Goal: Transaction & Acquisition: Purchase product/service

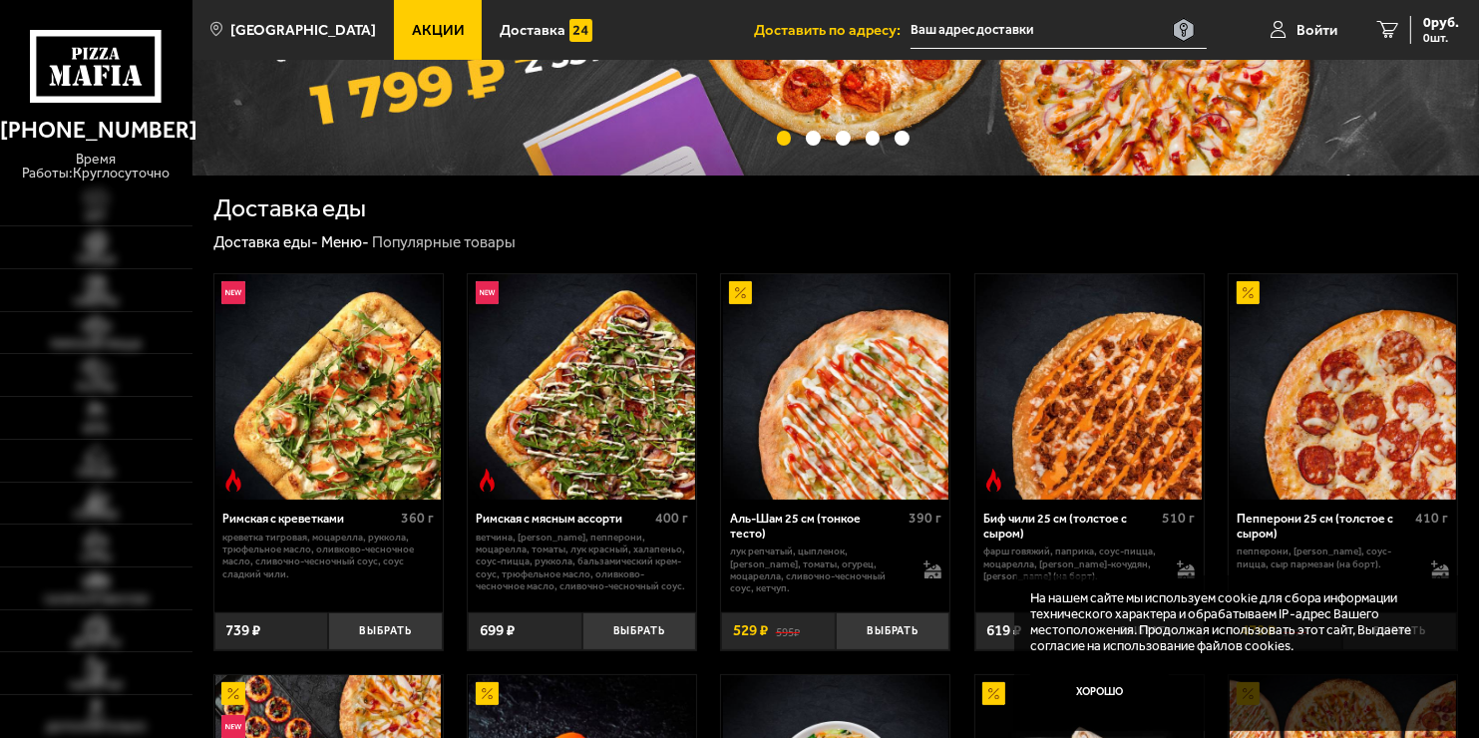
scroll to position [299, 0]
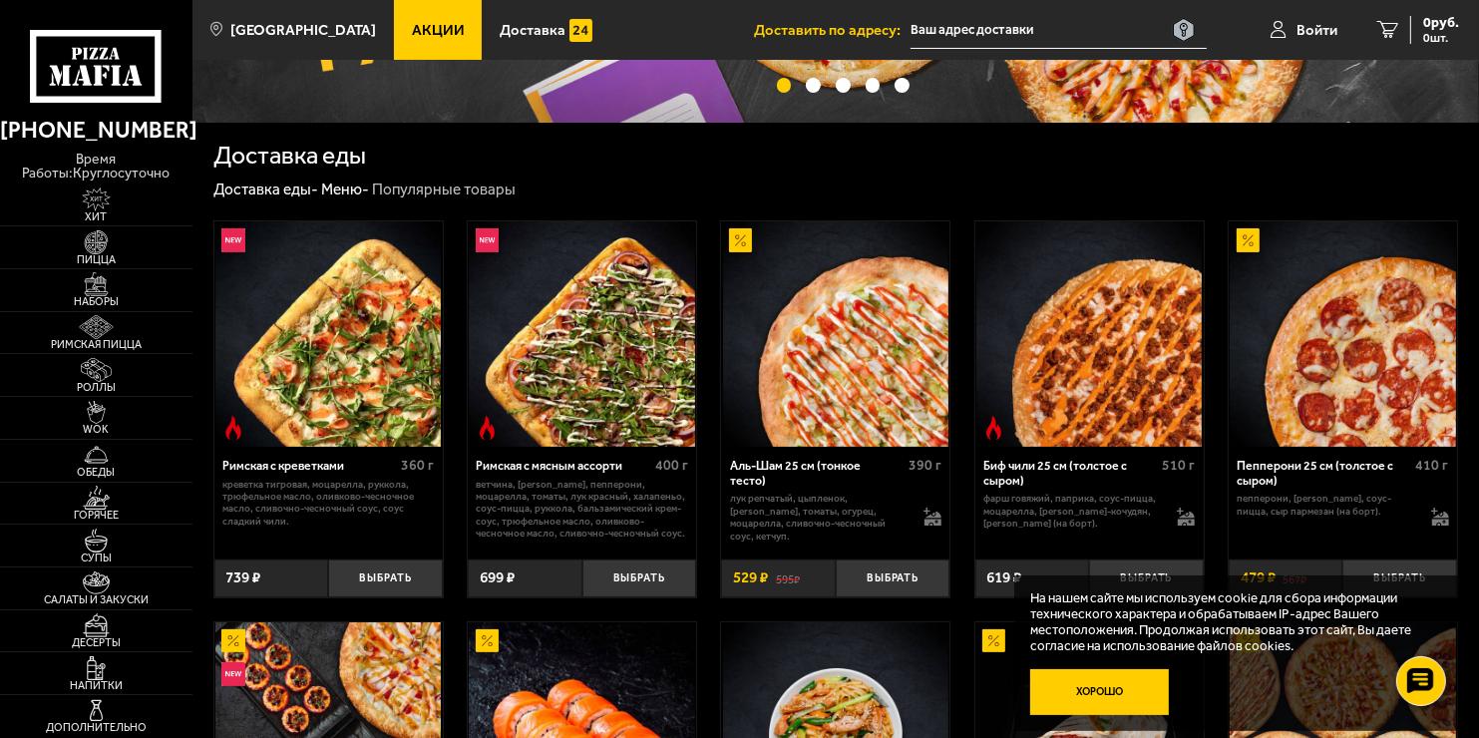
click at [1083, 706] on button "Хорошо" at bounding box center [1099, 692] width 139 height 46
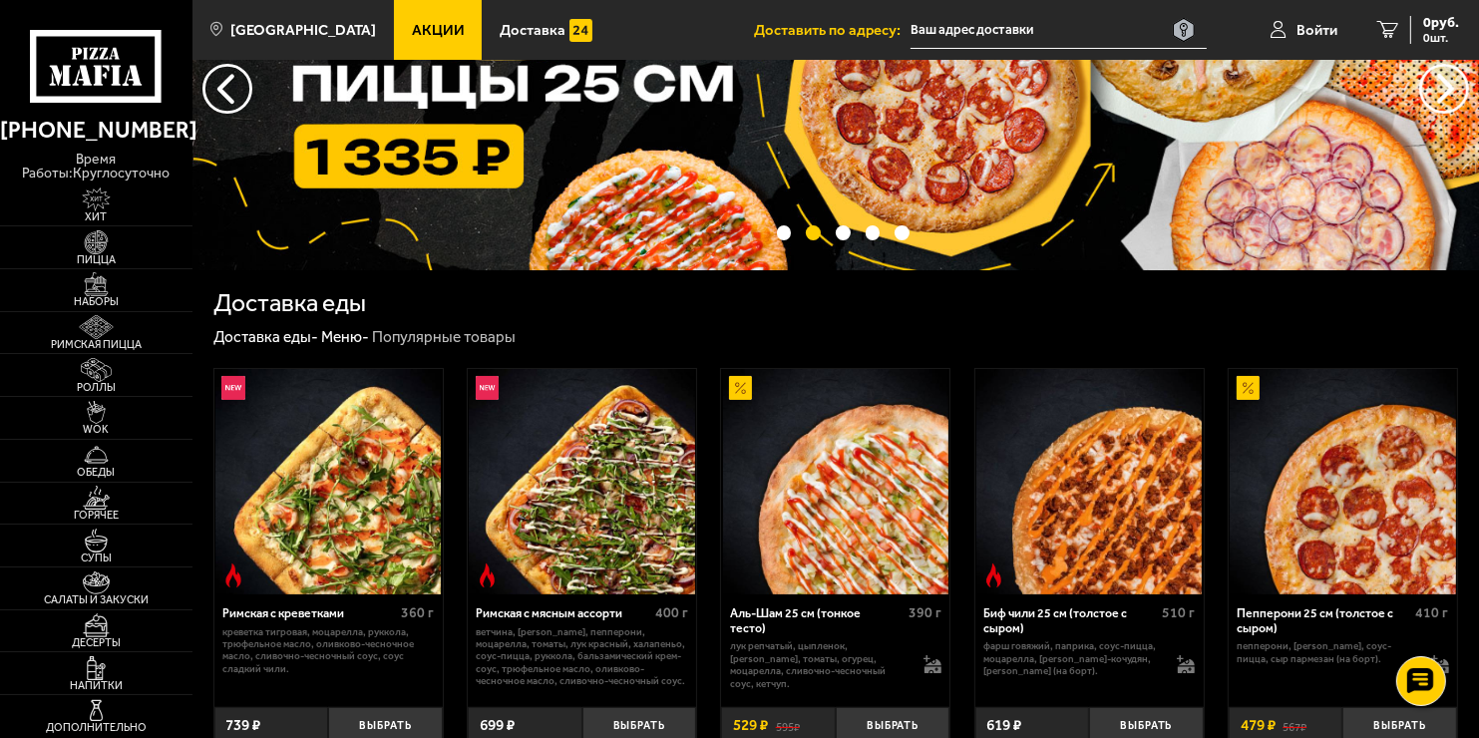
scroll to position [0, 0]
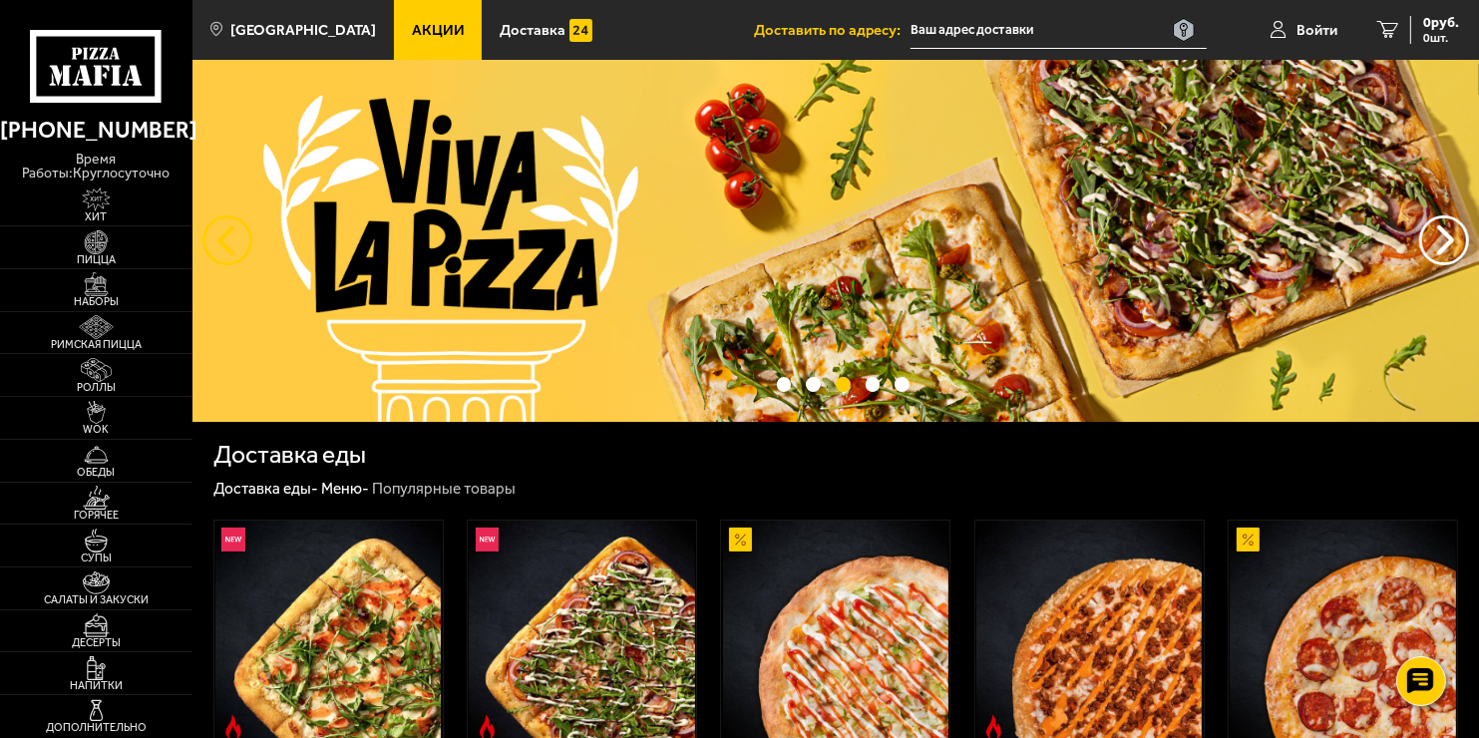
click at [220, 252] on button "следующий" at bounding box center [227, 240] width 50 height 50
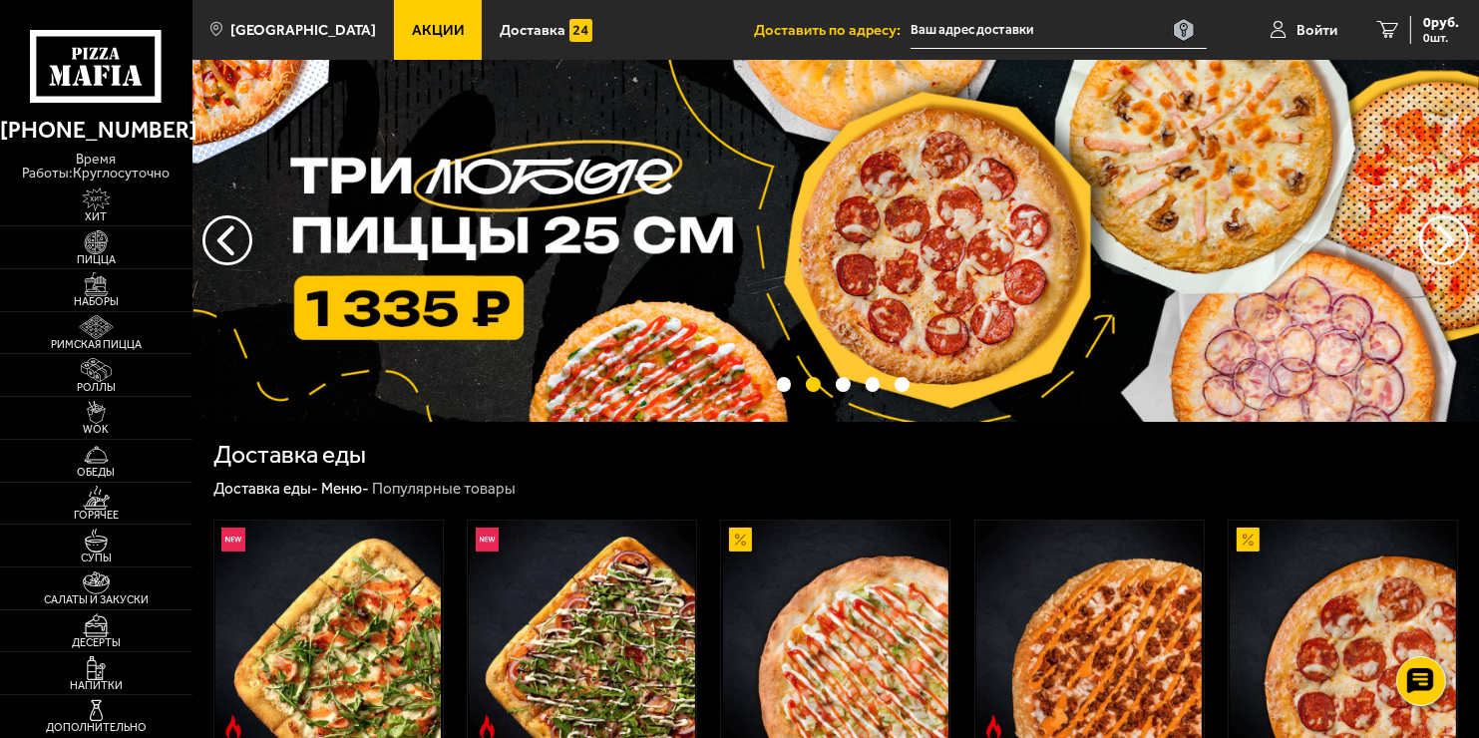
click at [866, 231] on img at bounding box center [835, 241] width 1286 height 362
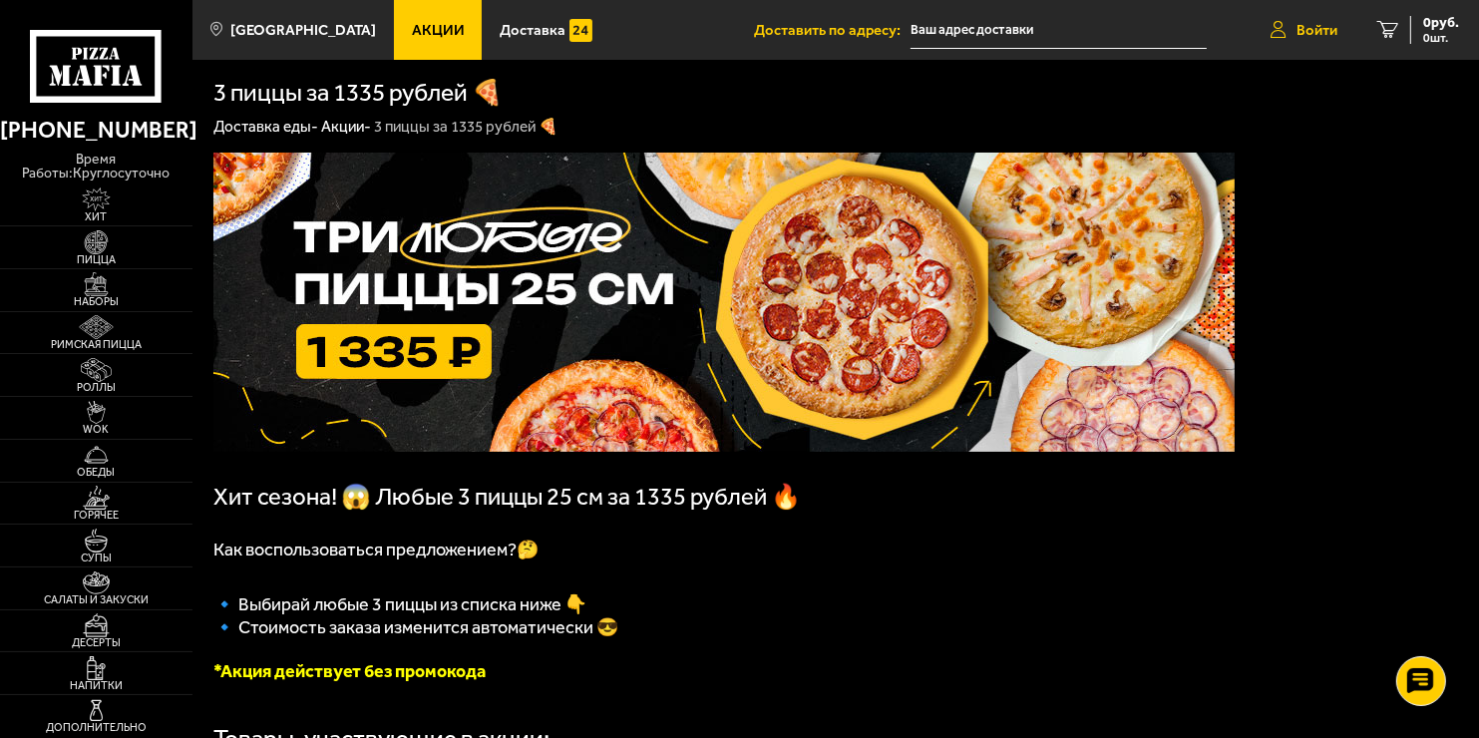
click at [1310, 29] on span "Войти" at bounding box center [1316, 30] width 41 height 15
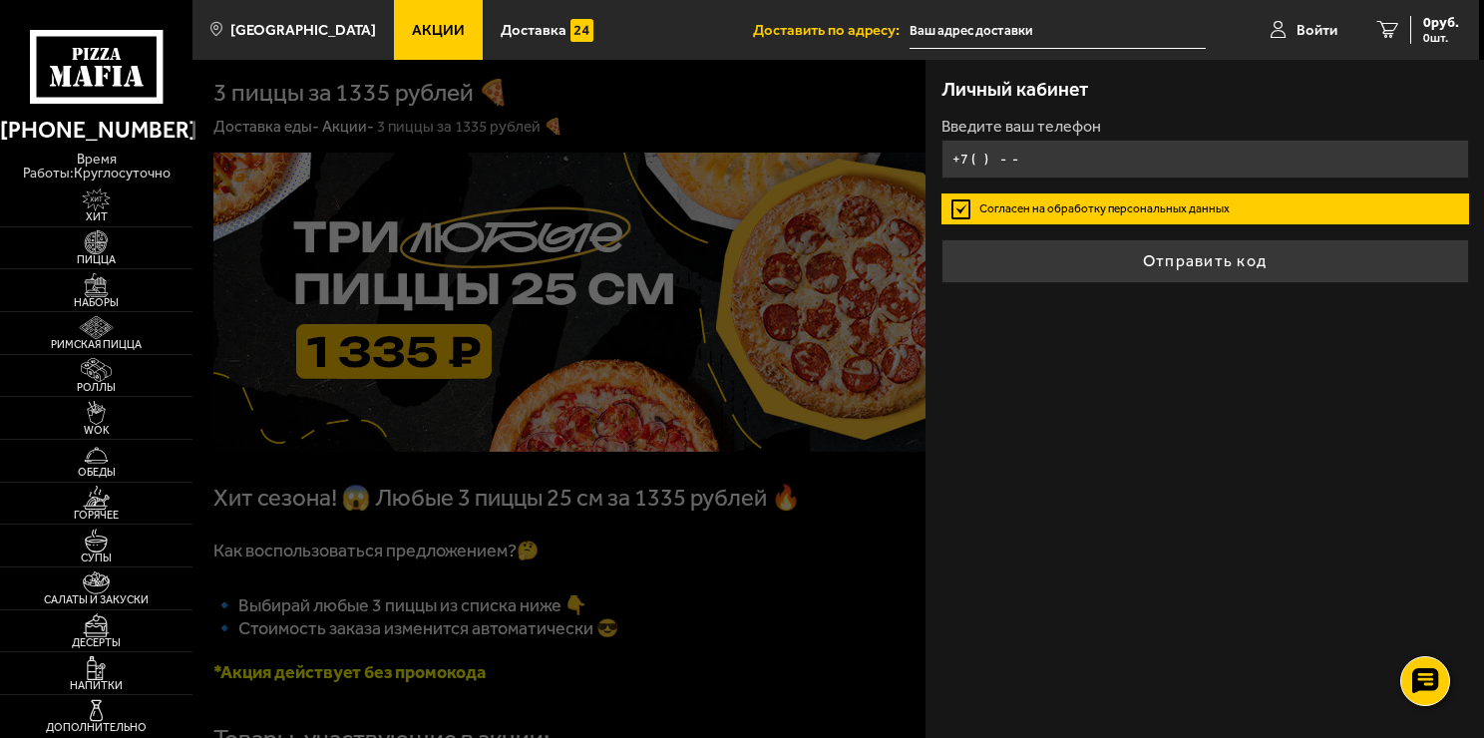
click at [1024, 156] on input "+7 ( ) - -" at bounding box center [1204, 159] width 527 height 39
type input "[PHONE_NUMBER]"
click at [960, 213] on label "Согласен на обработку персональных данных" at bounding box center [1204, 208] width 527 height 31
click at [0, 0] on input "Согласен на обработку персональных данных" at bounding box center [0, 0] width 0 height 0
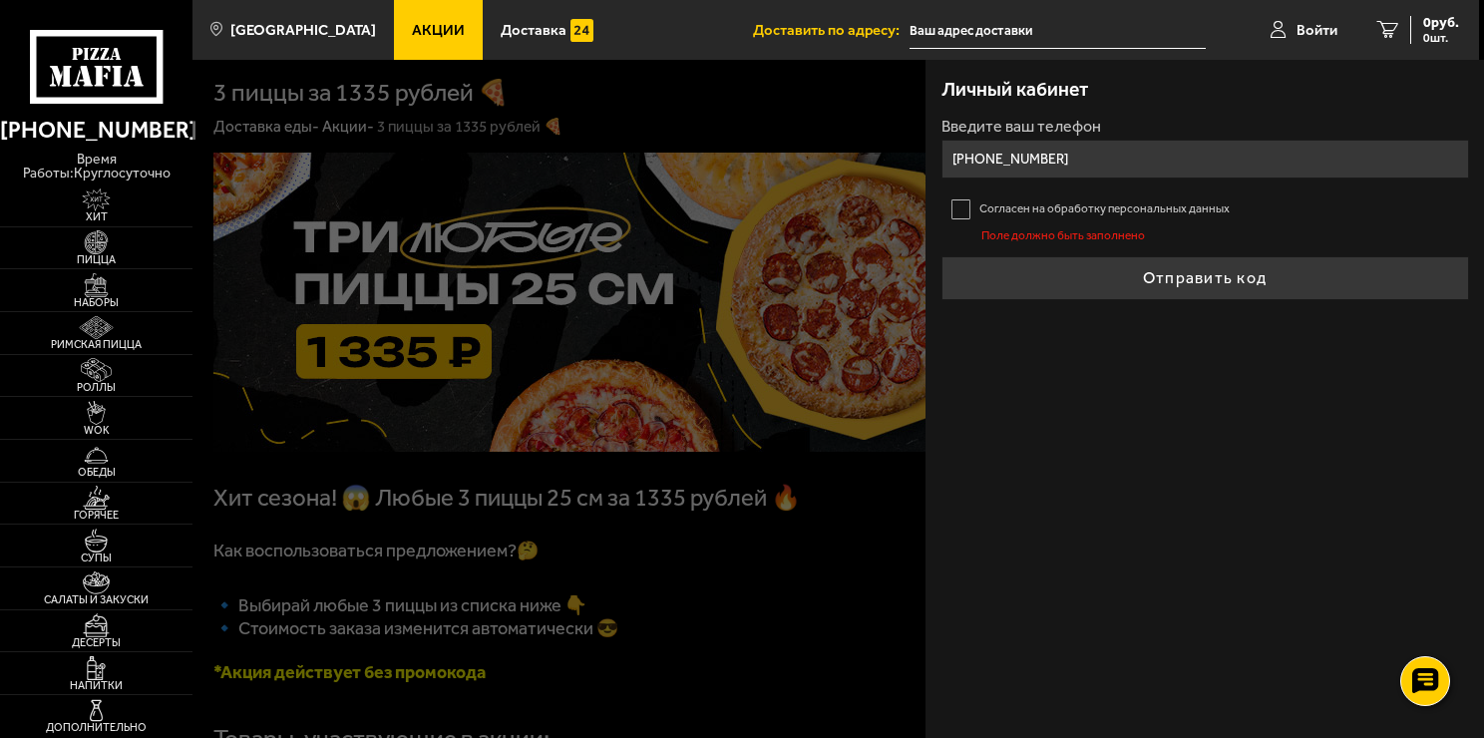
click at [979, 210] on label "Согласен на обработку персональных данных" at bounding box center [1204, 208] width 527 height 31
click at [0, 0] on input "Согласен на обработку персональных данных" at bounding box center [0, 0] width 0 height 0
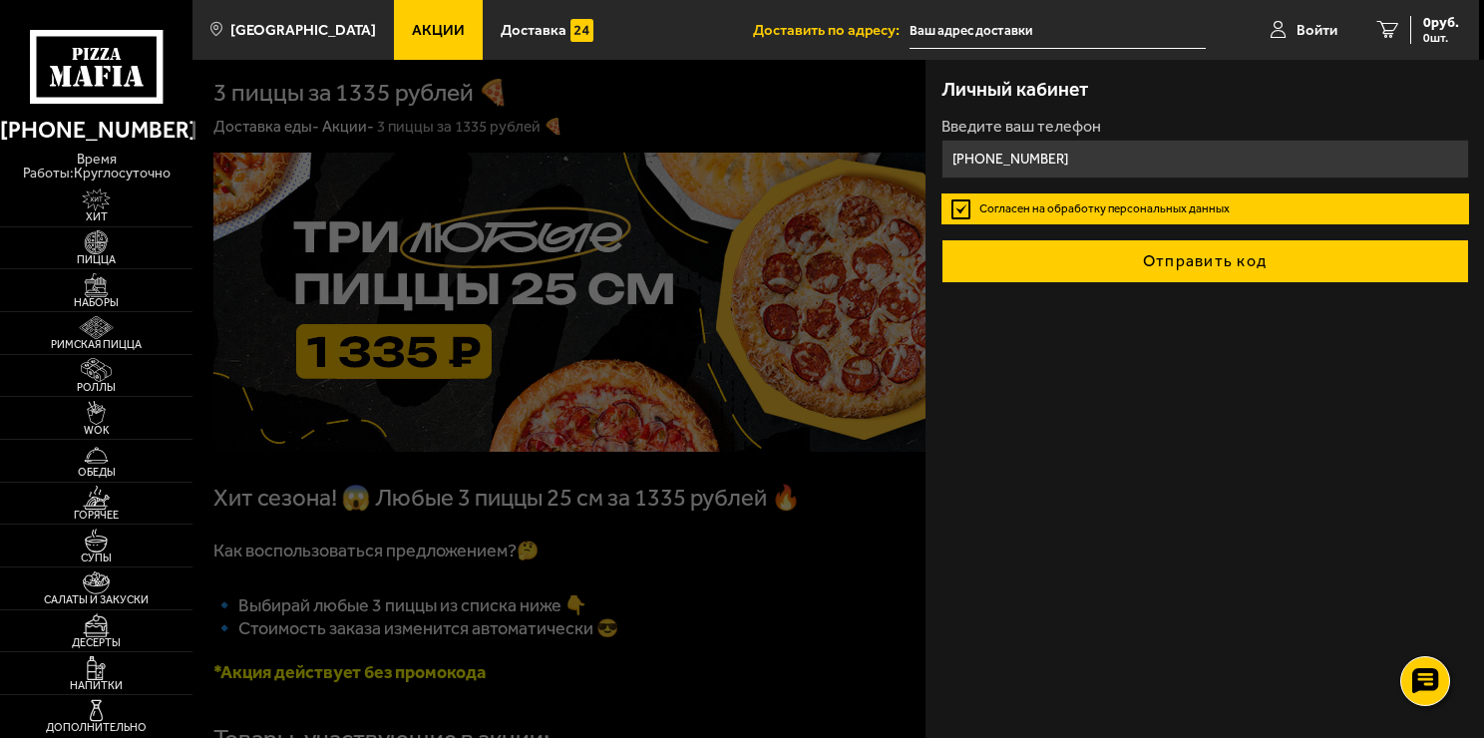
click at [1204, 274] on button "Отправить код" at bounding box center [1204, 261] width 527 height 44
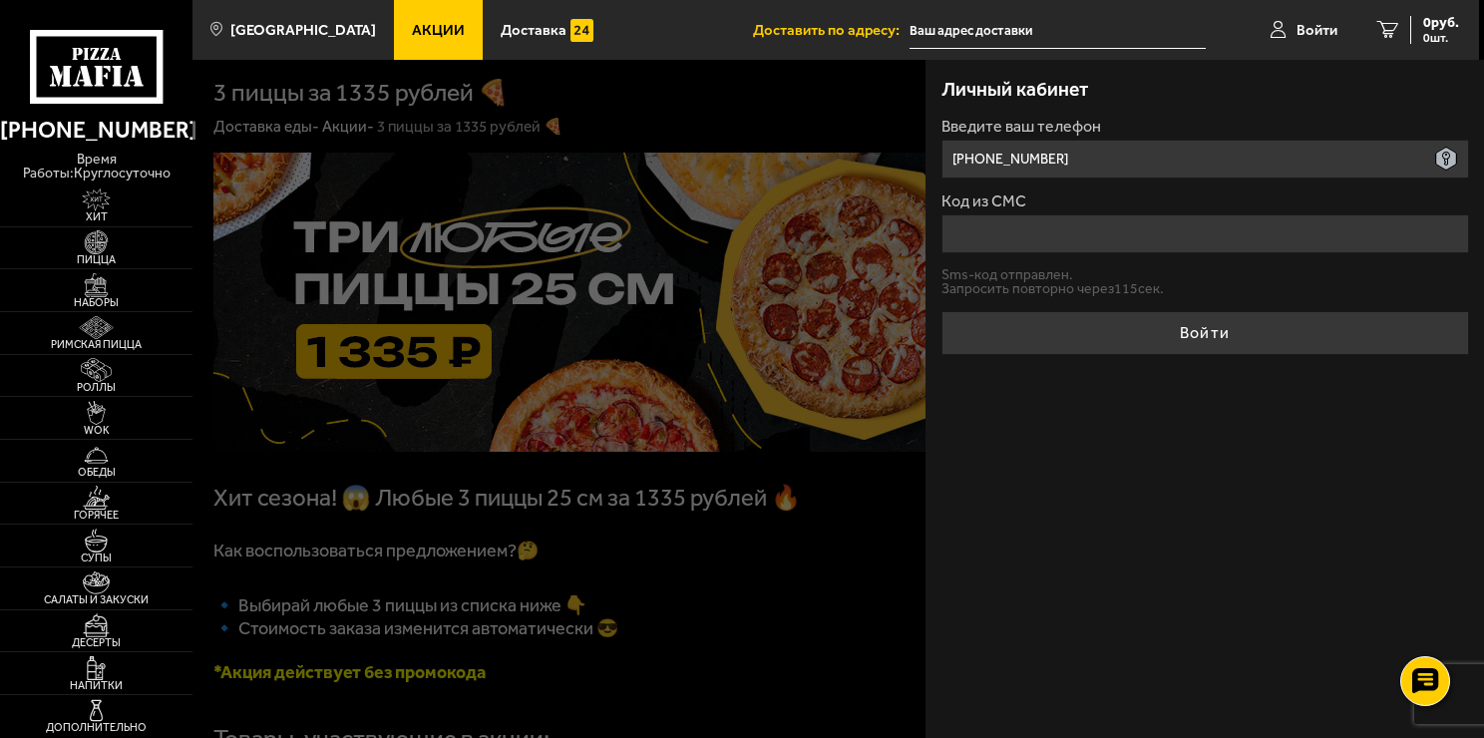
click at [1100, 160] on input "[PHONE_NUMBER]" at bounding box center [1204, 159] width 527 height 39
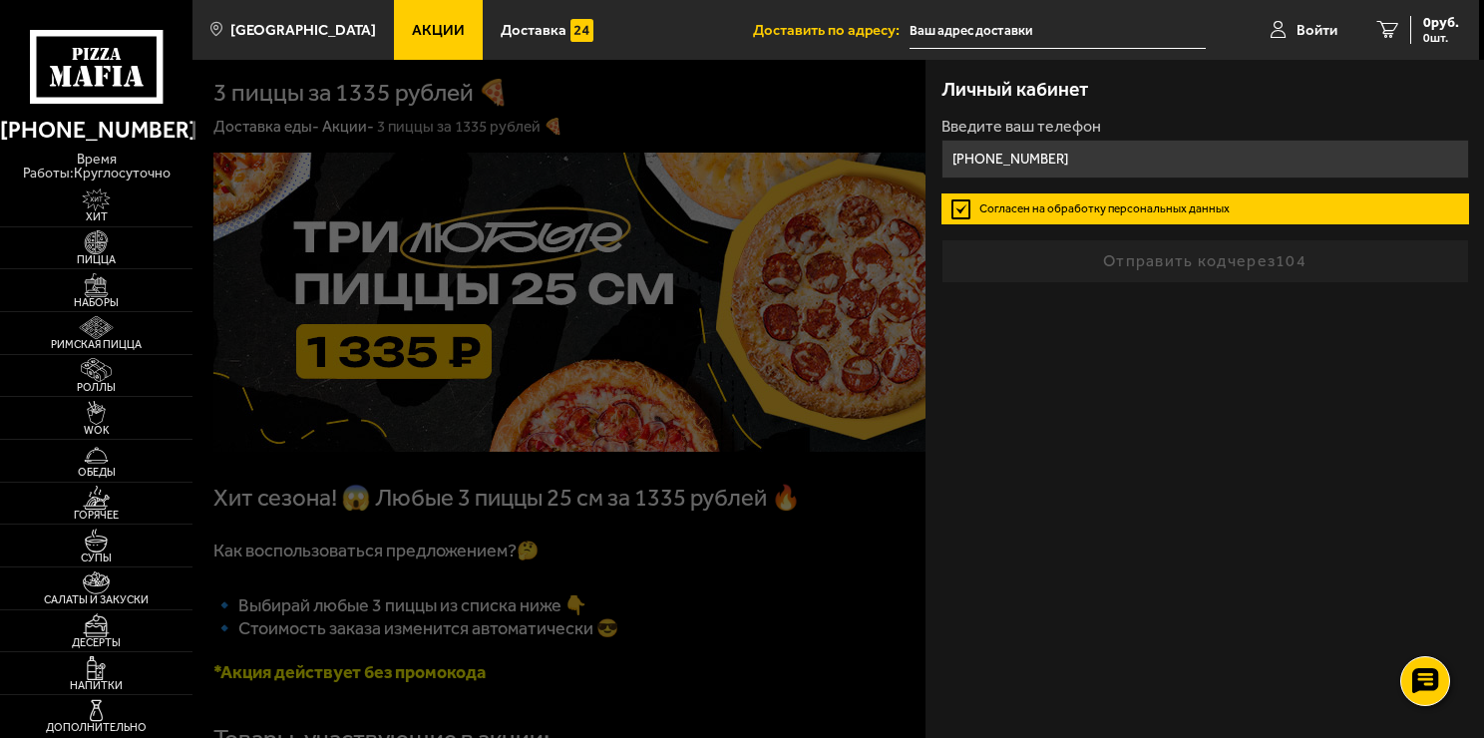
type input "[PHONE_NUMBER]"
click at [1208, 356] on div "Личный кабинет Введите ваш телефон [PHONE_NUMBER] Согласен на обработку персона…" at bounding box center [1204, 399] width 558 height 678
click at [1163, 258] on form "Введите ваш телефон [PHONE_NUMBER] Согласен на обработку персональных данных От…" at bounding box center [1204, 201] width 527 height 165
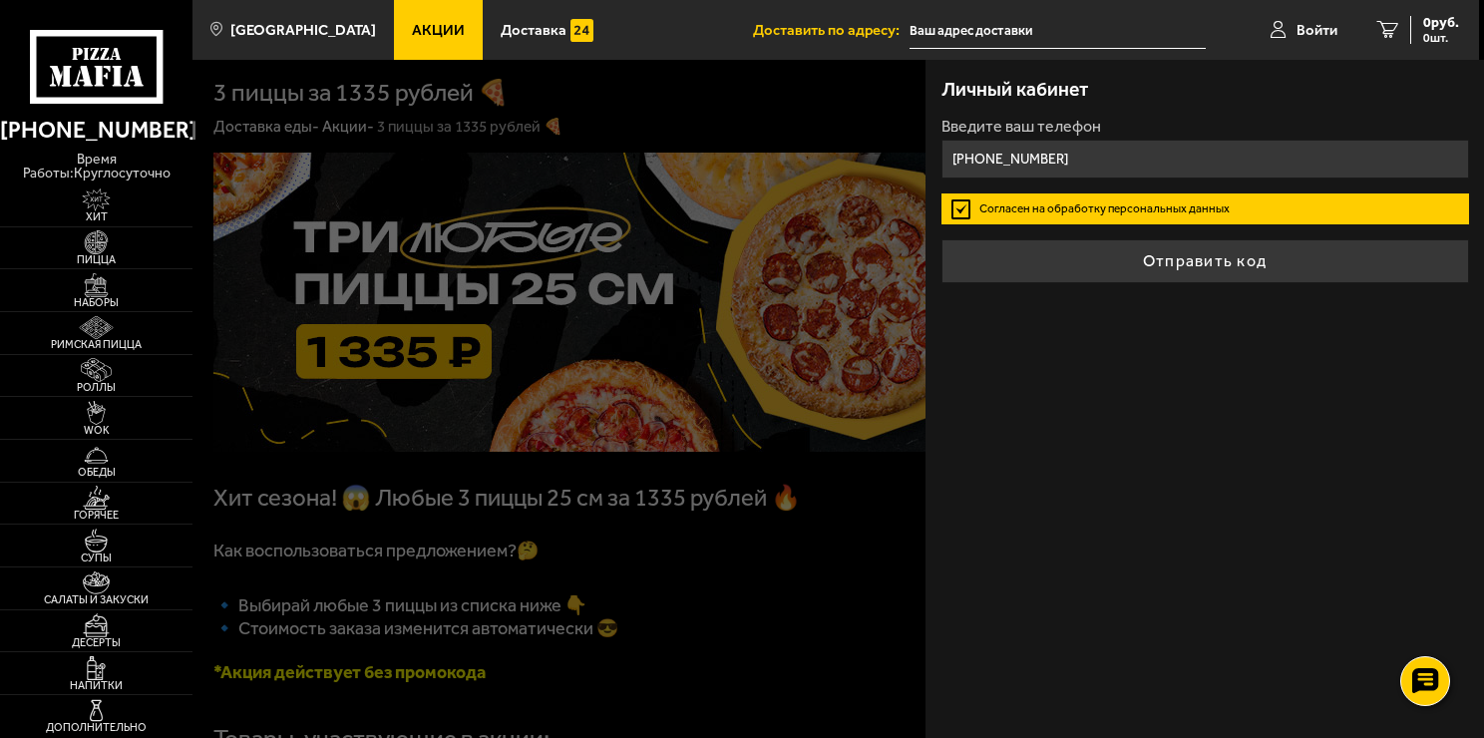
click at [1146, 267] on button "Отправить код" at bounding box center [1204, 261] width 527 height 44
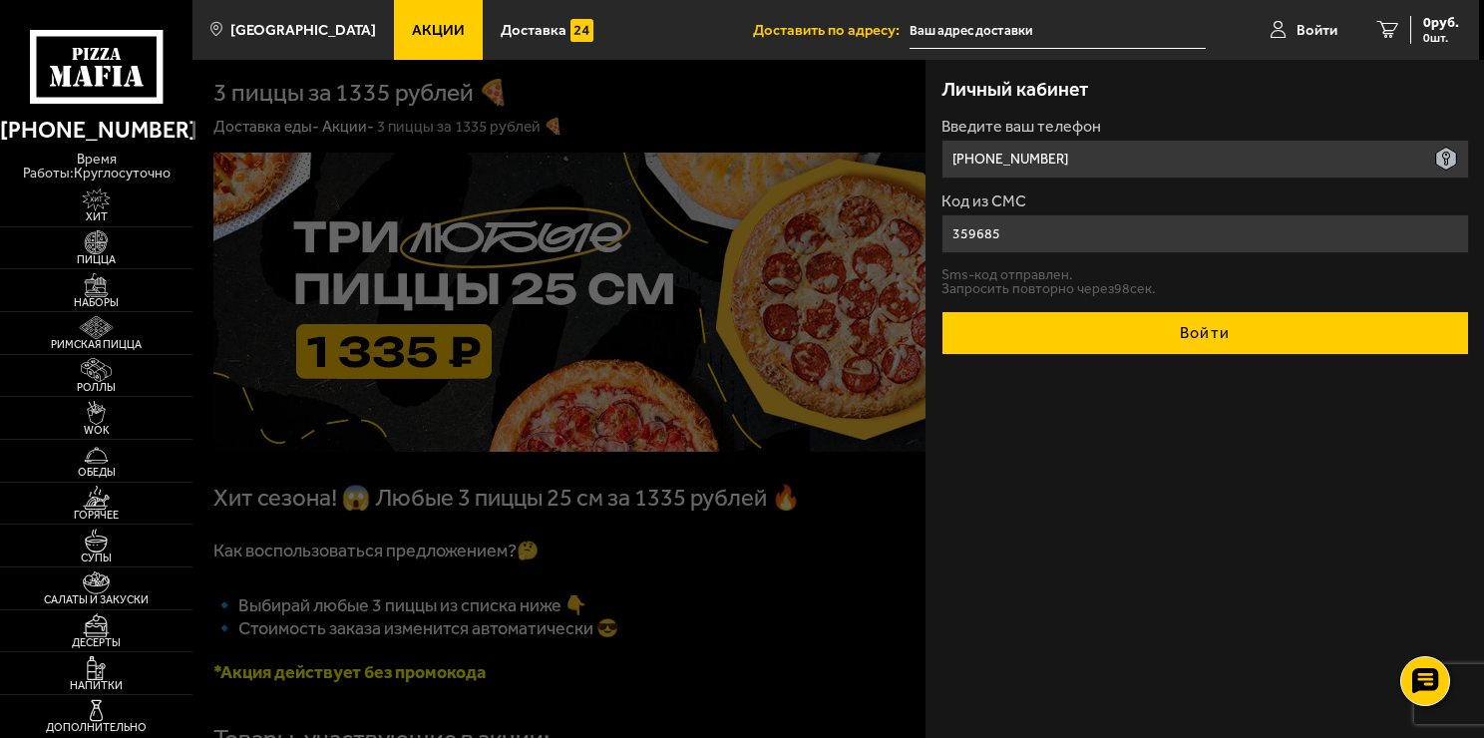
type input "359685"
click at [1156, 315] on button "Войти" at bounding box center [1204, 333] width 527 height 44
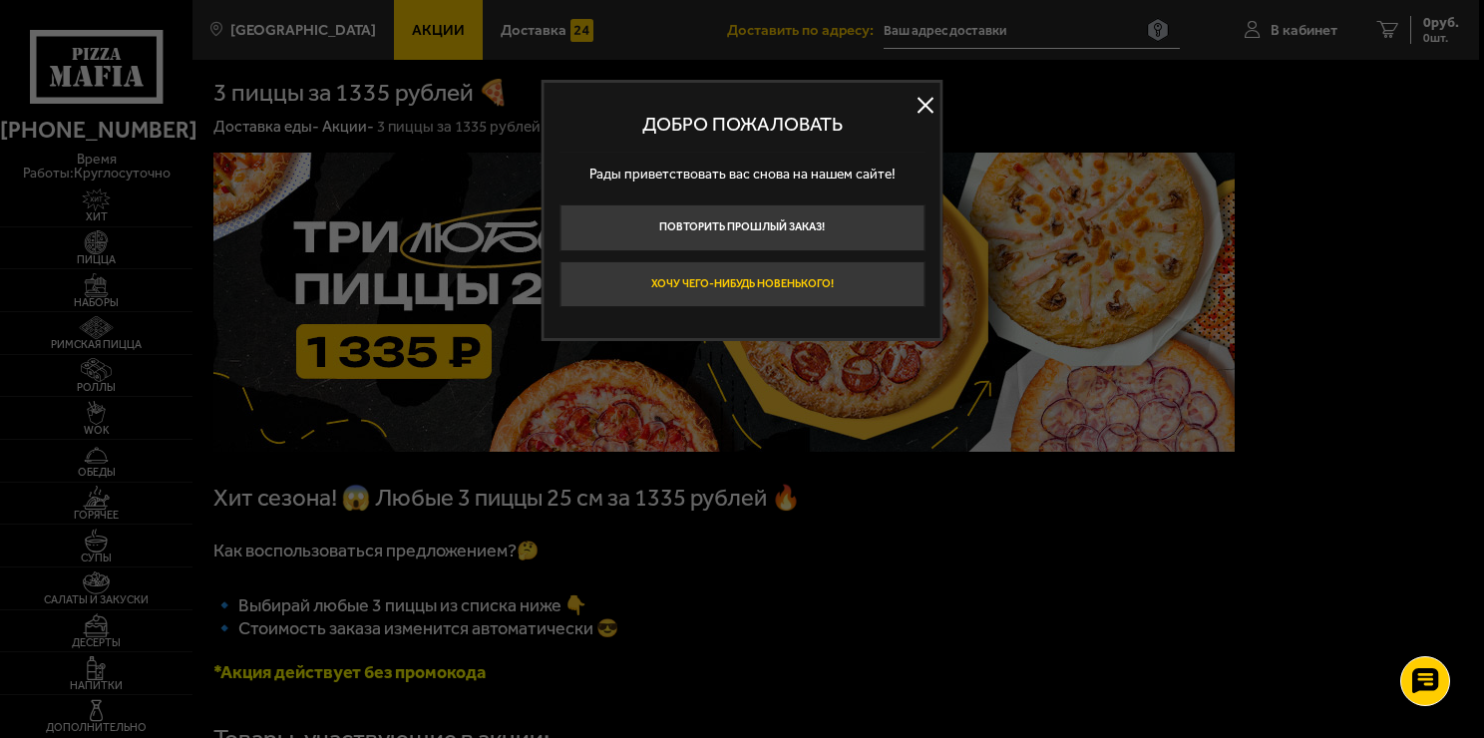
click at [845, 287] on button "Хочу чего-нибудь новенького!" at bounding box center [741, 284] width 365 height 47
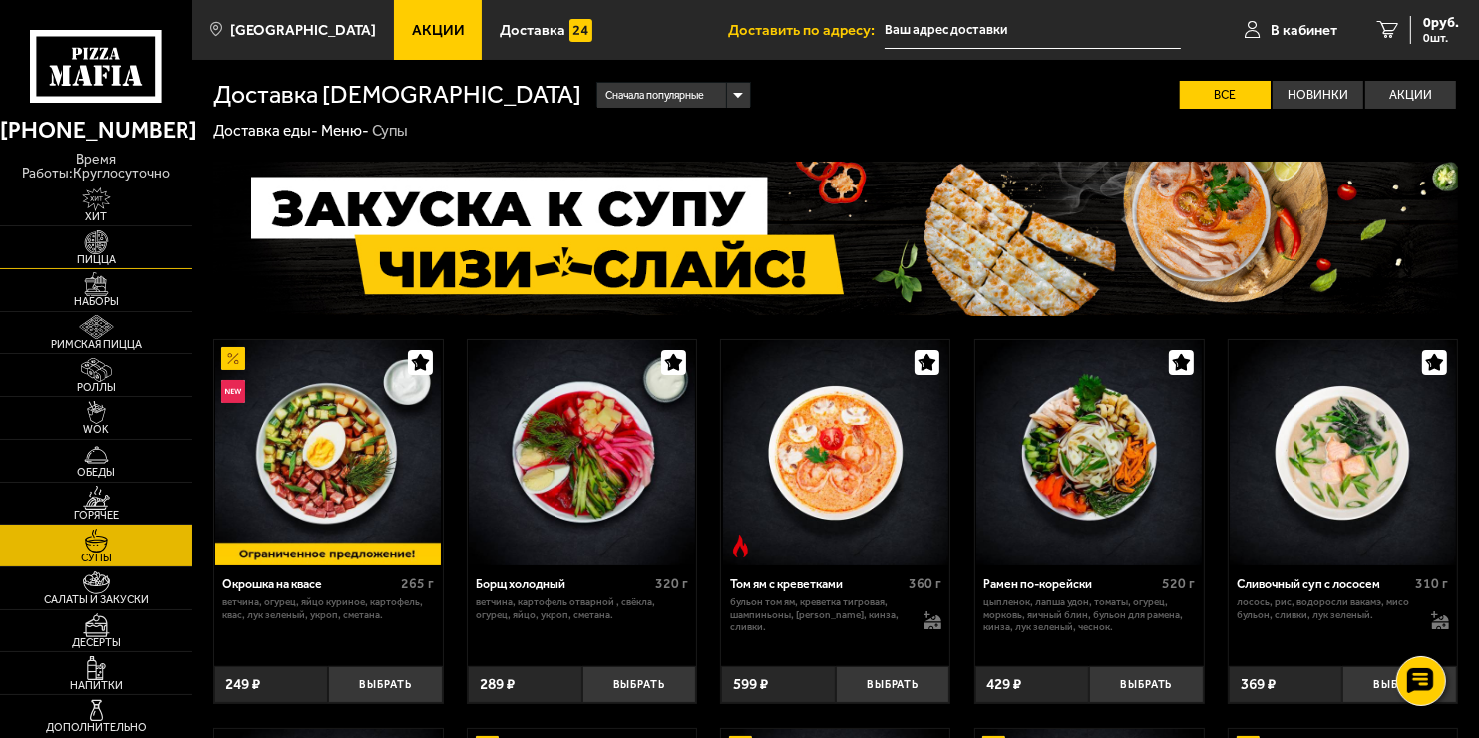
click at [112, 251] on img at bounding box center [96, 242] width 59 height 24
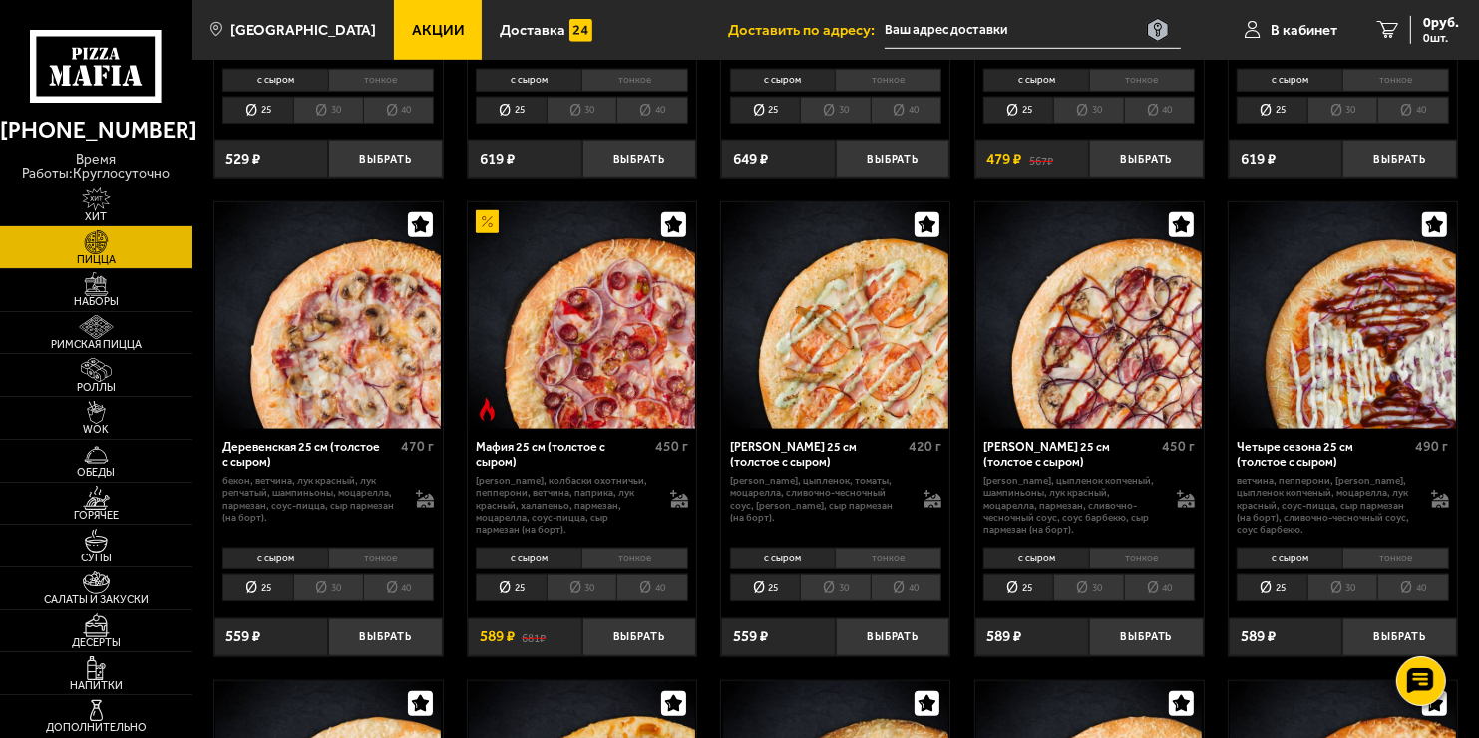
scroll to position [1296, 0]
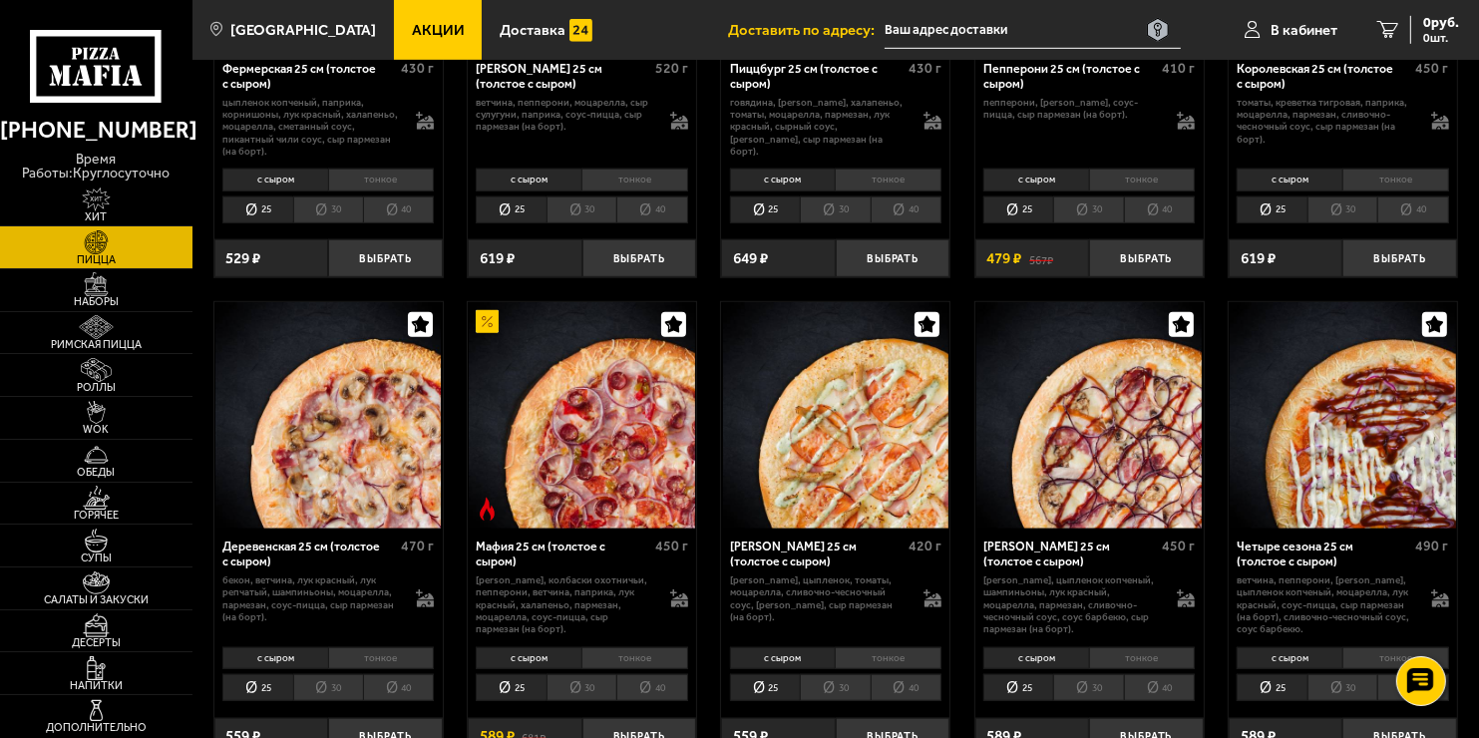
click at [401, 695] on li "40" at bounding box center [398, 687] width 71 height 27
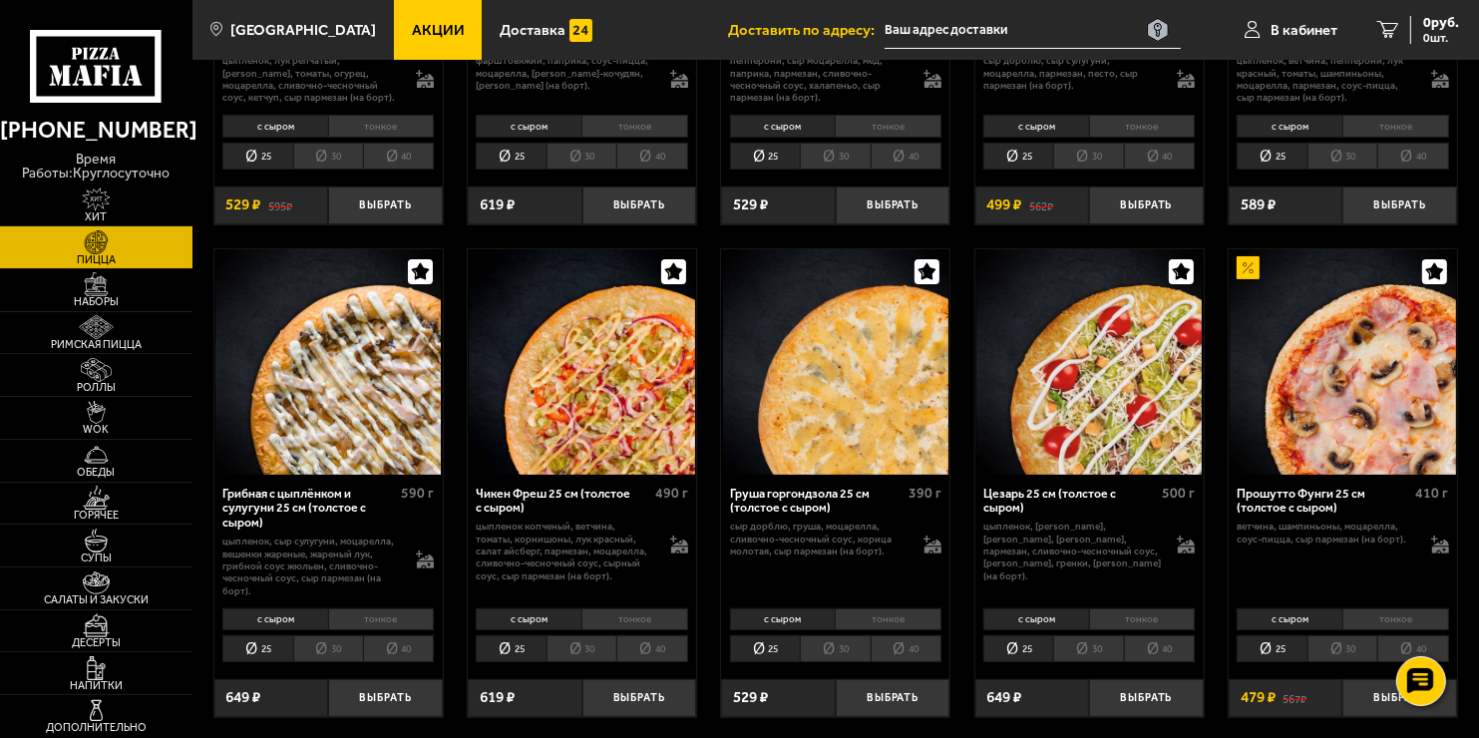
scroll to position [499, 0]
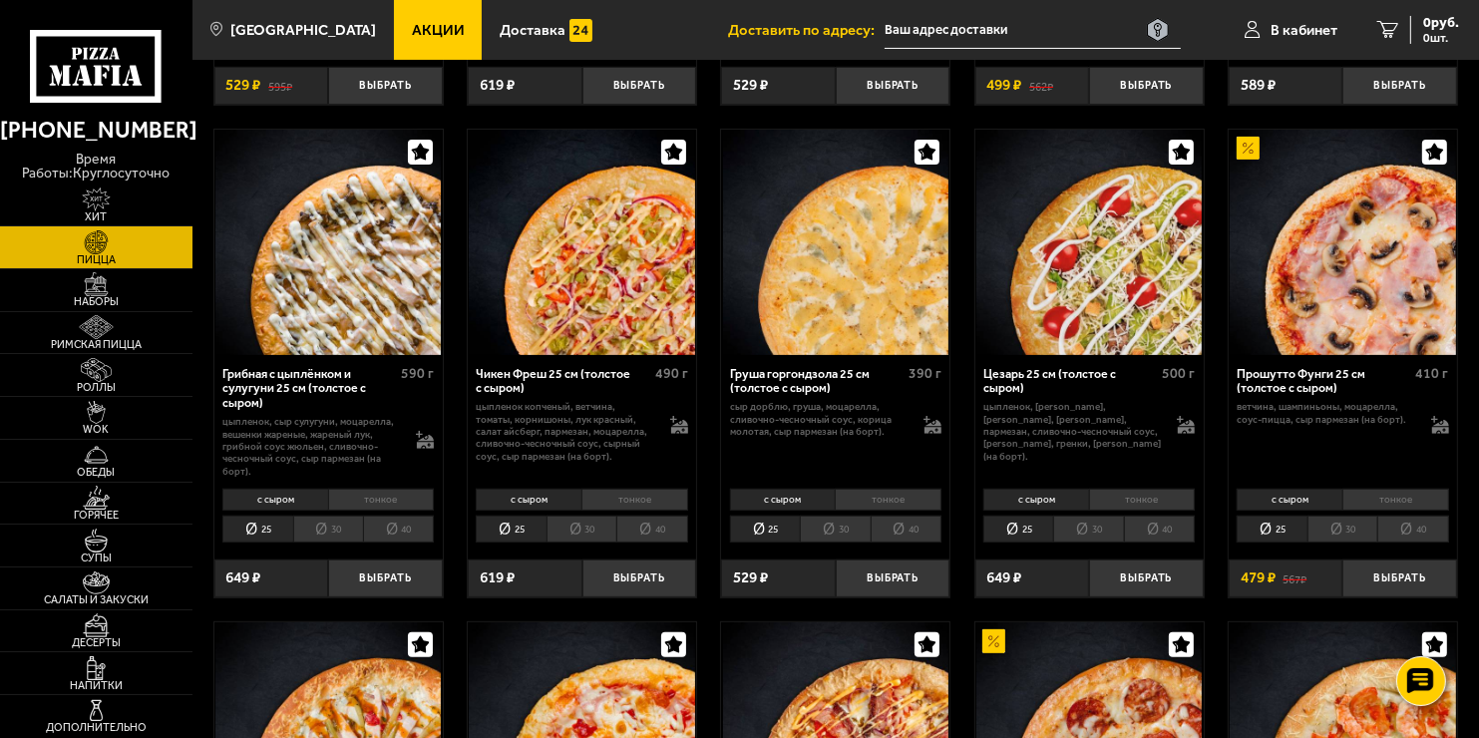
click at [1175, 538] on li "40" at bounding box center [1159, 528] width 71 height 27
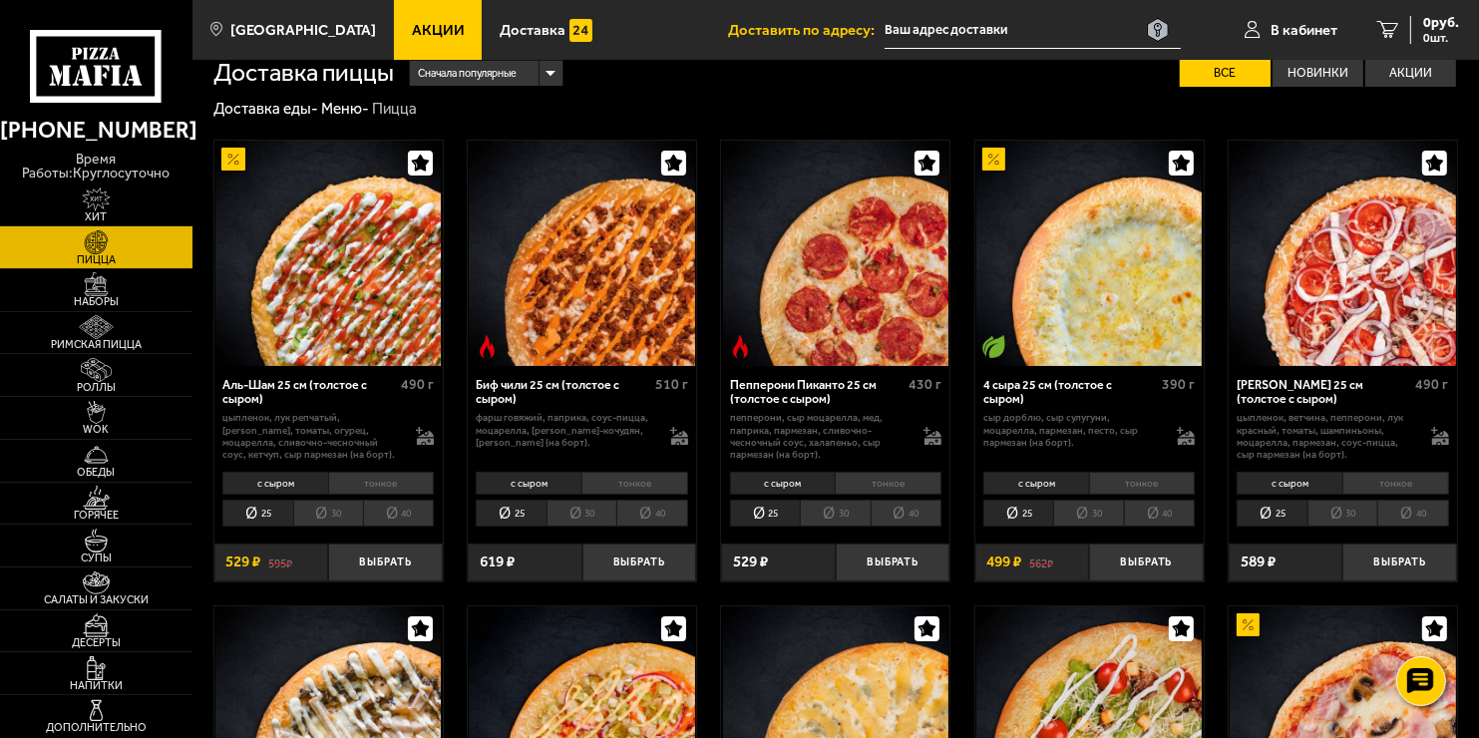
scroll to position [0, 0]
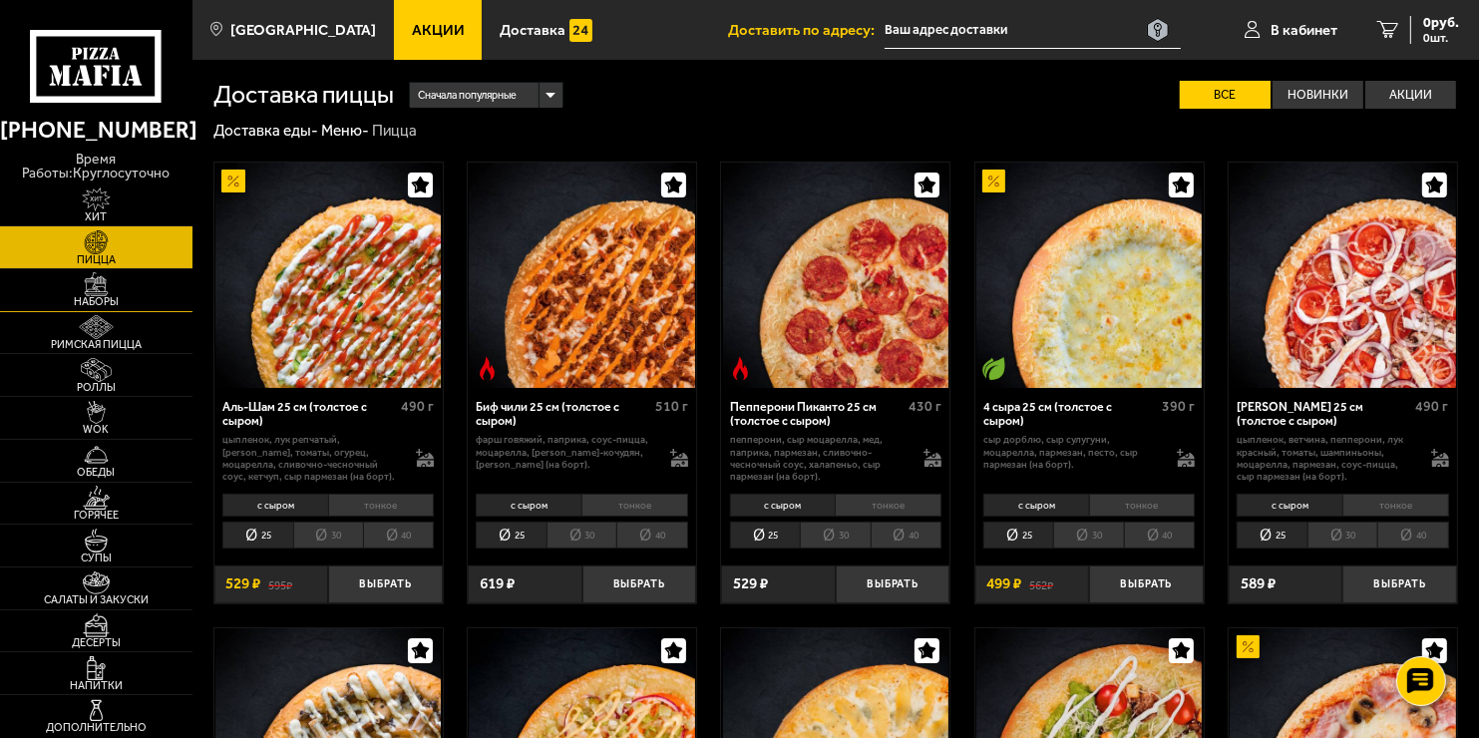
click at [106, 283] on img at bounding box center [96, 284] width 59 height 24
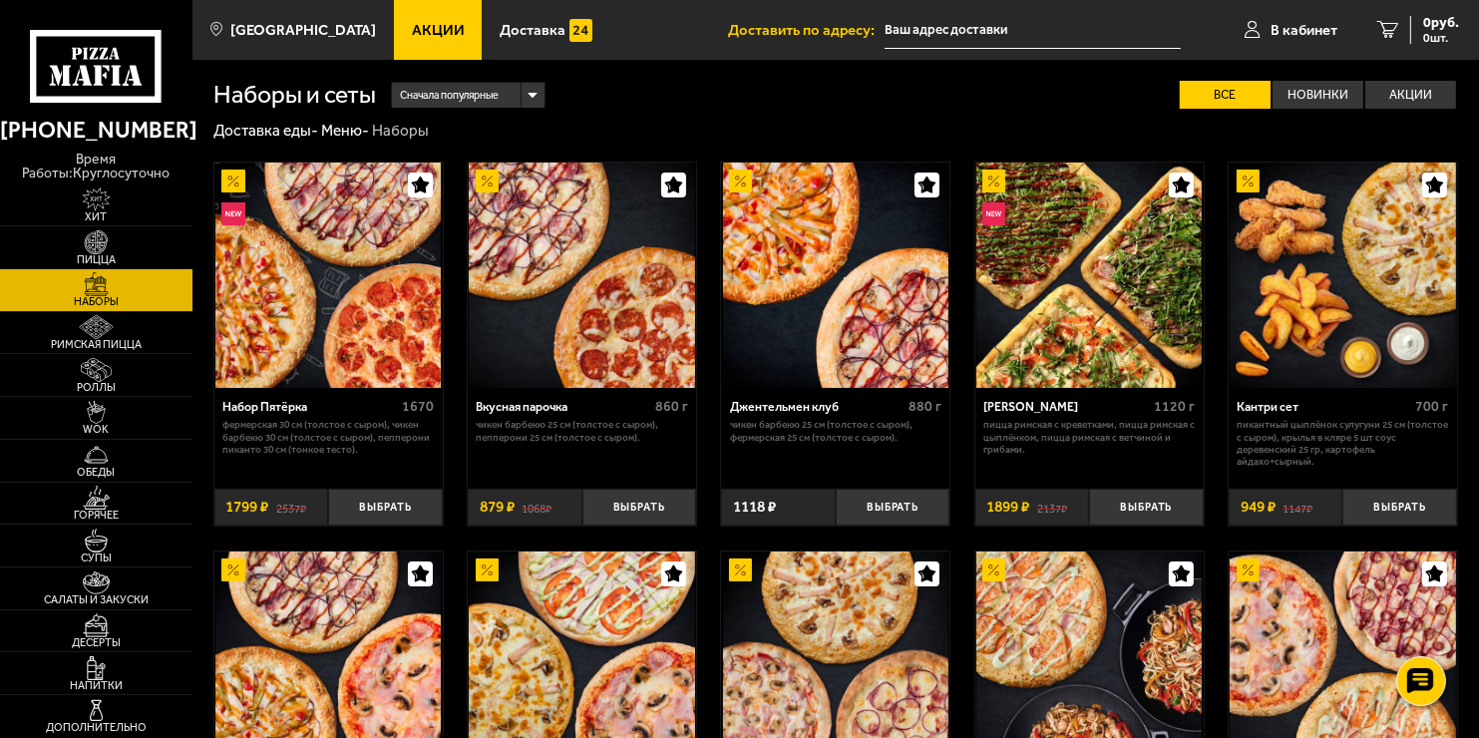
click at [1011, 341] on img at bounding box center [1088, 275] width 225 height 225
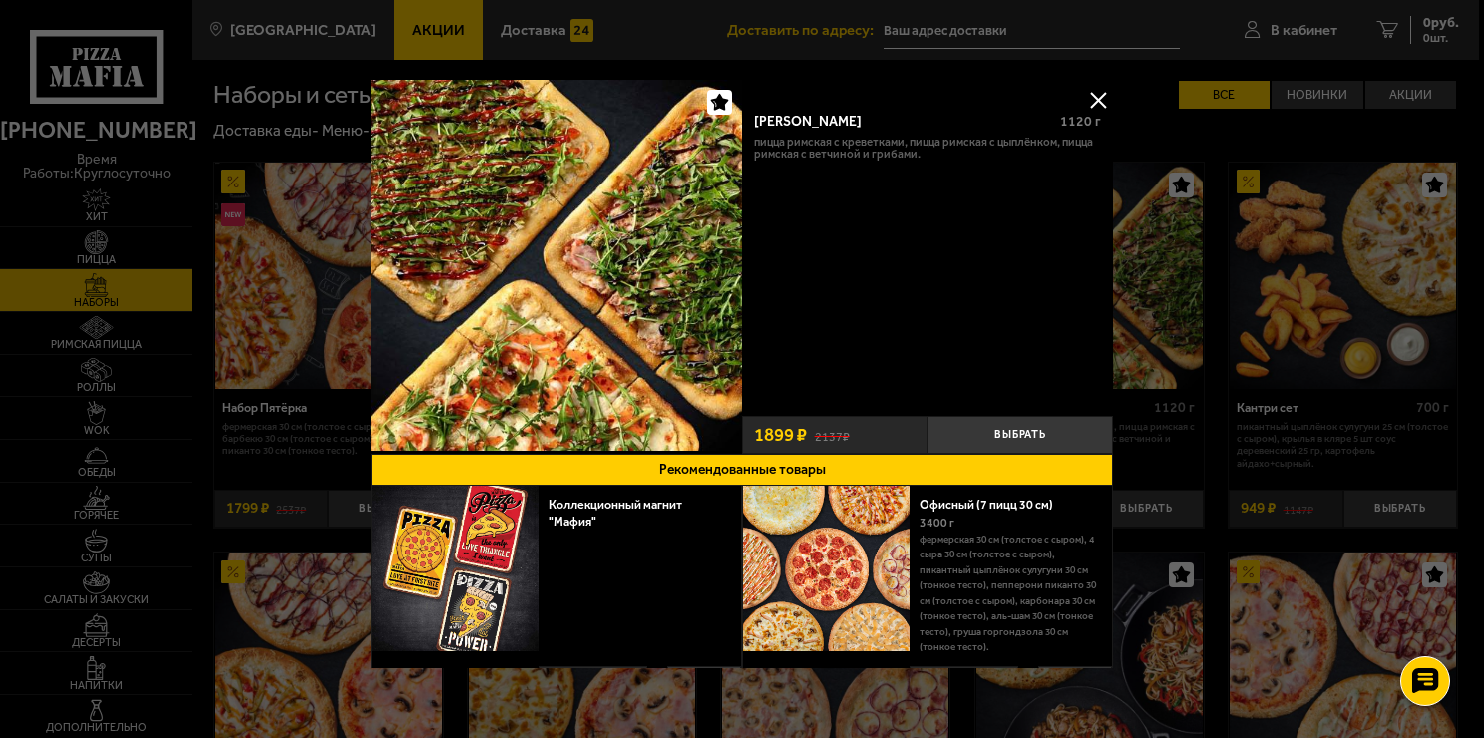
click at [1234, 349] on div at bounding box center [742, 369] width 1484 height 738
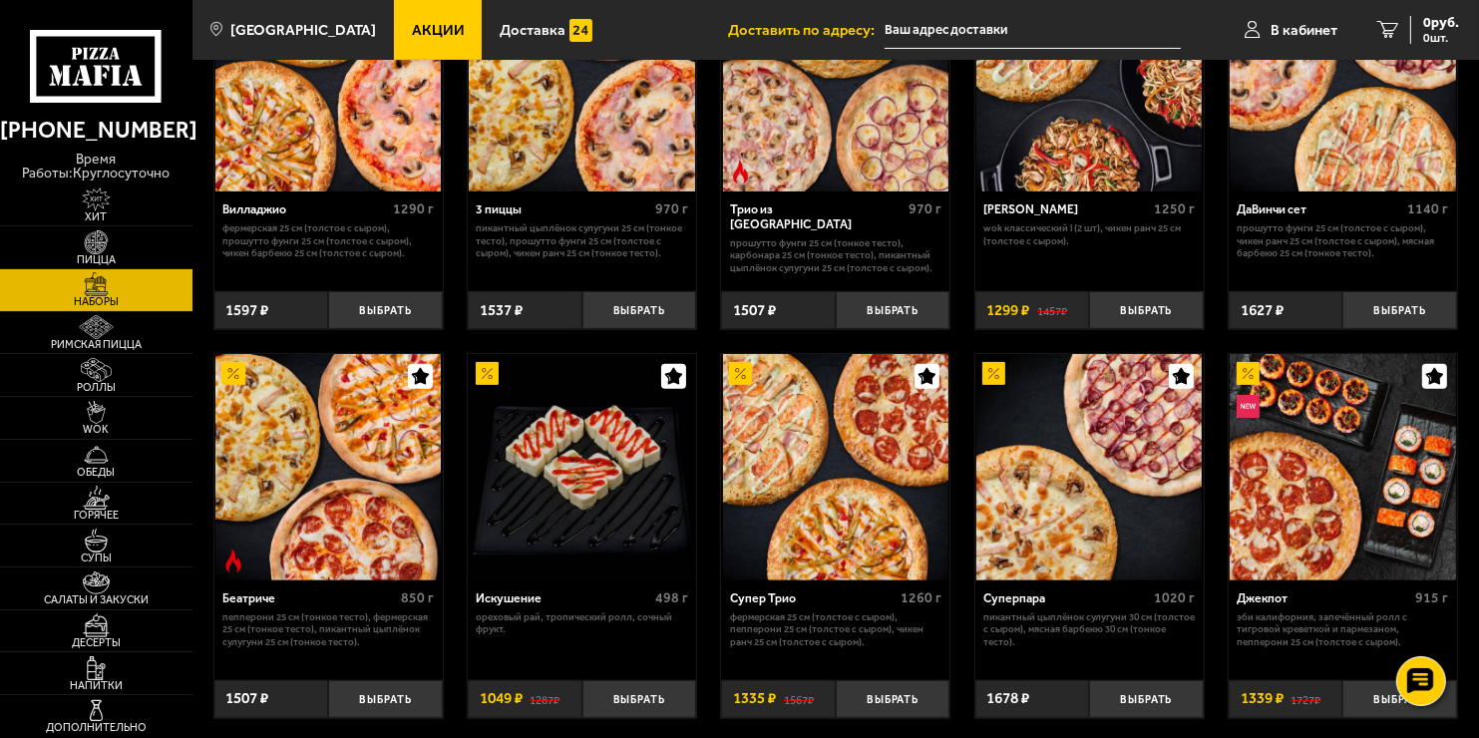
scroll to position [598, 0]
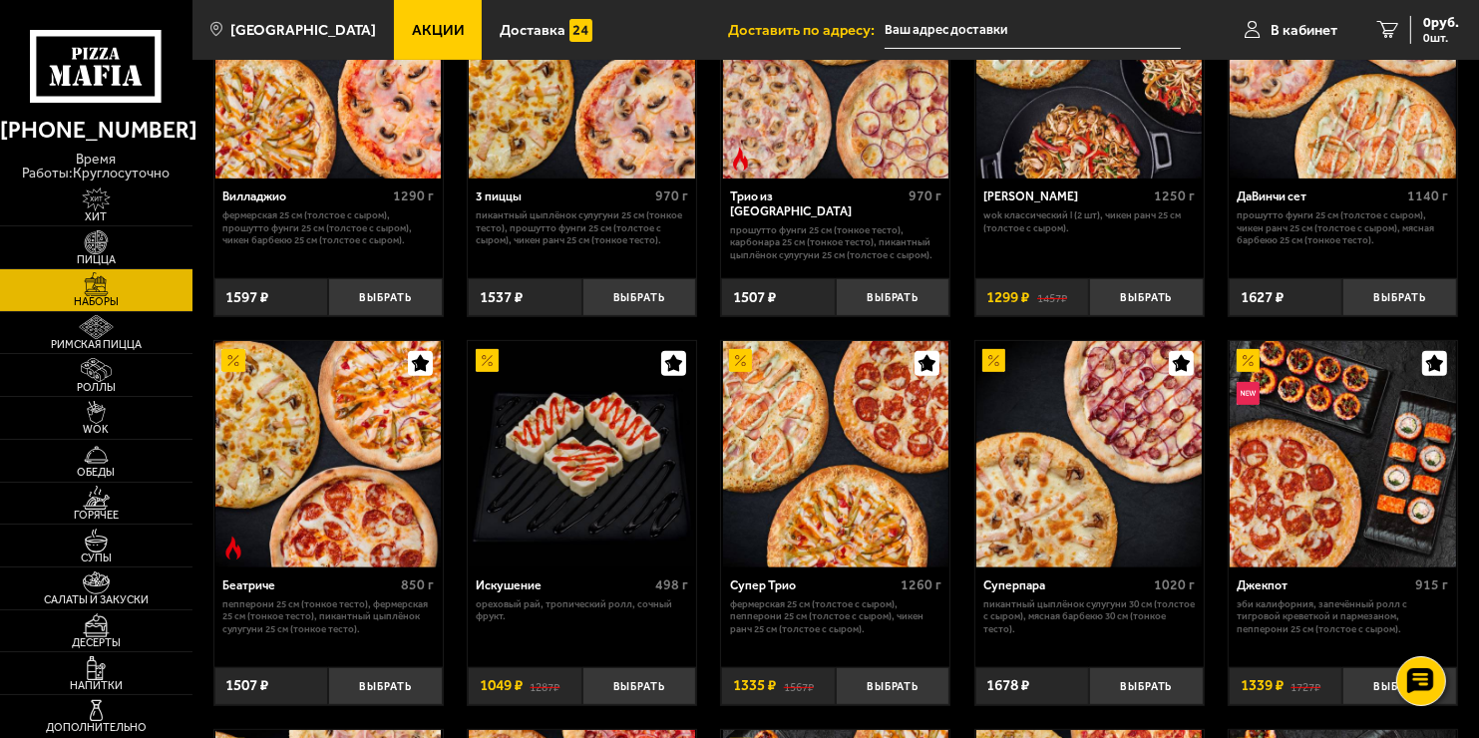
click at [562, 478] on img at bounding box center [581, 453] width 225 height 225
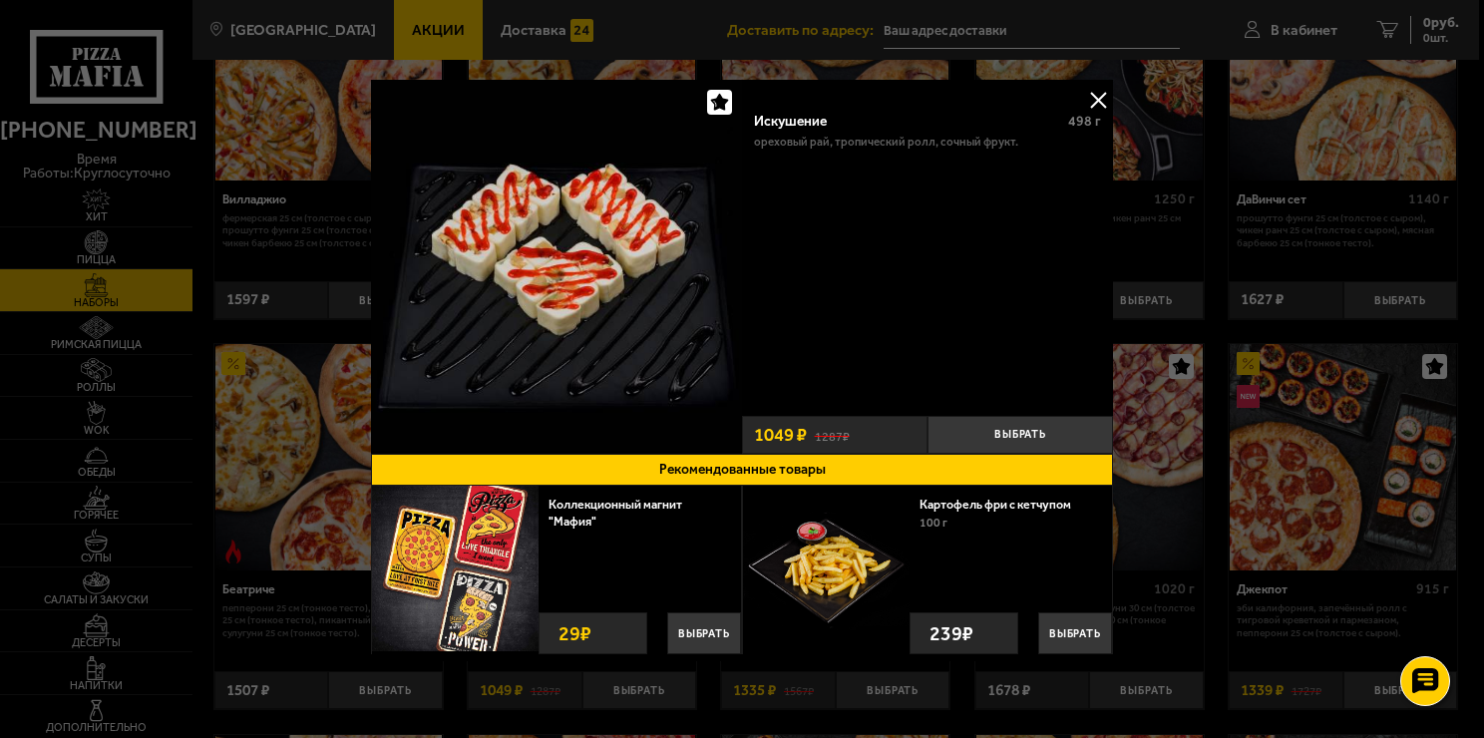
click at [1311, 347] on div at bounding box center [742, 369] width 1484 height 738
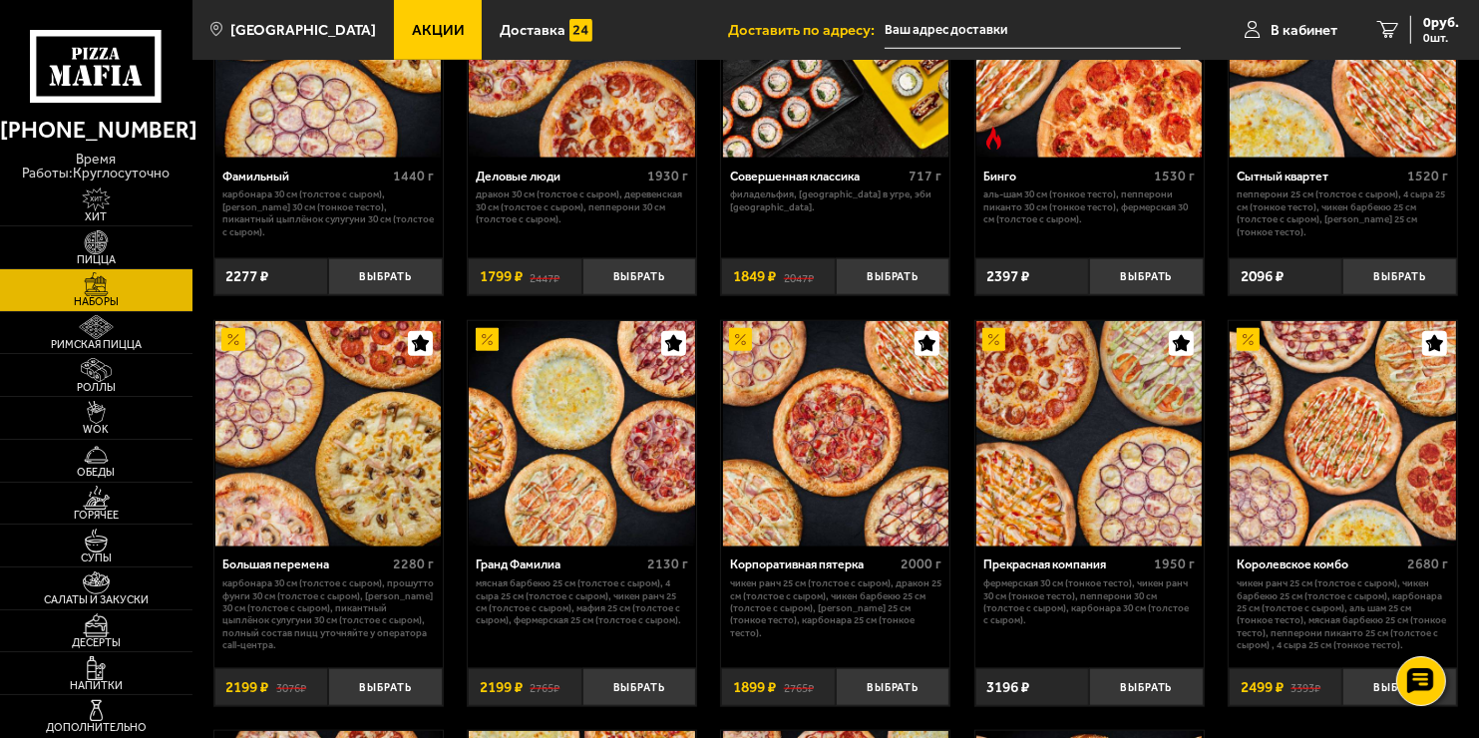
scroll to position [1894, 0]
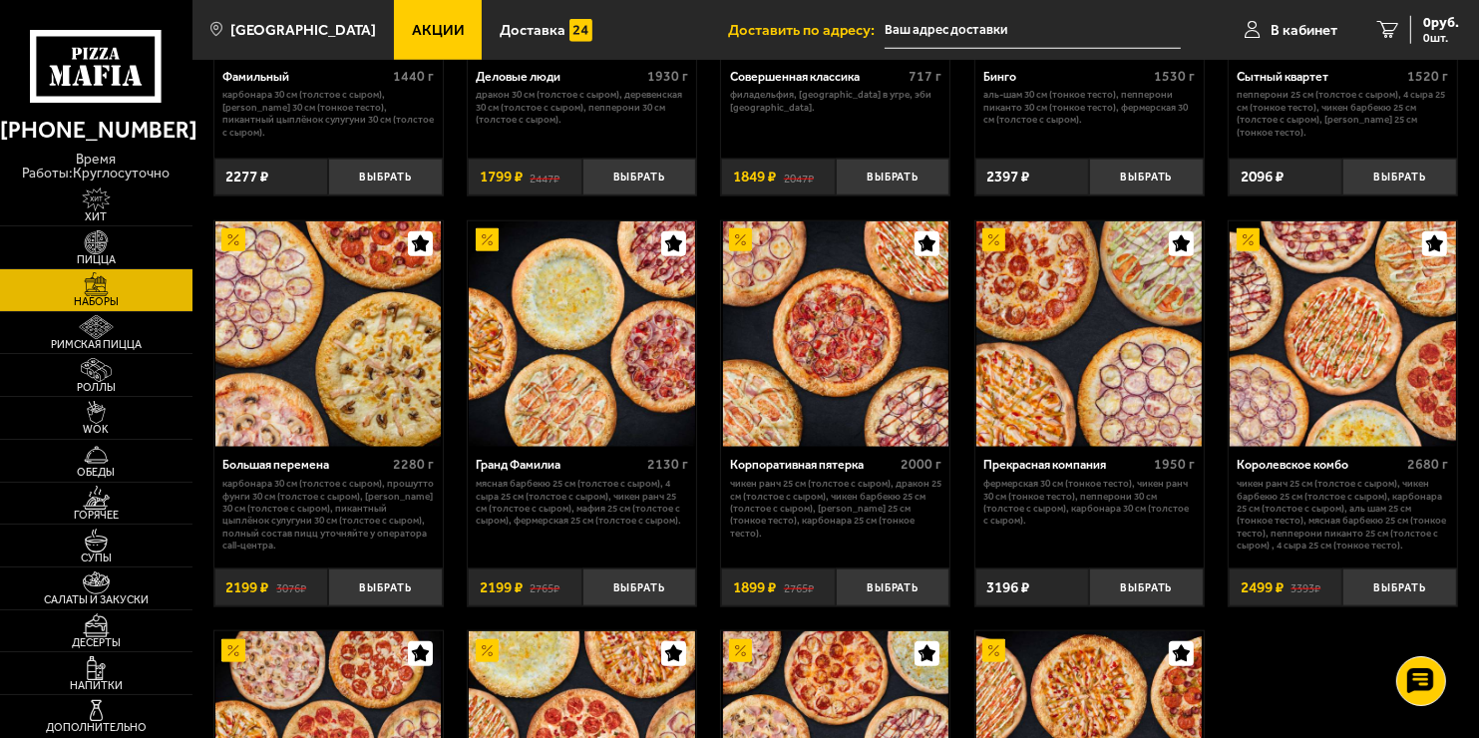
click at [1312, 272] on img at bounding box center [1341, 333] width 225 height 225
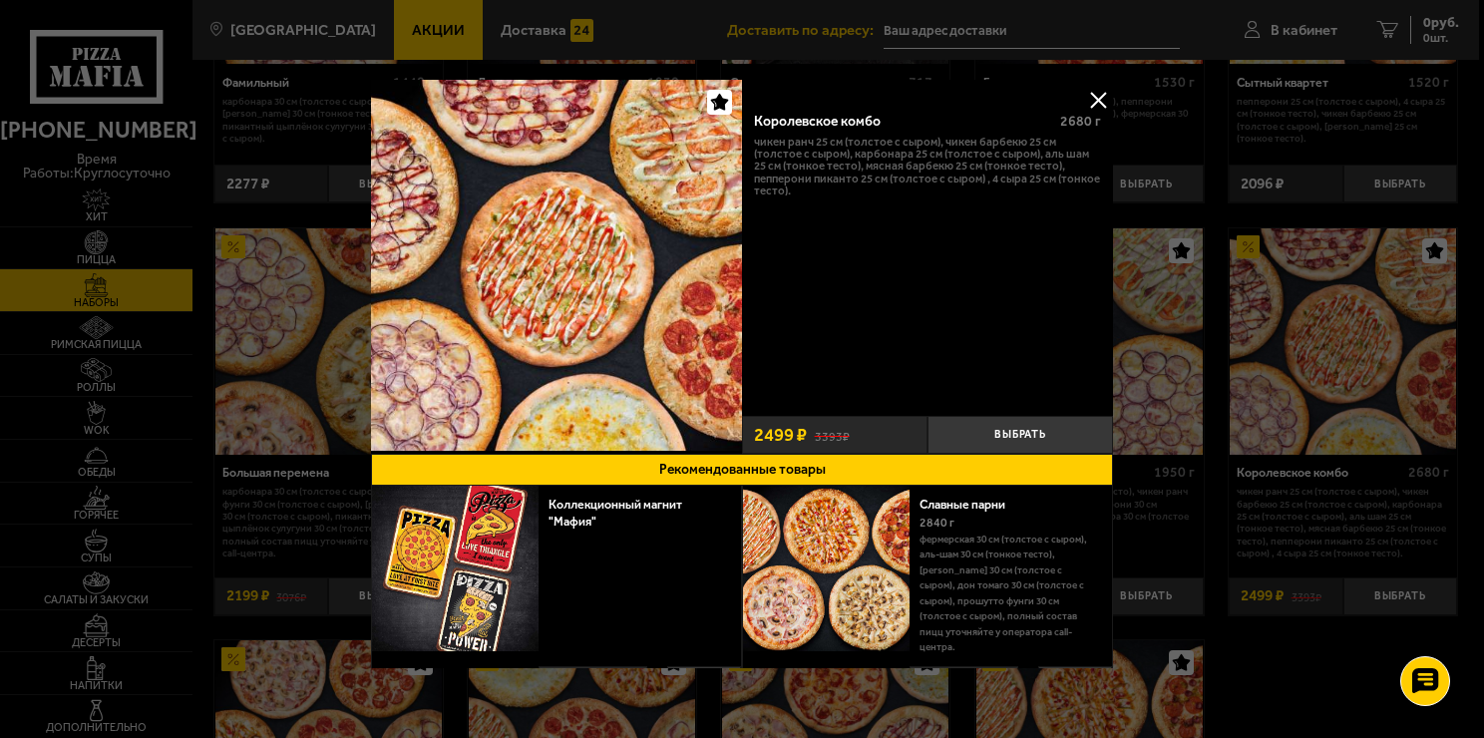
click at [1087, 93] on button at bounding box center [1098, 100] width 30 height 30
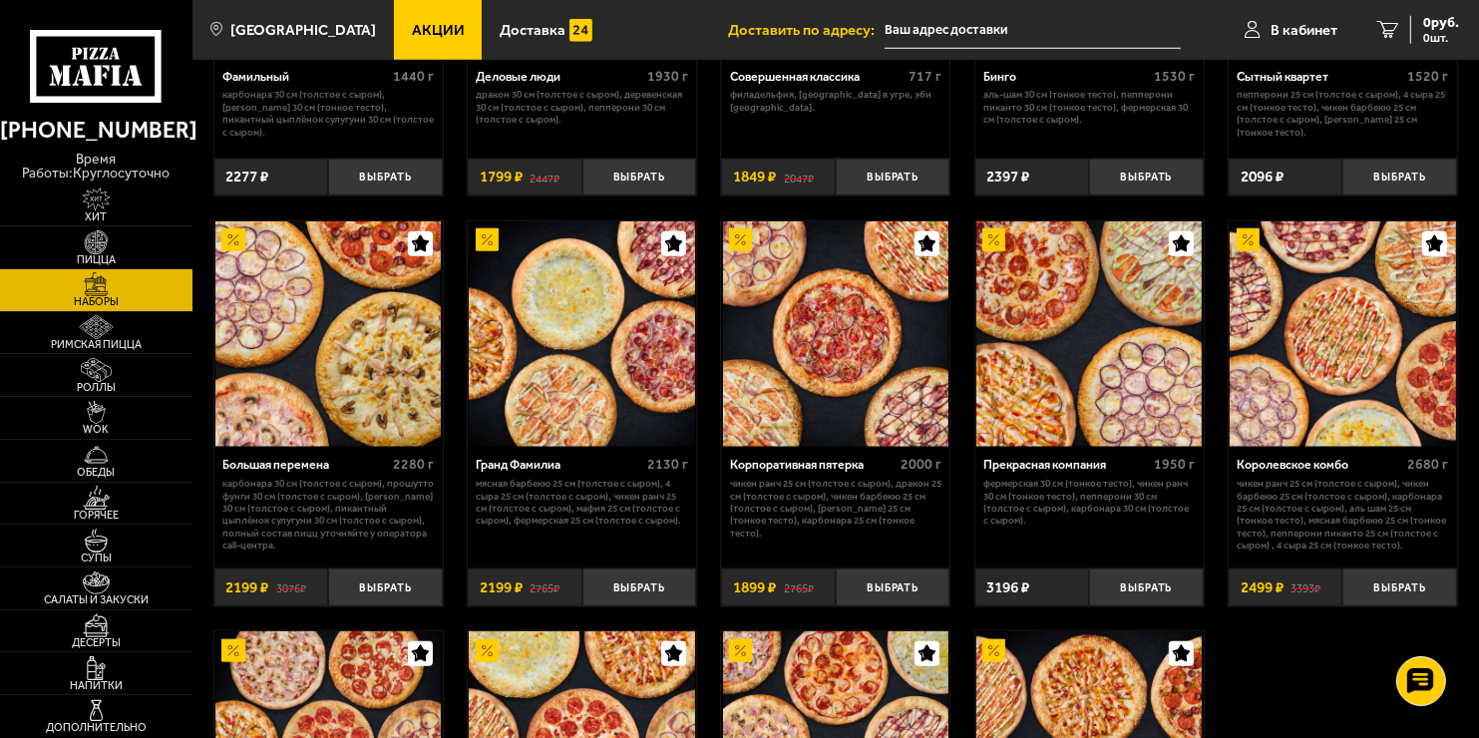
click at [1092, 349] on img at bounding box center [1088, 333] width 225 height 225
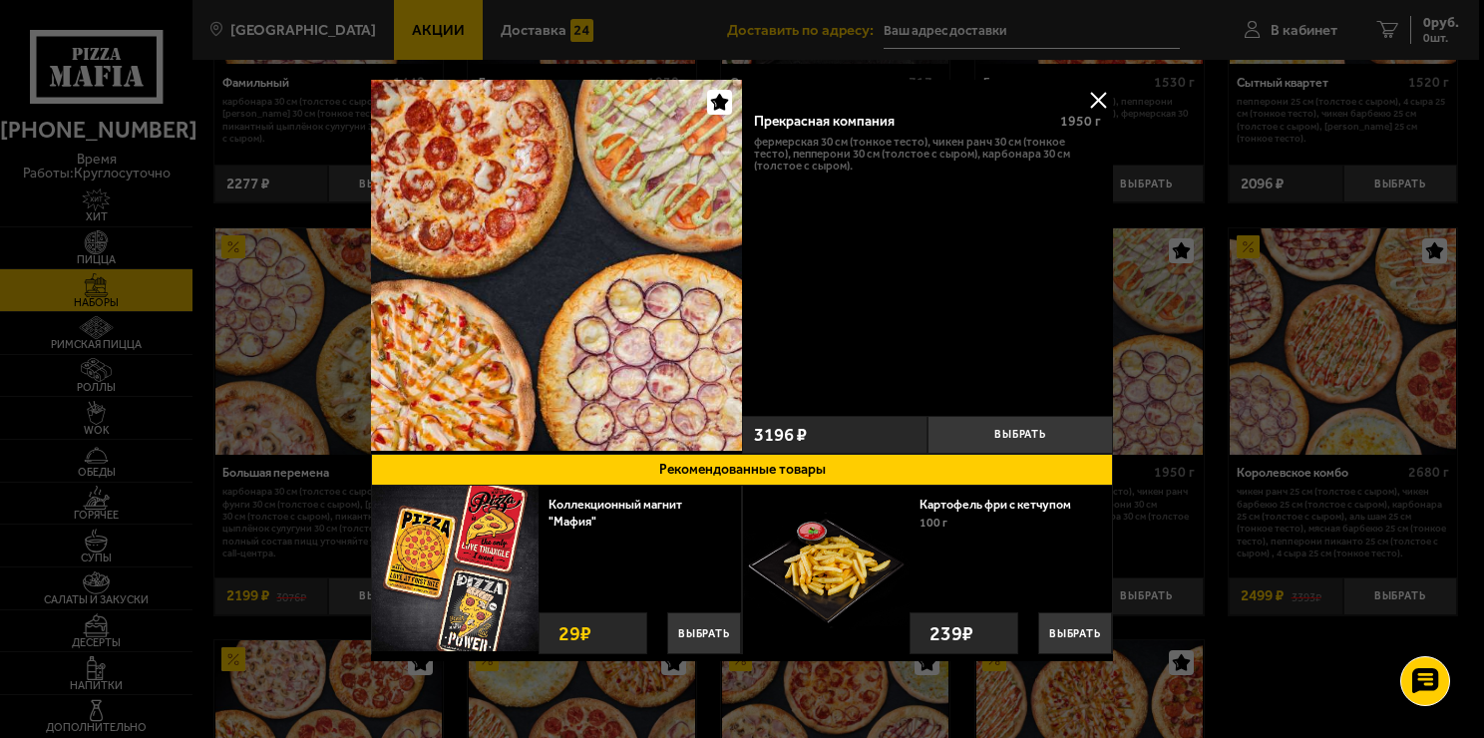
click at [1101, 101] on button at bounding box center [1098, 100] width 30 height 30
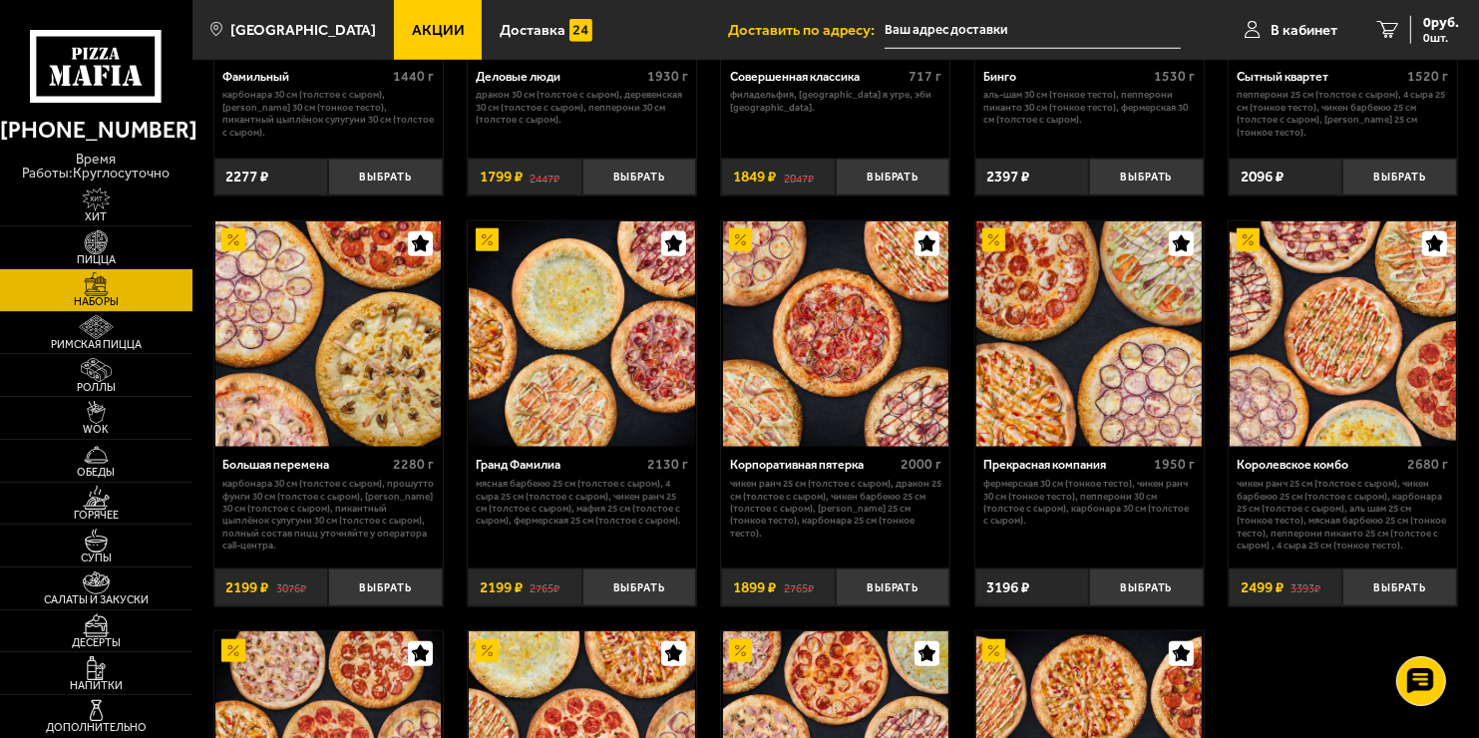
click at [746, 592] on span "1899 ₽" at bounding box center [754, 587] width 43 height 15
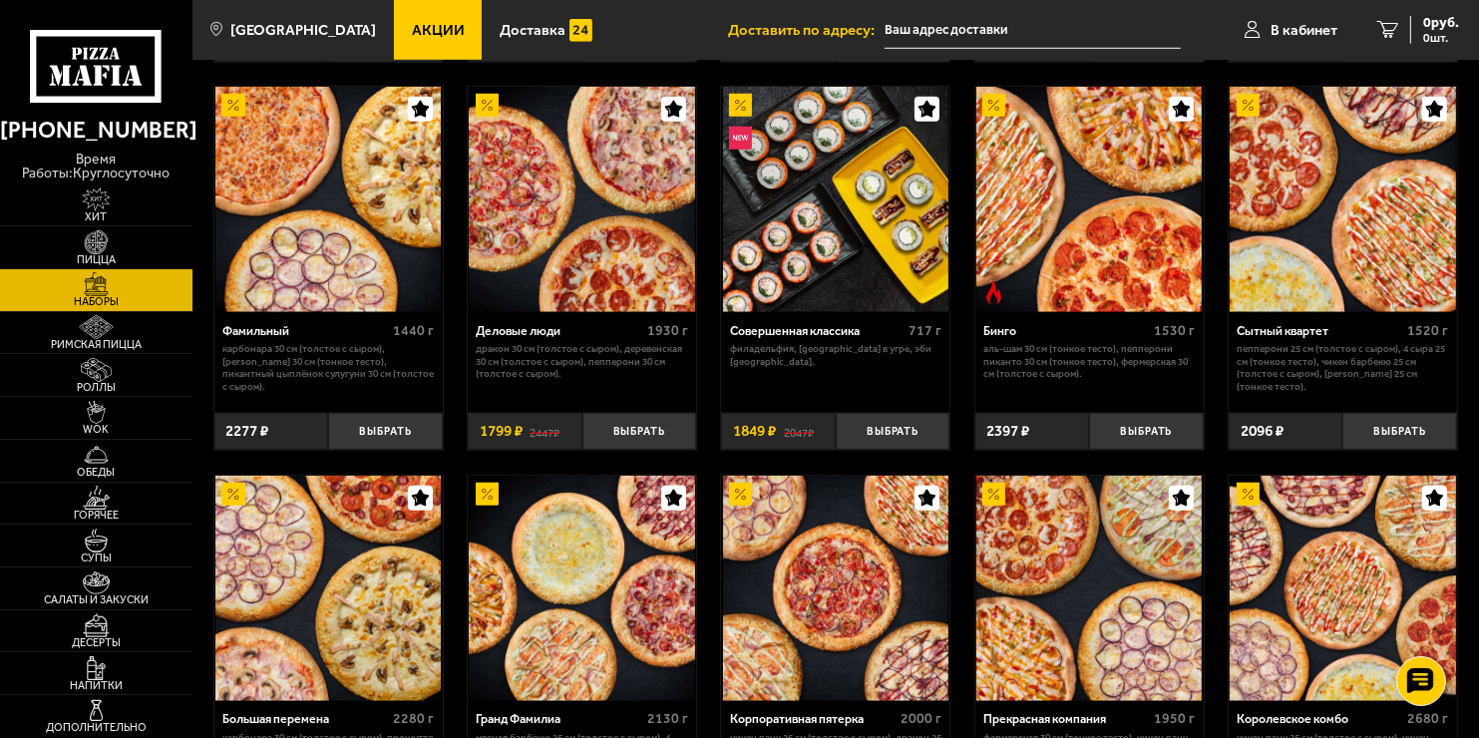
scroll to position [1595, 0]
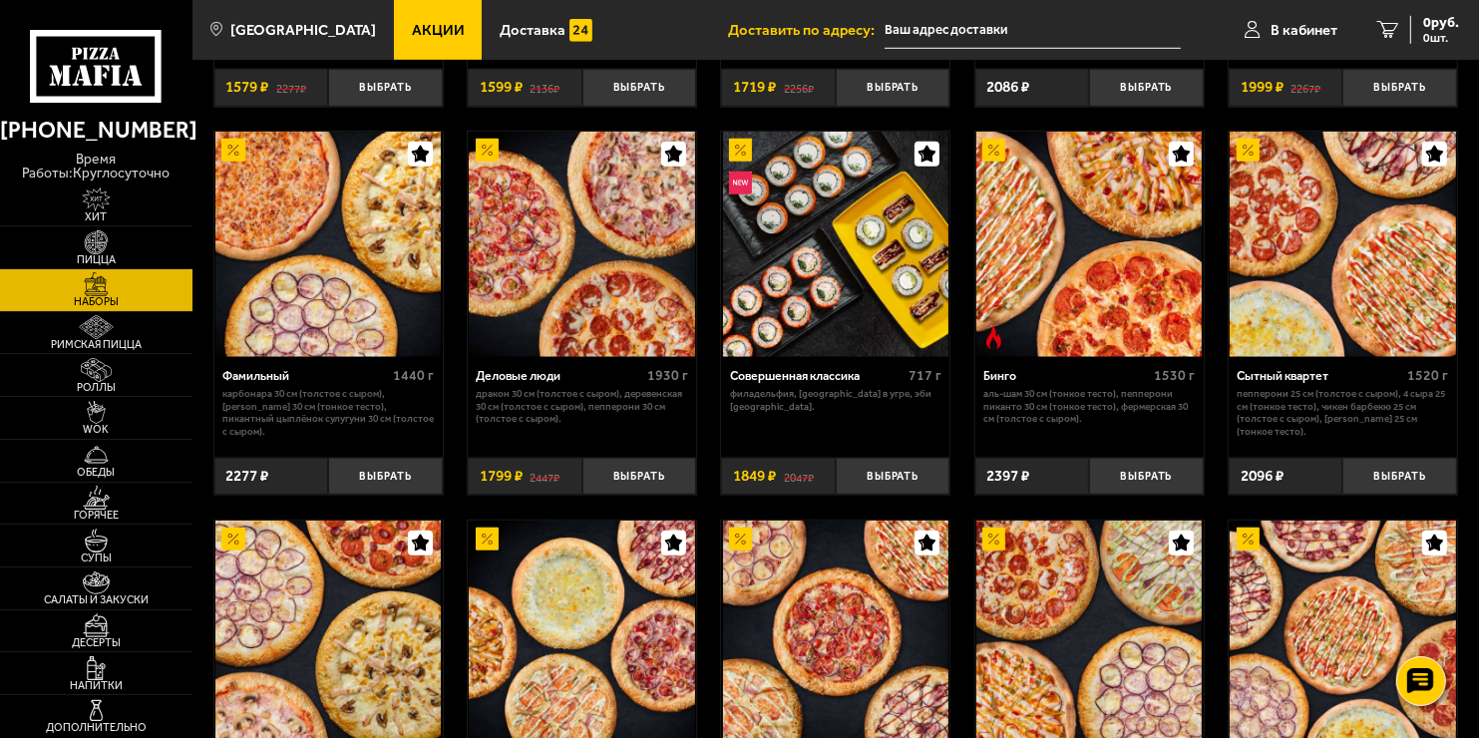
click at [1356, 310] on img at bounding box center [1341, 244] width 225 height 225
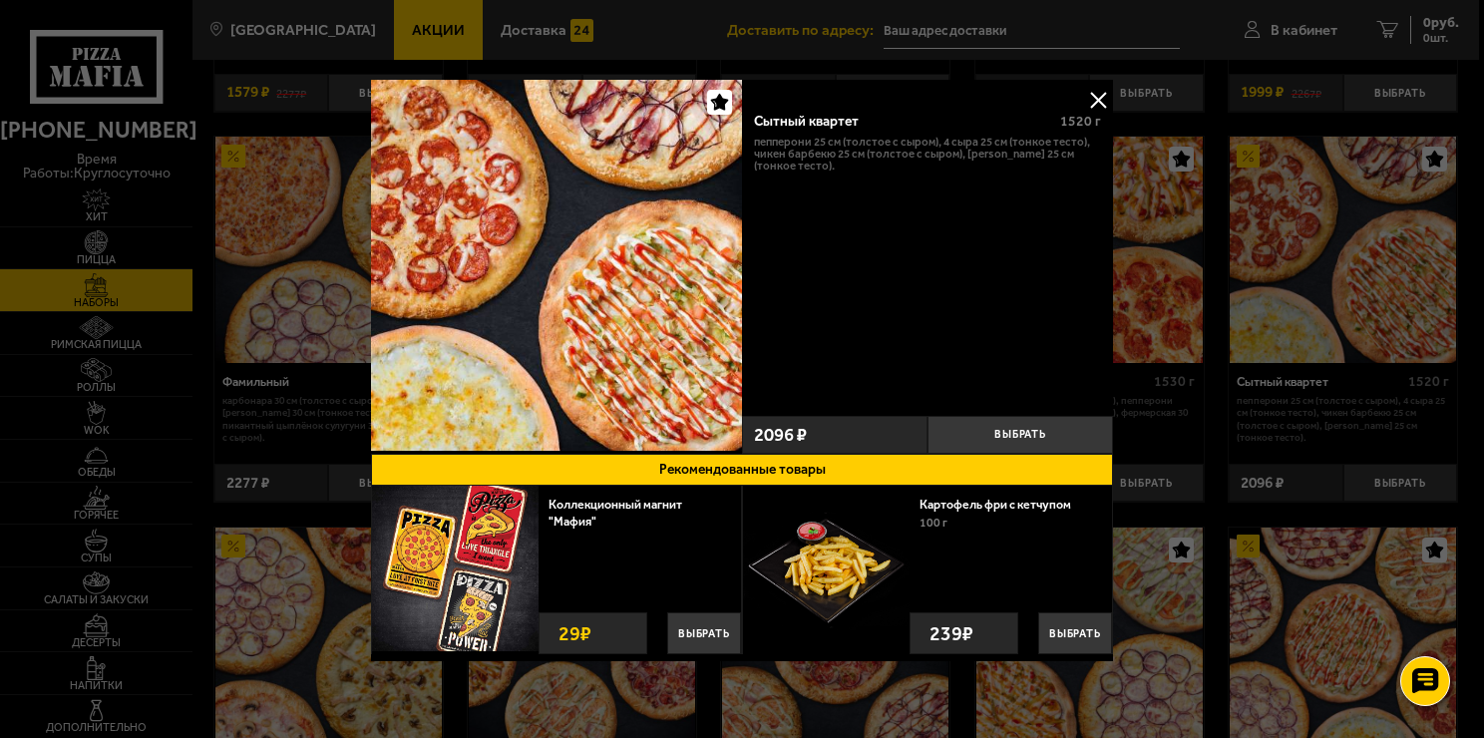
click at [1104, 98] on button at bounding box center [1098, 100] width 30 height 30
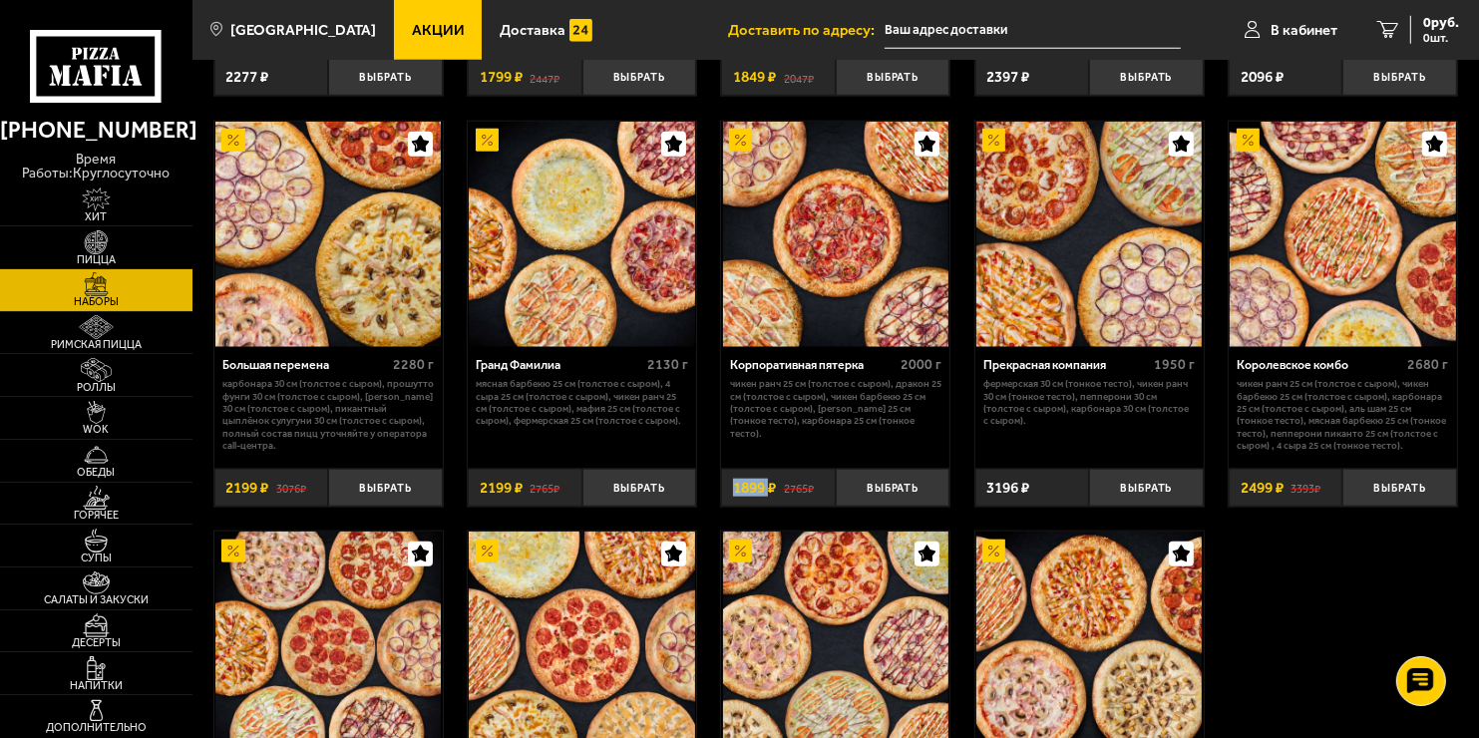
scroll to position [2094, 0]
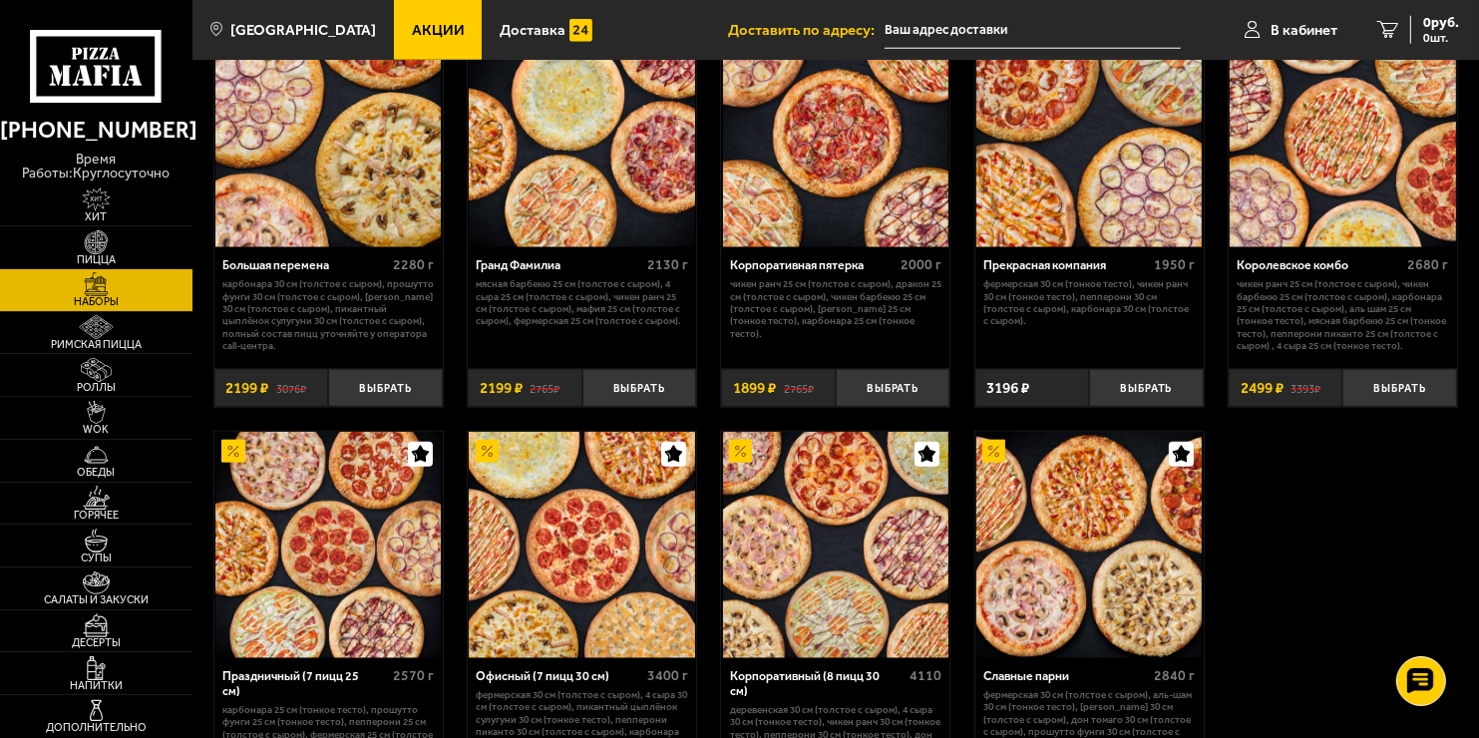
click at [1059, 273] on div "Прекрасная компания" at bounding box center [1066, 265] width 166 height 15
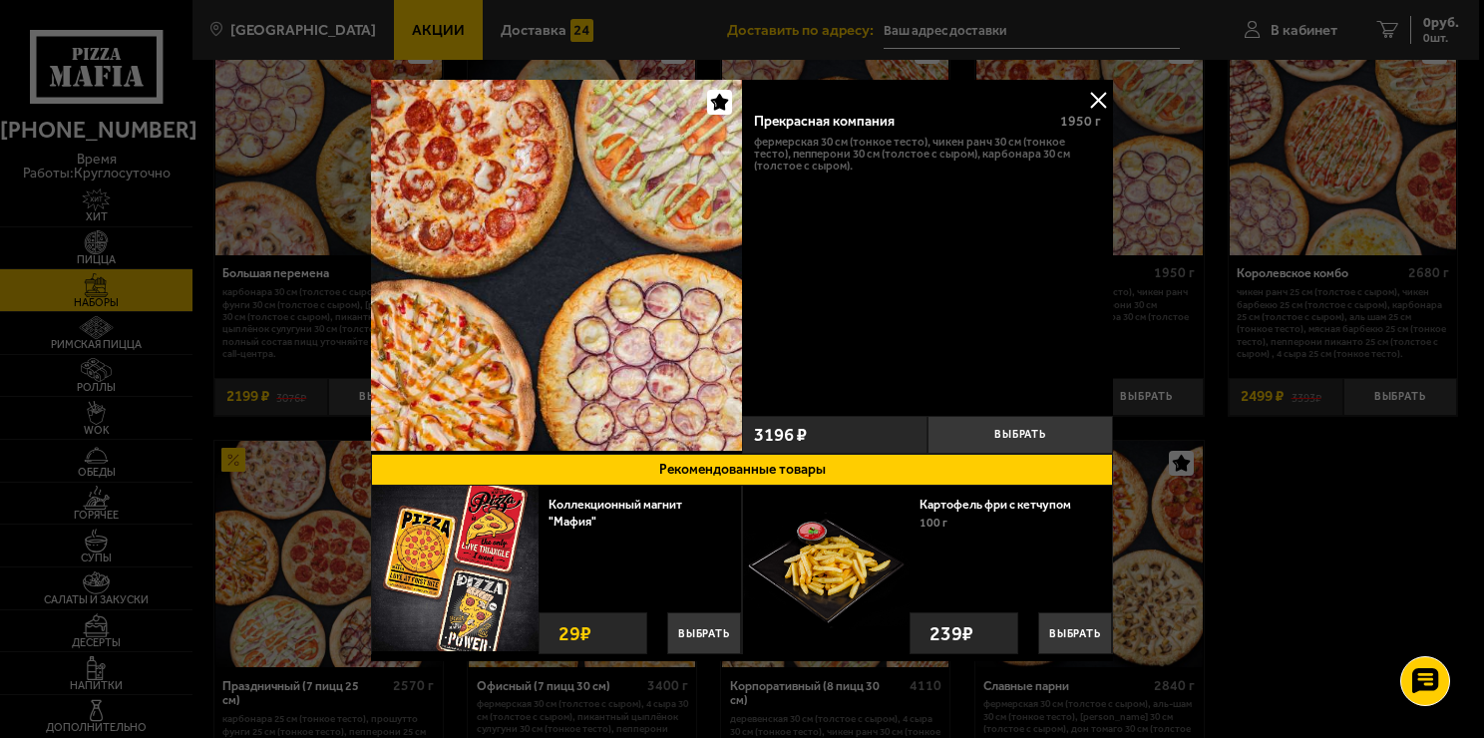
click at [1093, 91] on button at bounding box center [1098, 100] width 30 height 30
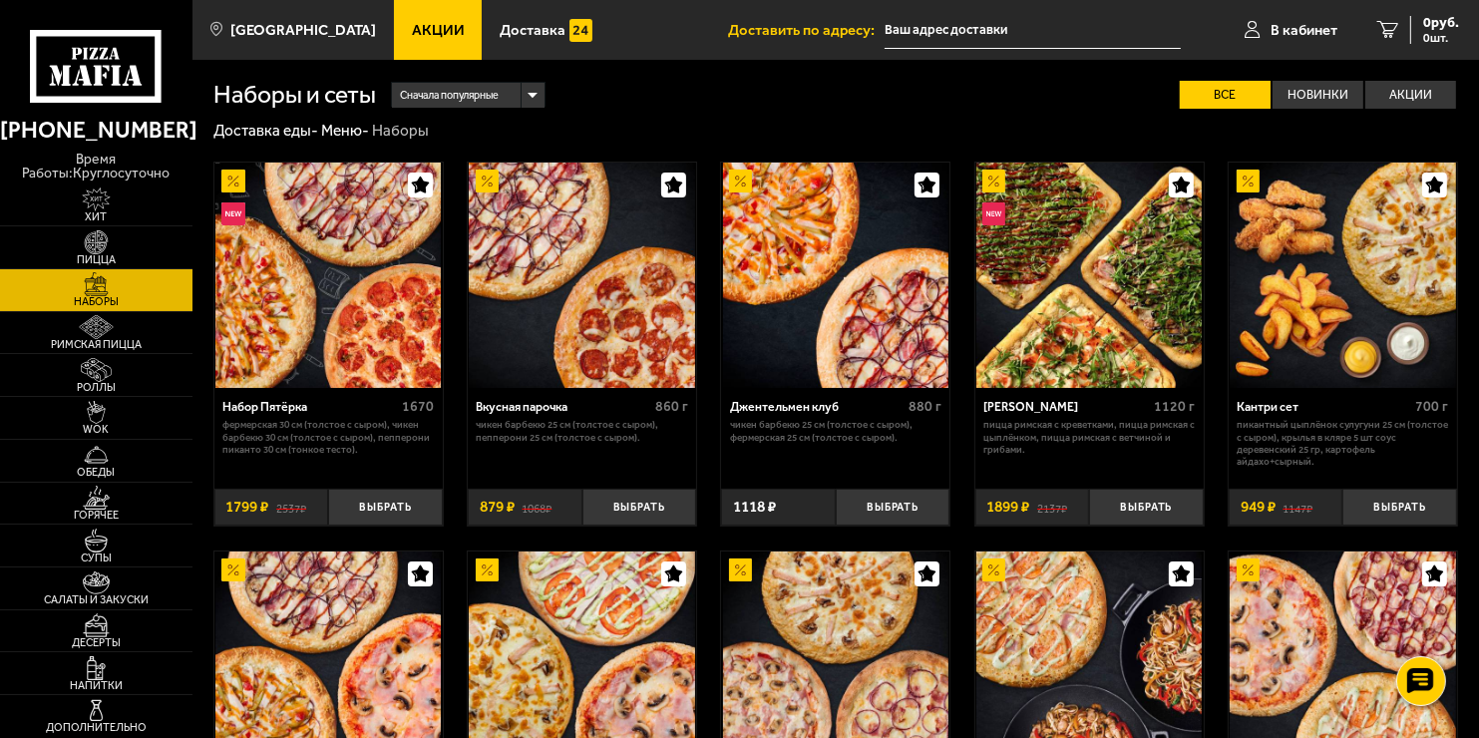
click at [358, 335] on img at bounding box center [327, 275] width 225 height 225
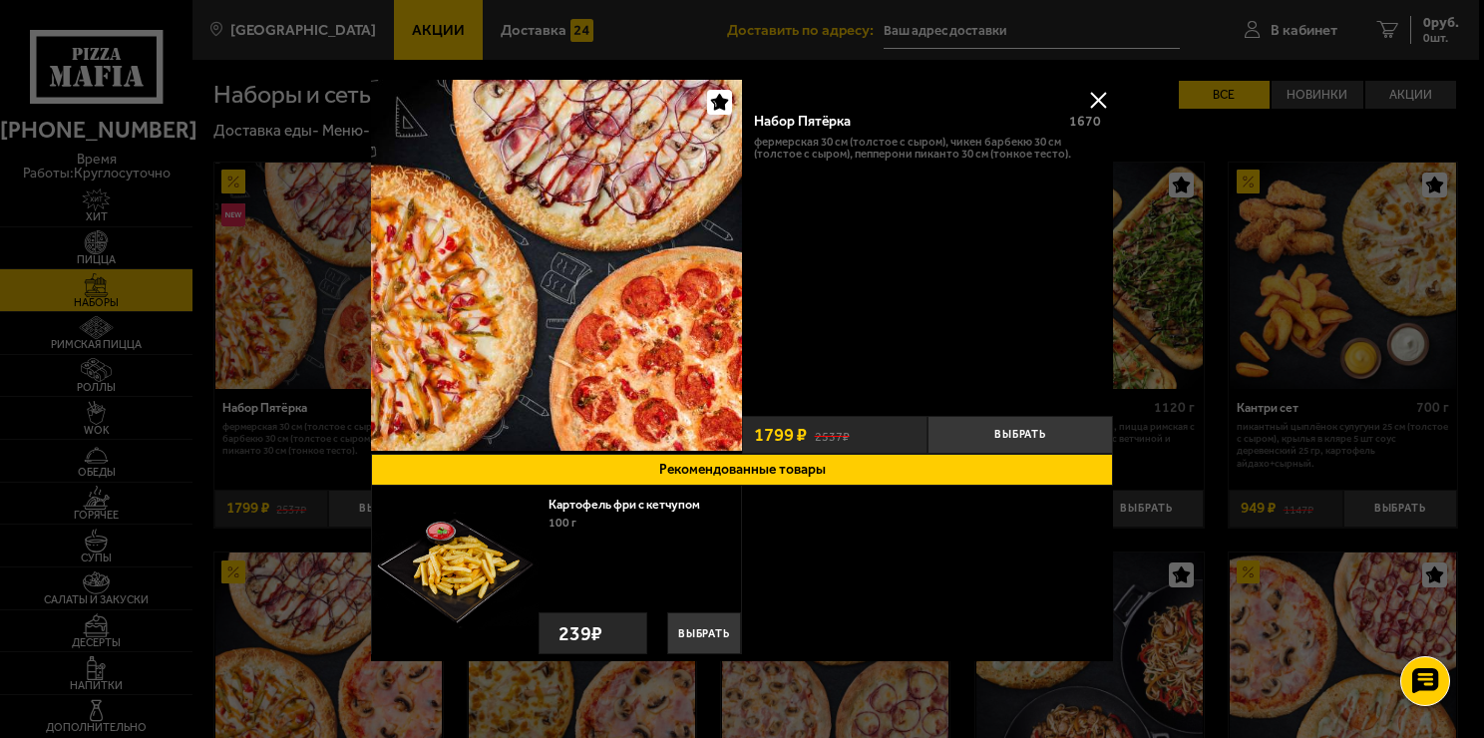
click at [754, 431] on span "1799 ₽" at bounding box center [780, 435] width 53 height 19
click at [764, 431] on span "1799 ₽" at bounding box center [780, 435] width 53 height 19
click at [1093, 91] on button at bounding box center [1098, 100] width 30 height 30
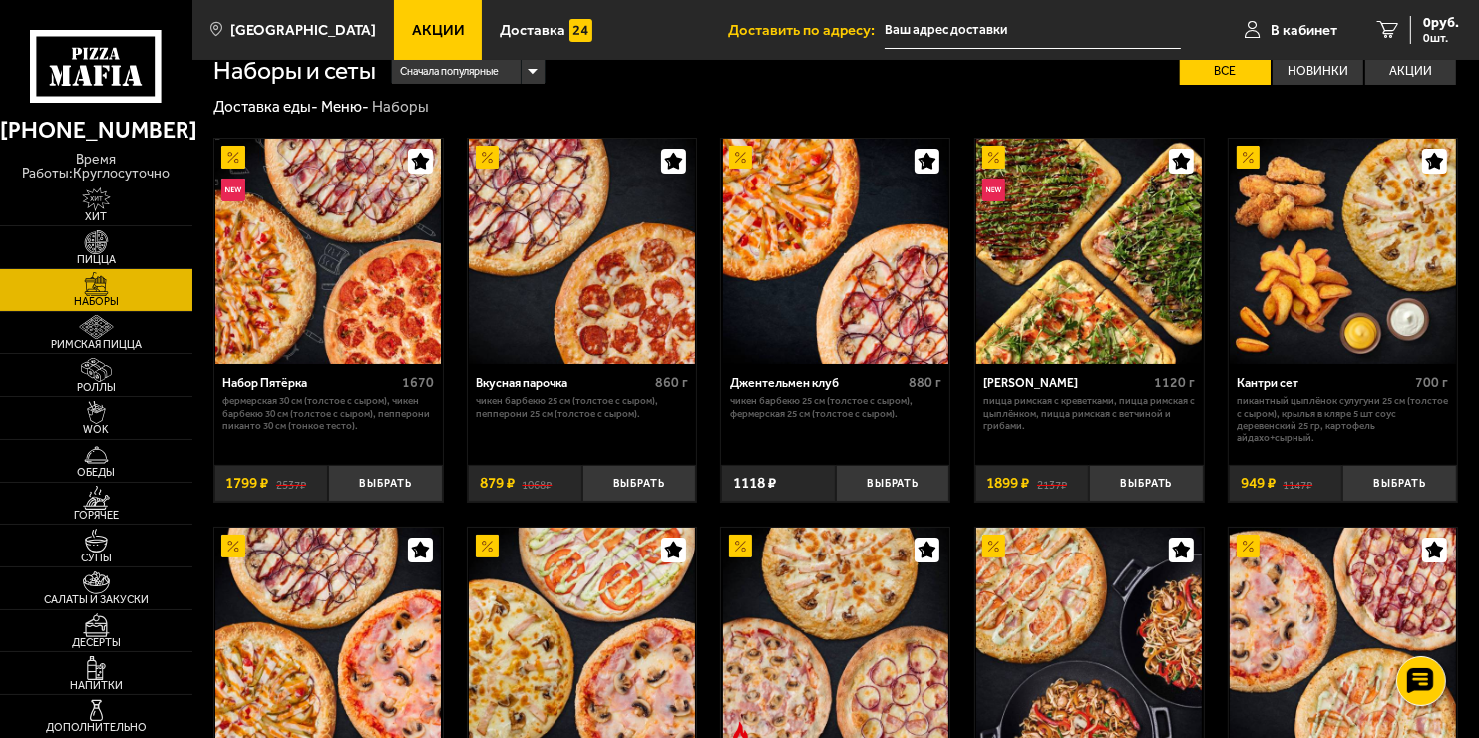
scroll to position [199, 0]
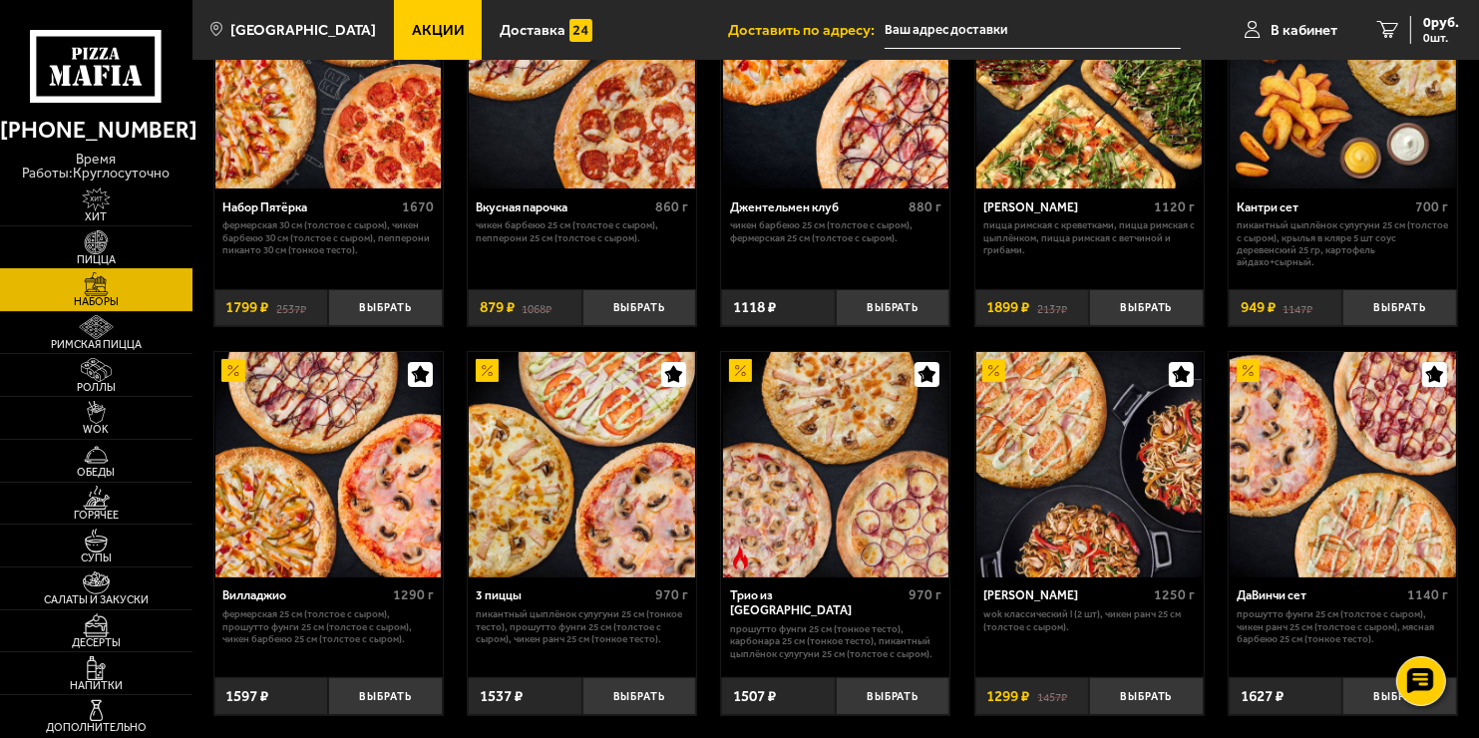
click at [113, 260] on span "Пицца" at bounding box center [96, 259] width 192 height 11
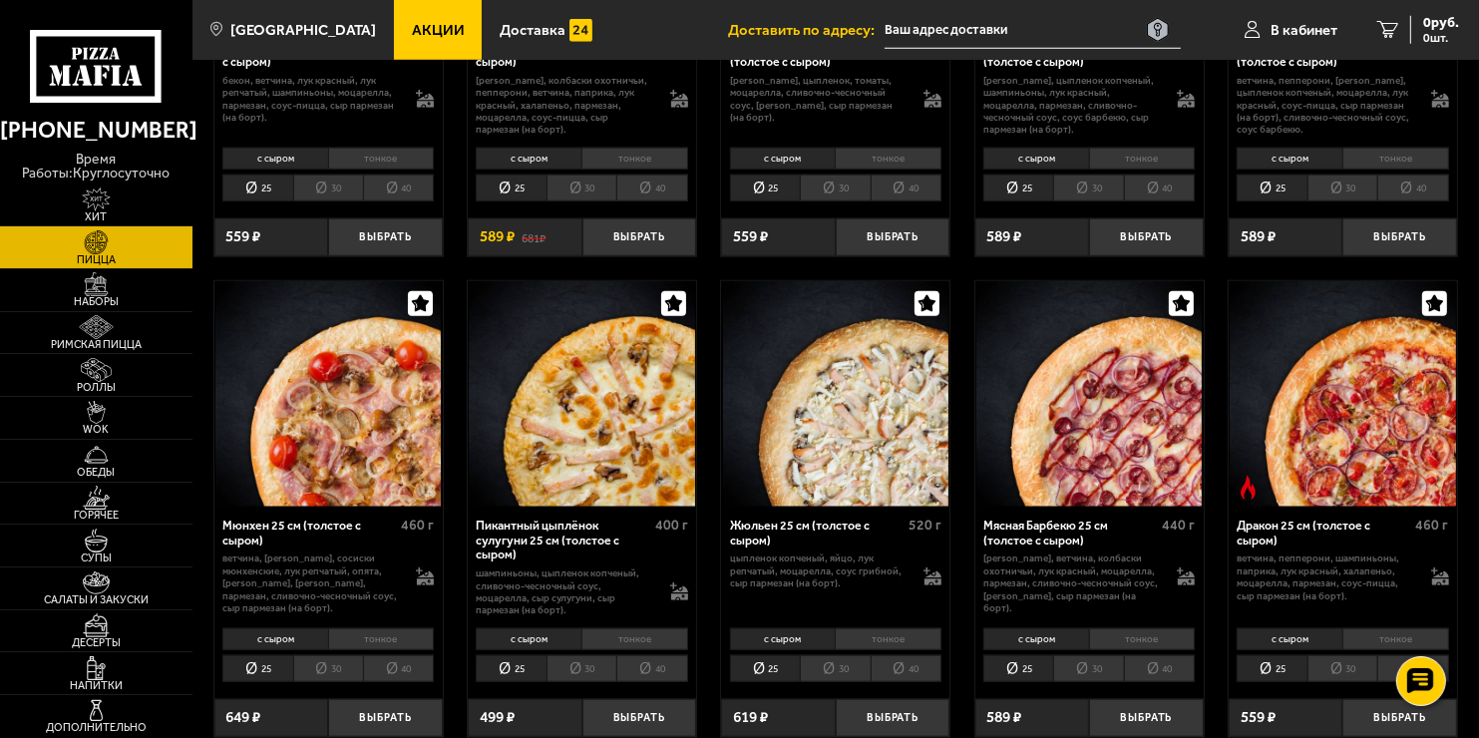
scroll to position [1994, 0]
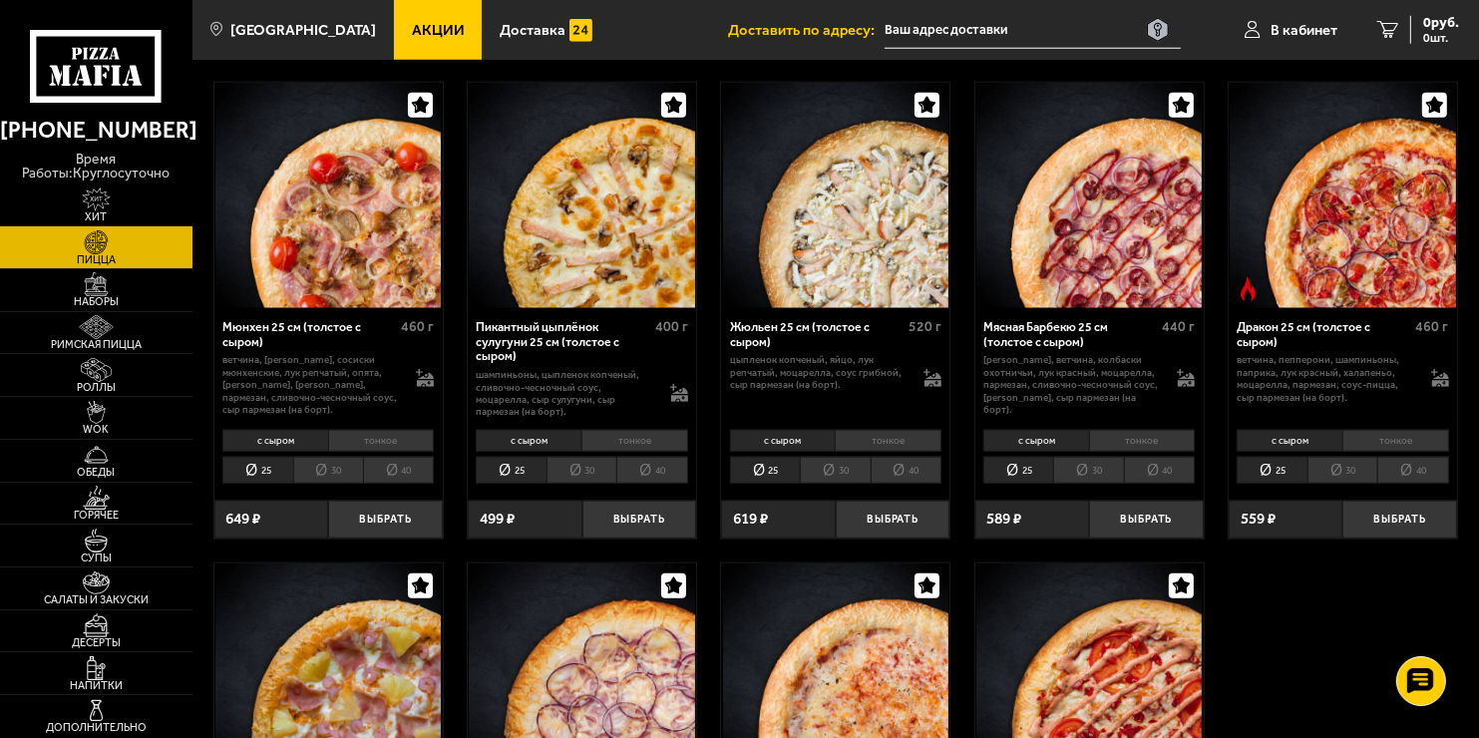
click at [1082, 477] on li "30" at bounding box center [1088, 470] width 70 height 27
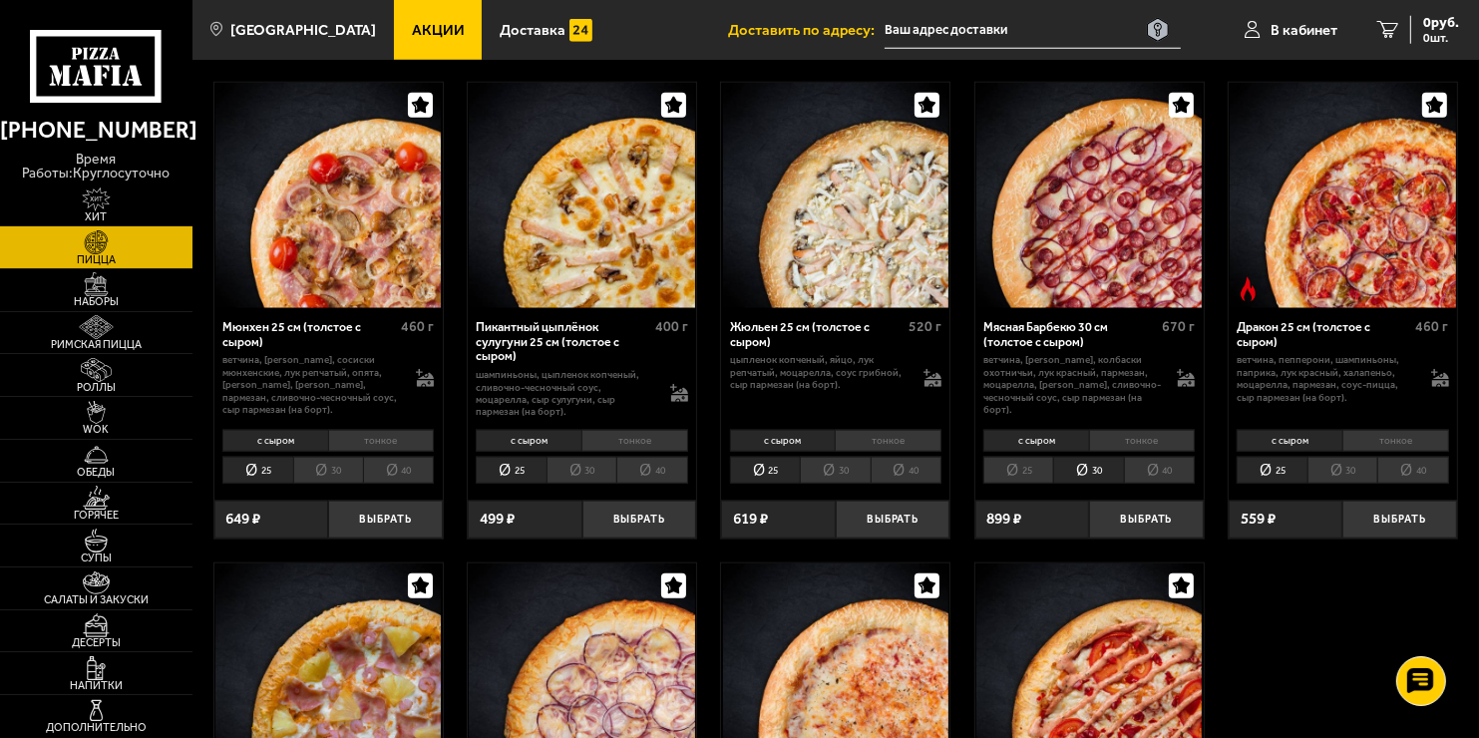
click at [1152, 440] on li "тонкое" at bounding box center [1142, 441] width 107 height 22
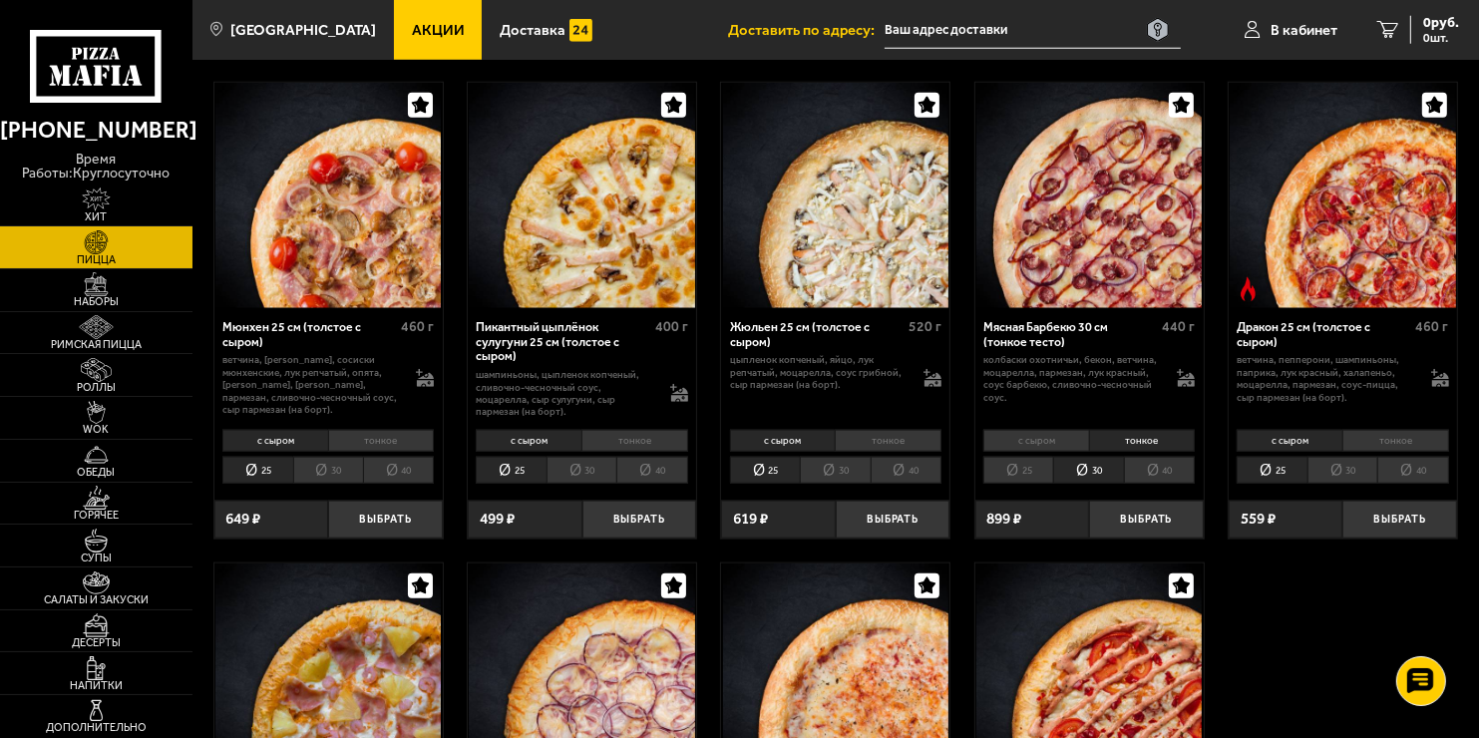
click at [1022, 437] on li "с сыром" at bounding box center [1036, 441] width 106 height 22
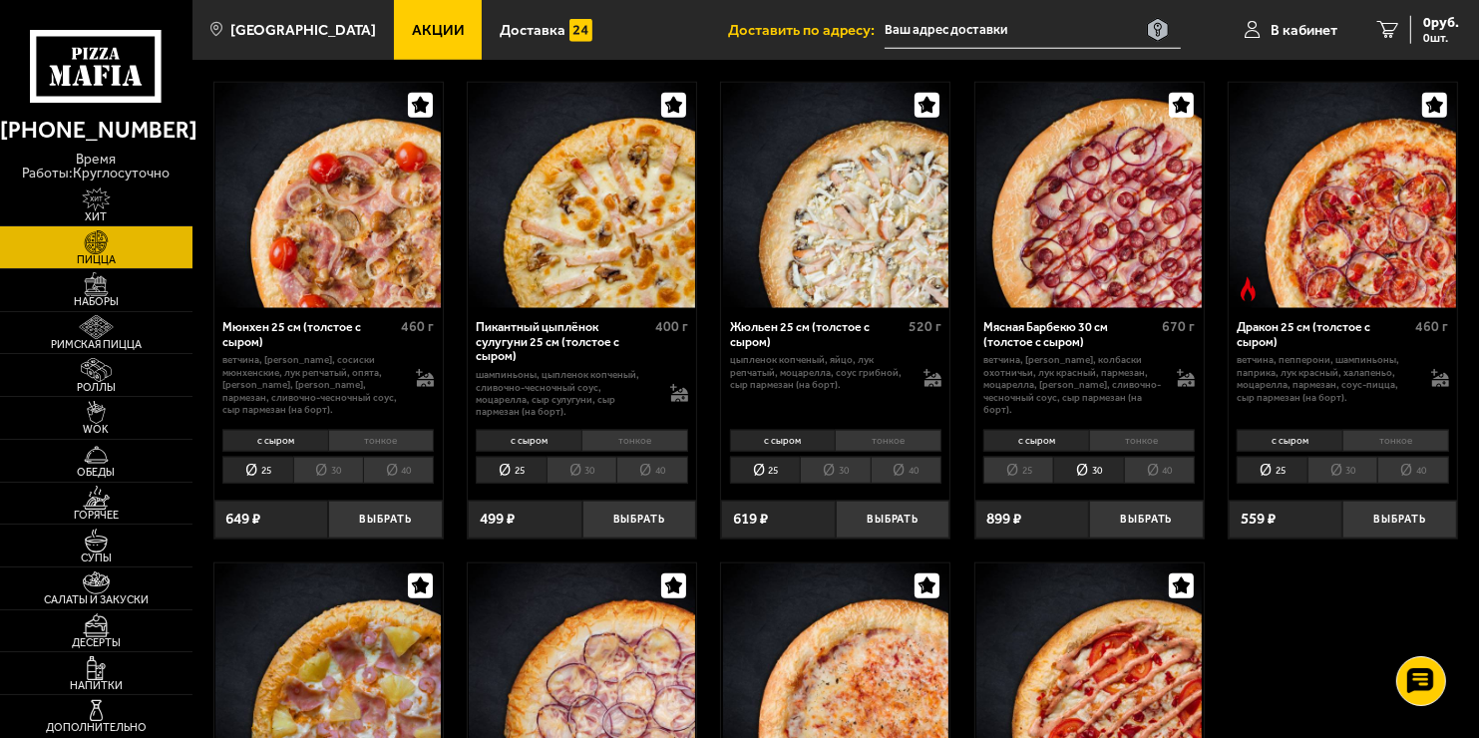
click at [1125, 434] on li "тонкое" at bounding box center [1142, 441] width 107 height 22
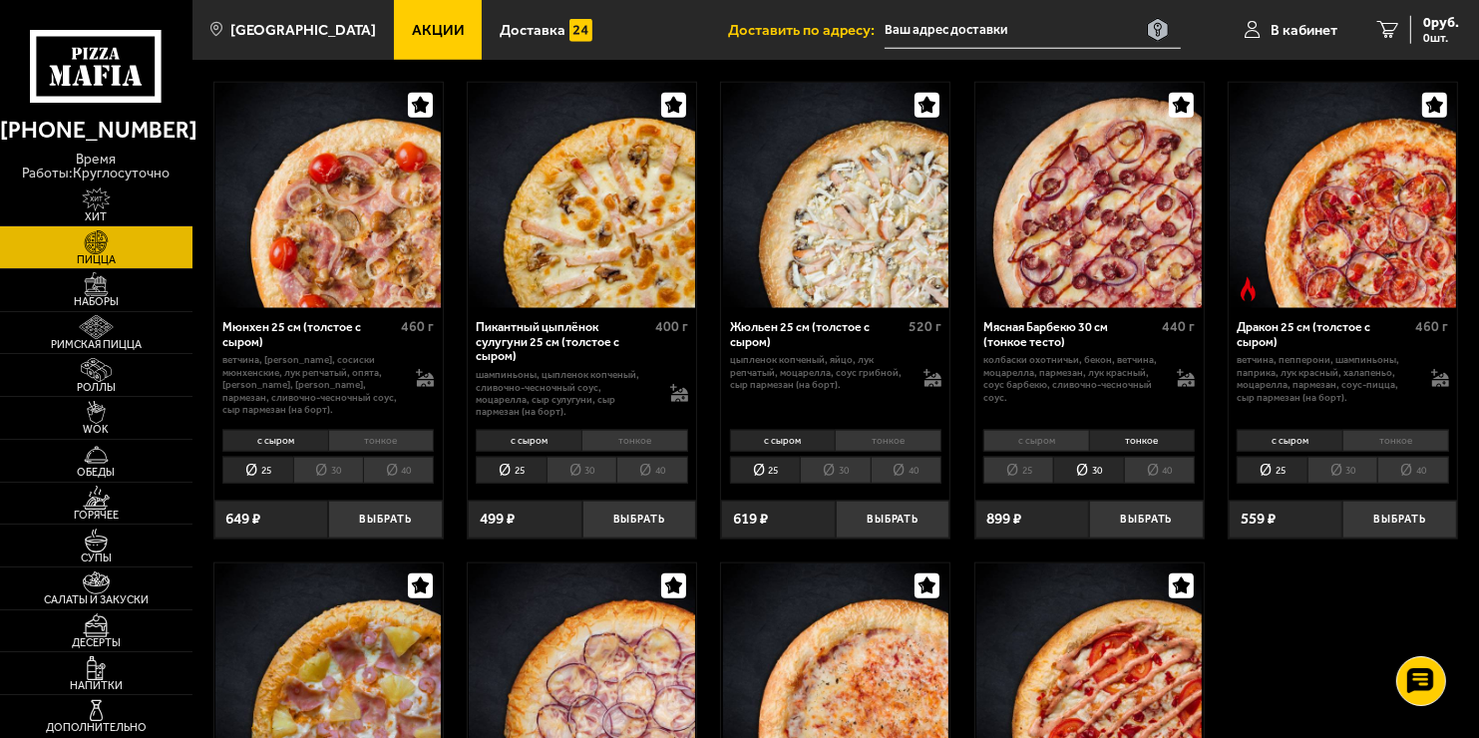
click at [1041, 437] on li "с сыром" at bounding box center [1036, 441] width 106 height 22
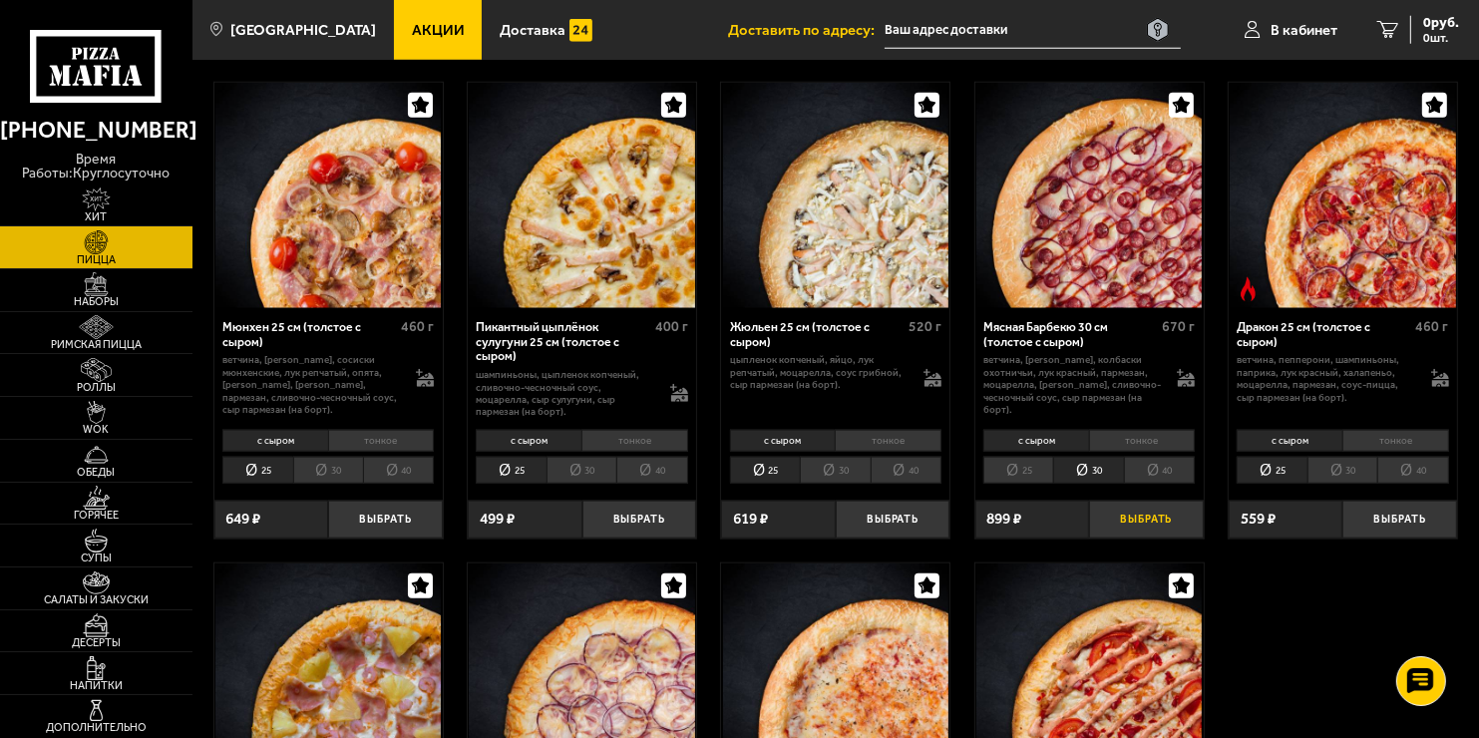
click at [1157, 514] on button "Выбрать" at bounding box center [1146, 520] width 115 height 38
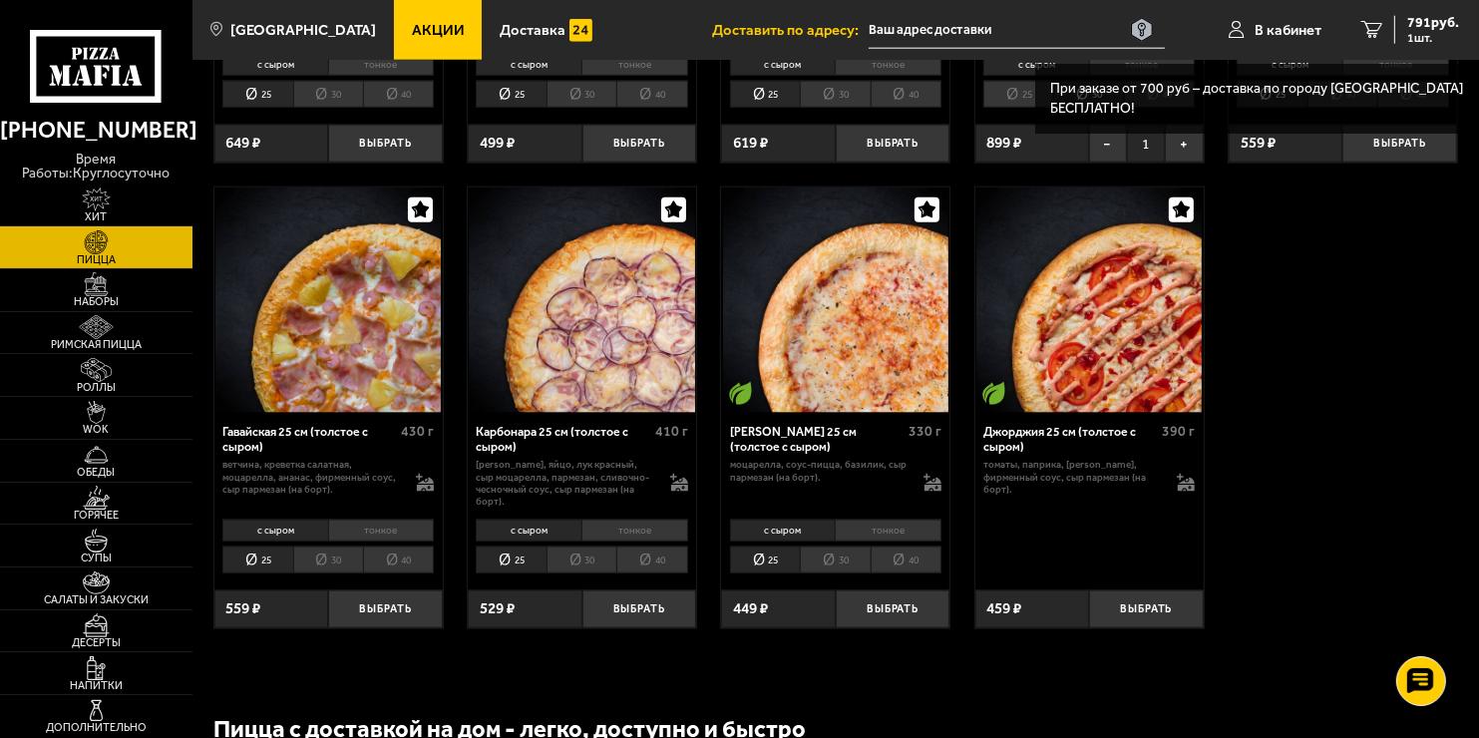
scroll to position [2393, 0]
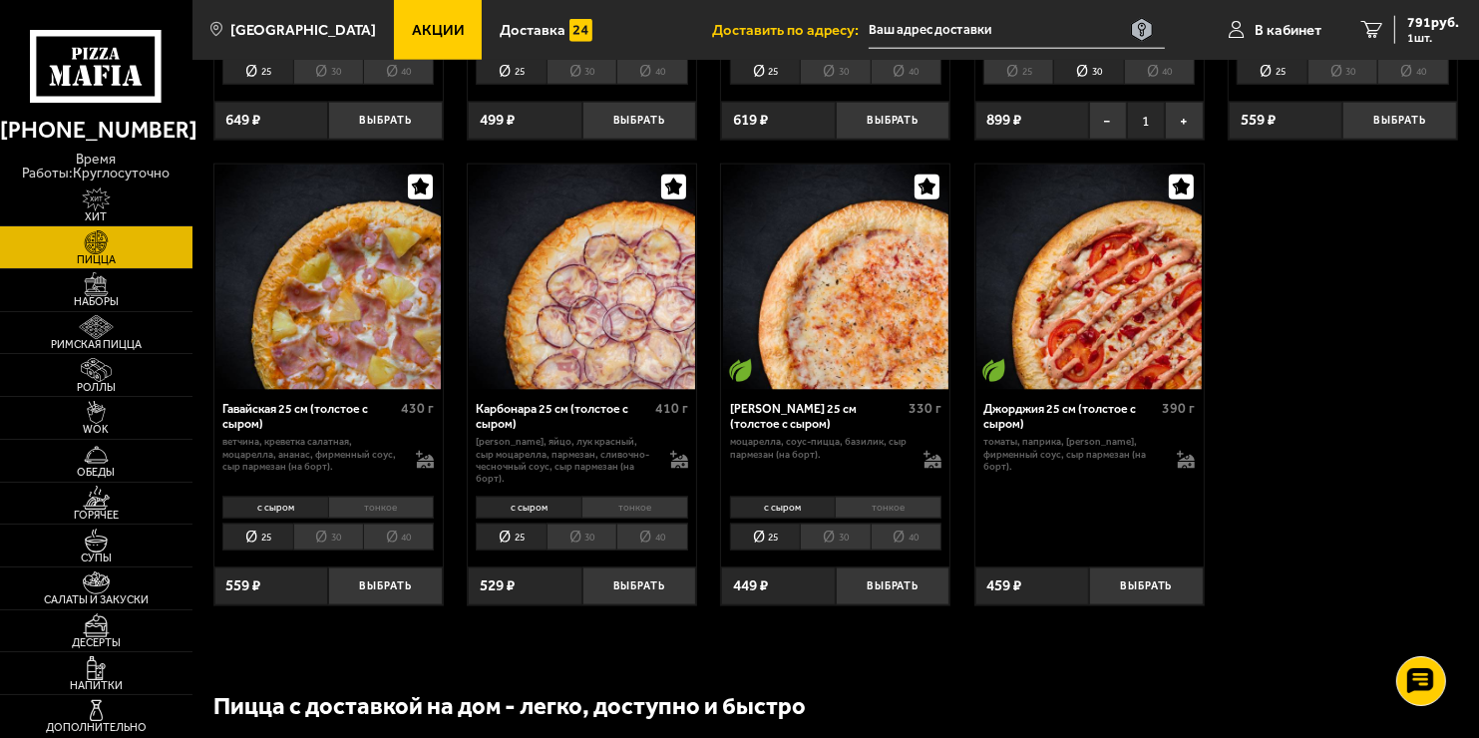
click at [570, 535] on li "30" at bounding box center [581, 536] width 70 height 27
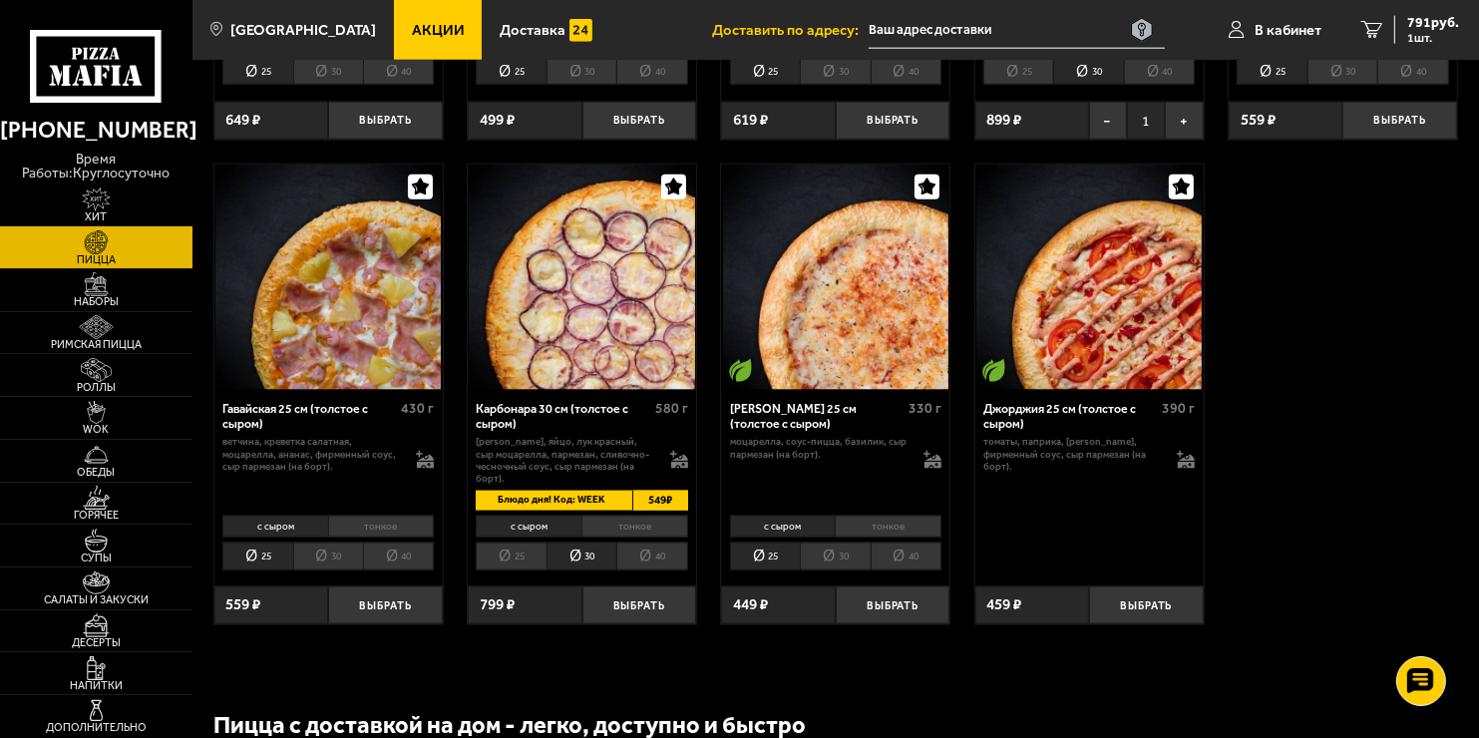
click at [637, 555] on li "40" at bounding box center [651, 555] width 71 height 27
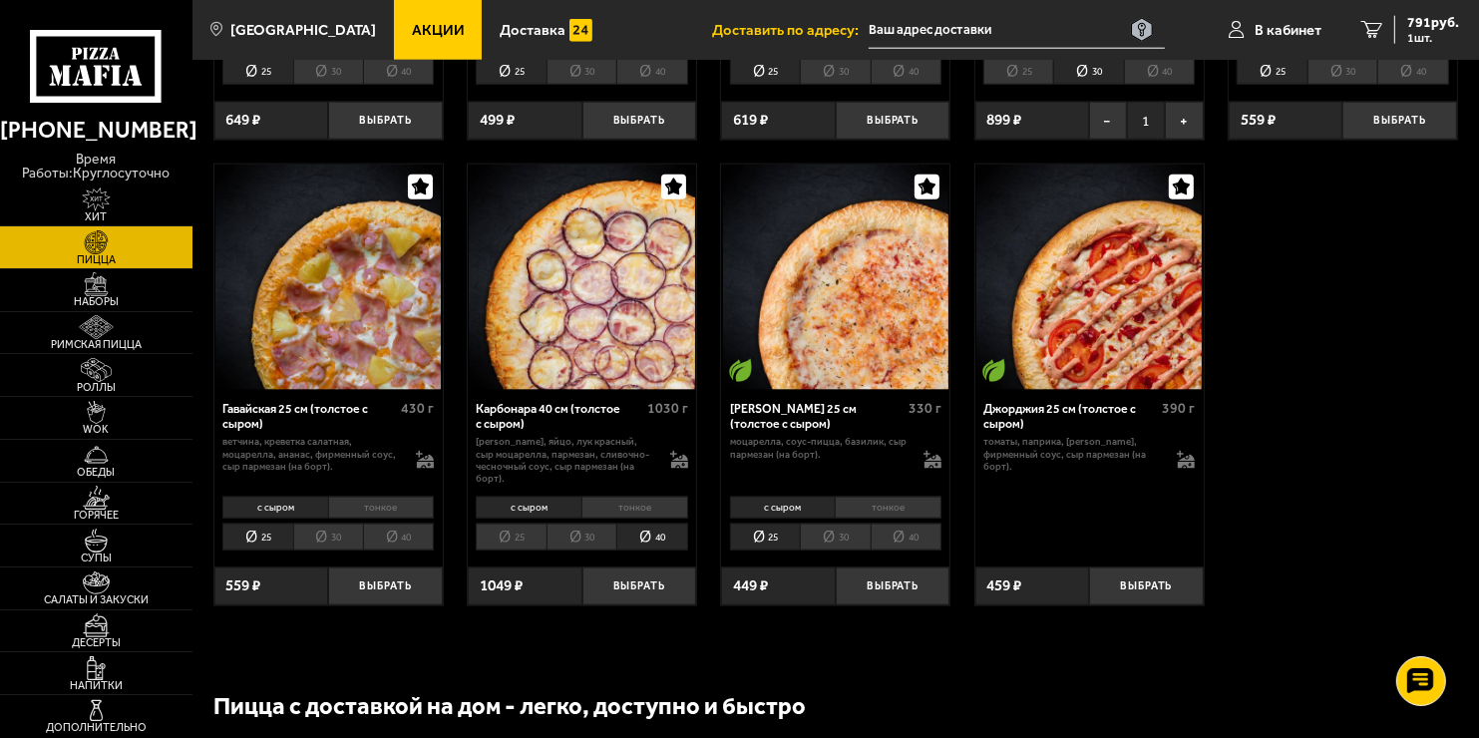
click at [590, 549] on li "30" at bounding box center [581, 536] width 70 height 27
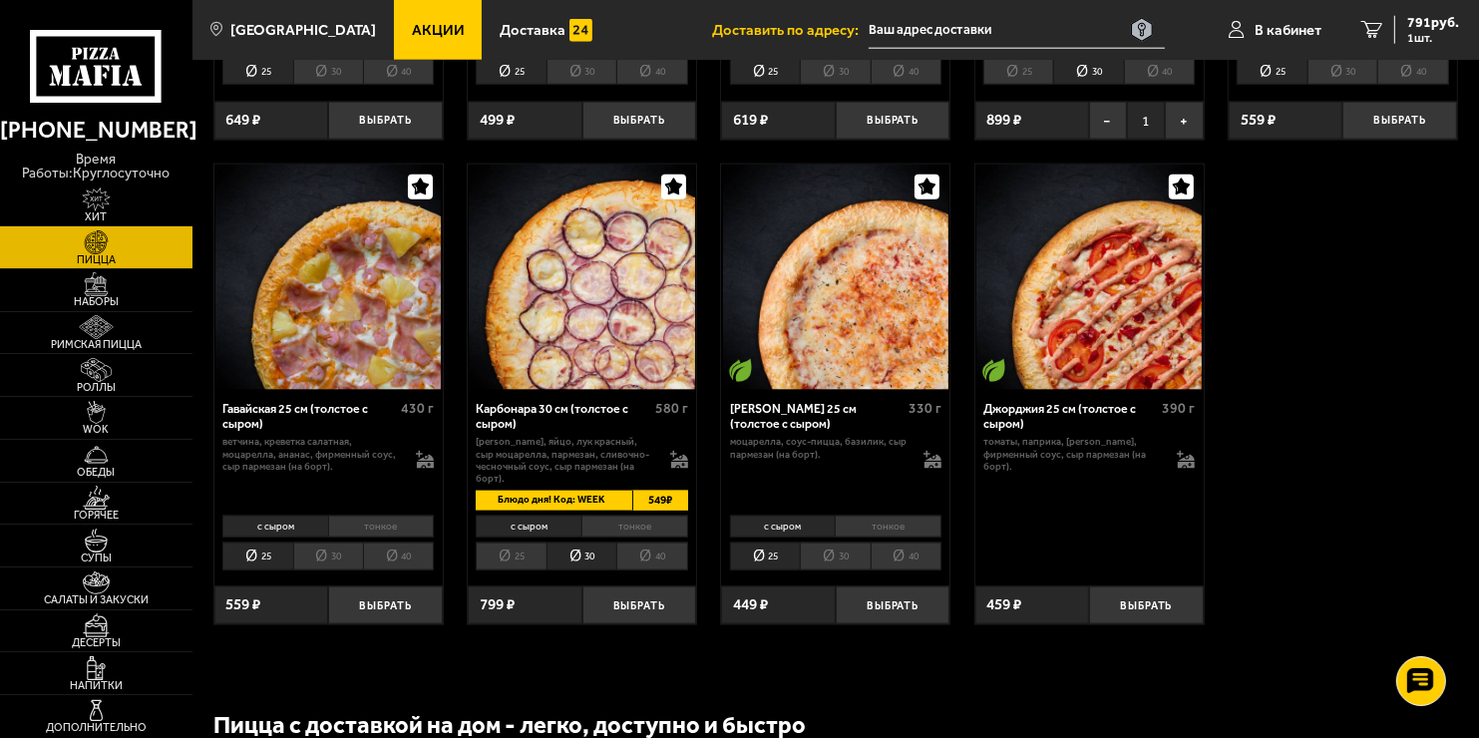
click at [589, 503] on span "Блюдо дня! Код: WEEK" at bounding box center [548, 500] width 145 height 19
copy span "WEEK"
click at [628, 609] on button "Выбрать" at bounding box center [639, 605] width 115 height 38
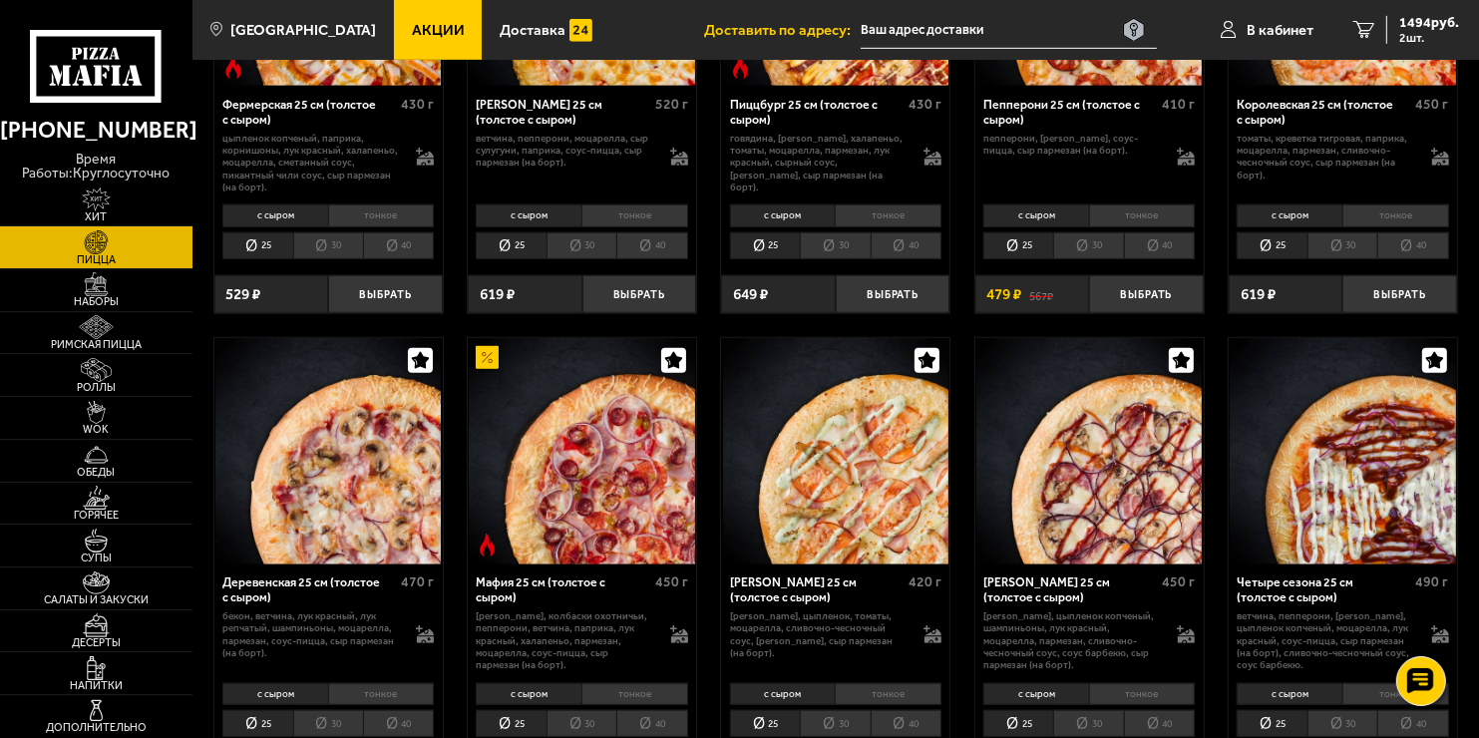
scroll to position [997, 0]
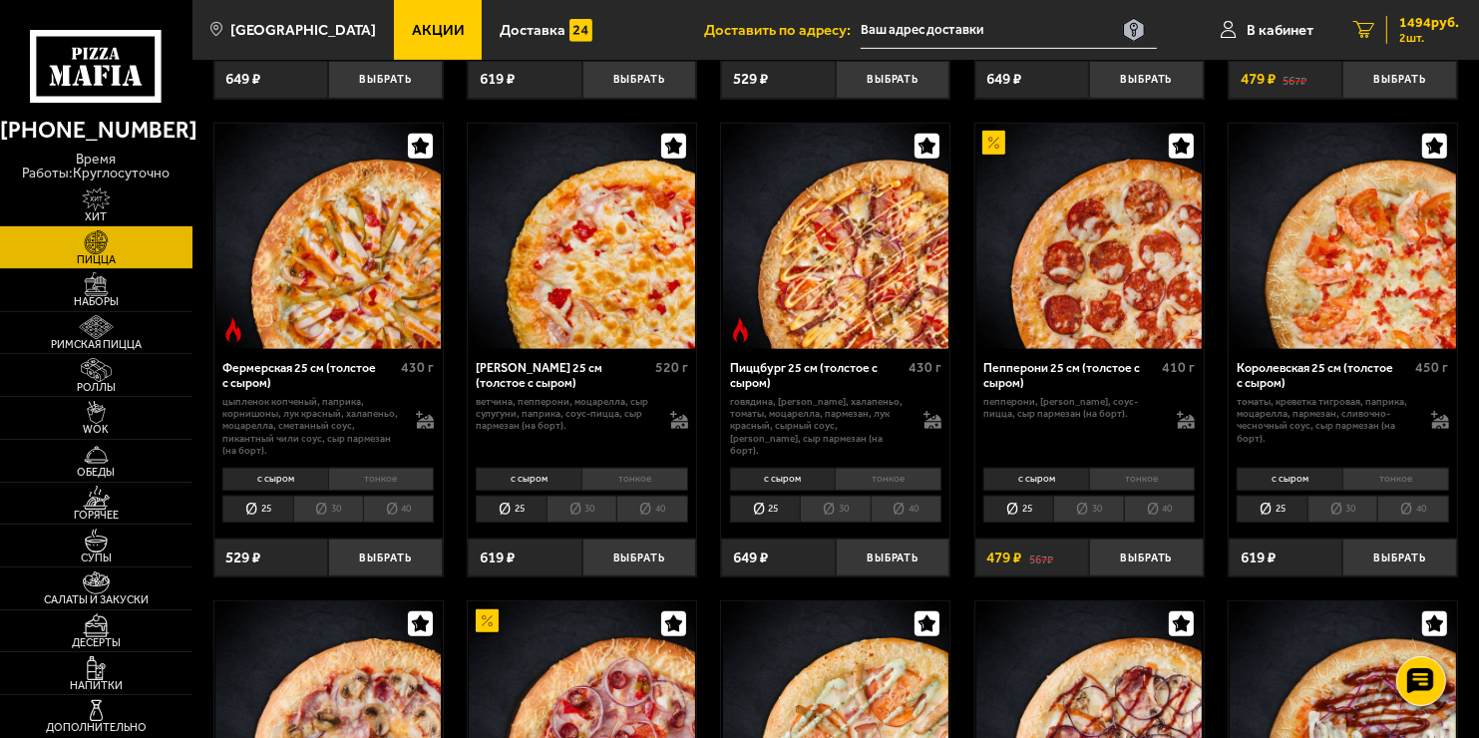
click at [1411, 28] on span "1494 руб." at bounding box center [1429, 23] width 60 height 14
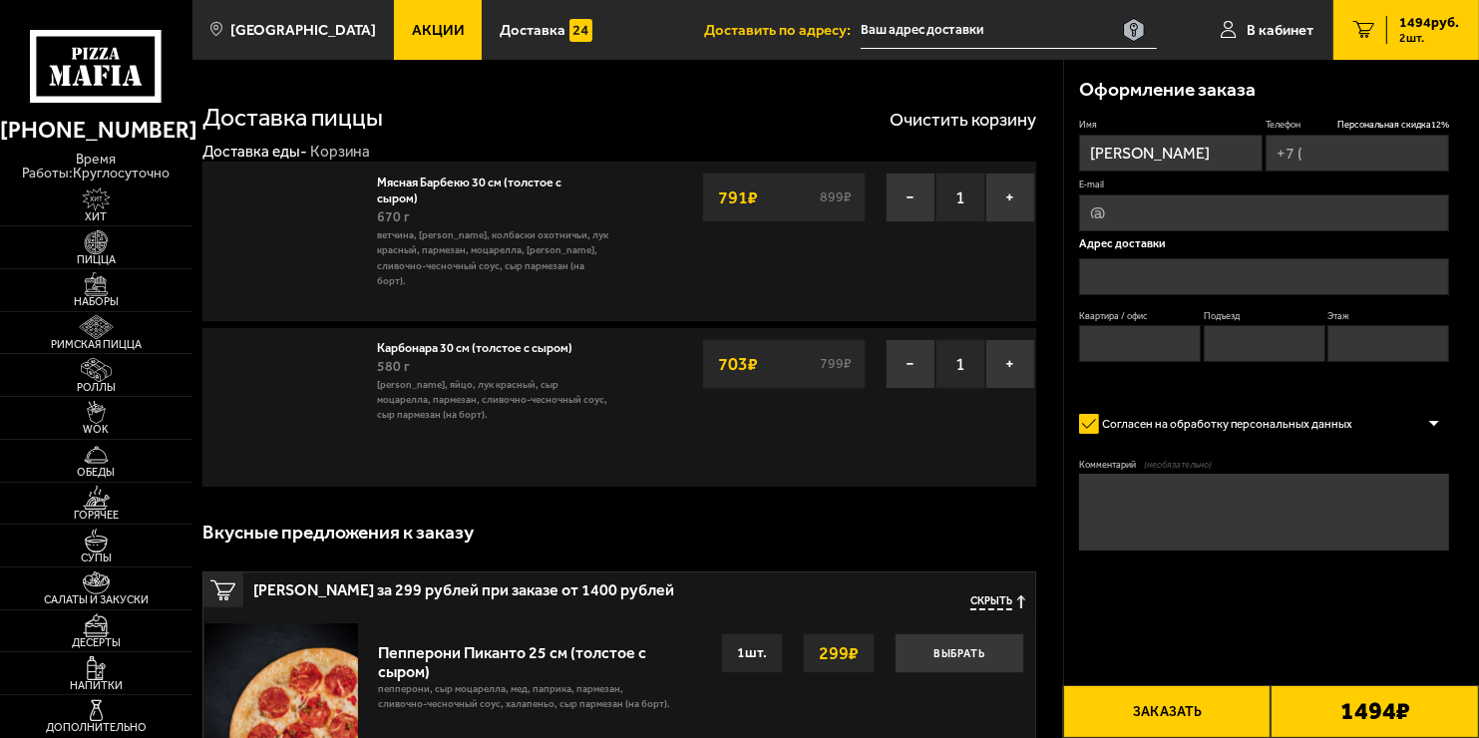
type input "[PHONE_NUMBER]"
type input "[STREET_ADDRESS]"
type input "742"
type input "10"
type input "5"
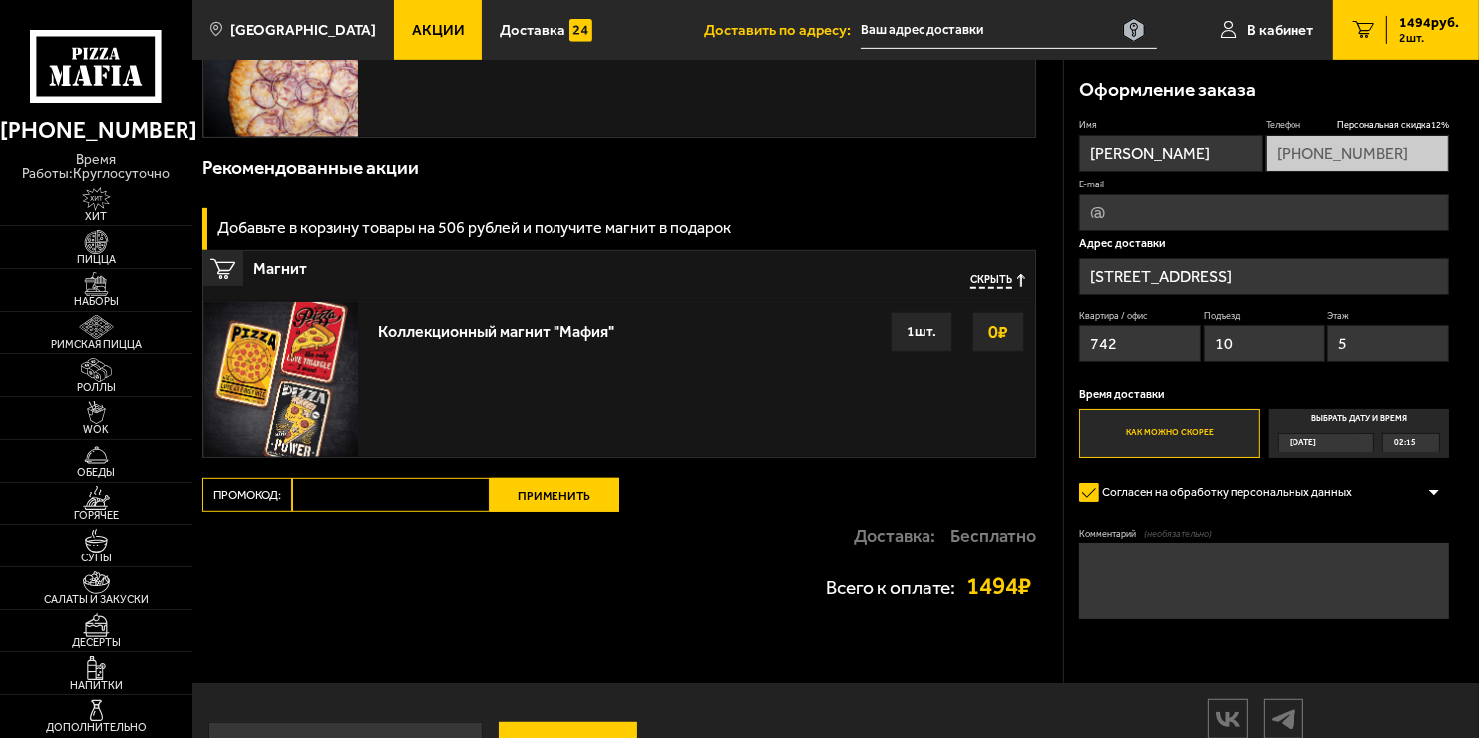
scroll to position [1040, 0]
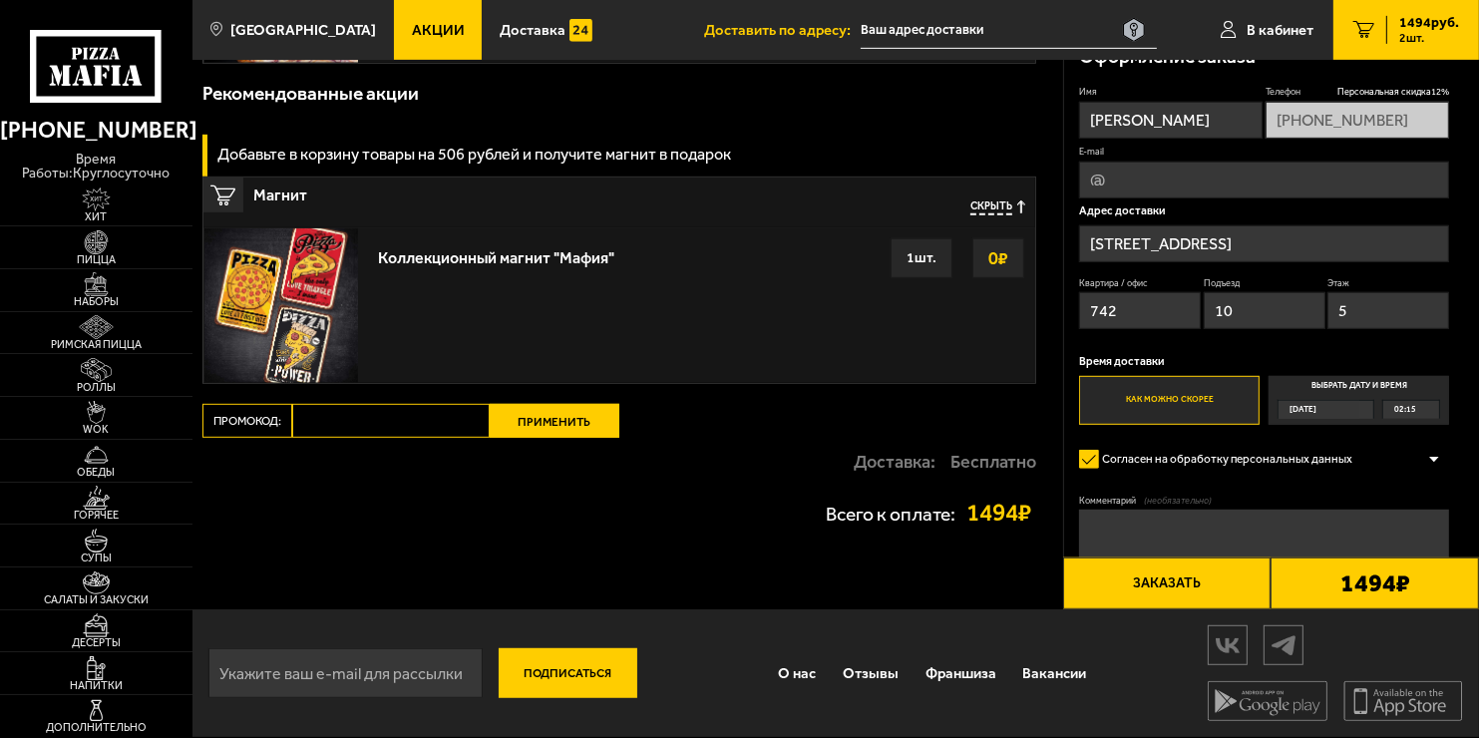
paste input "WEEK"
type input "WEEK"
click at [530, 425] on button "Применить" at bounding box center [555, 421] width 130 height 34
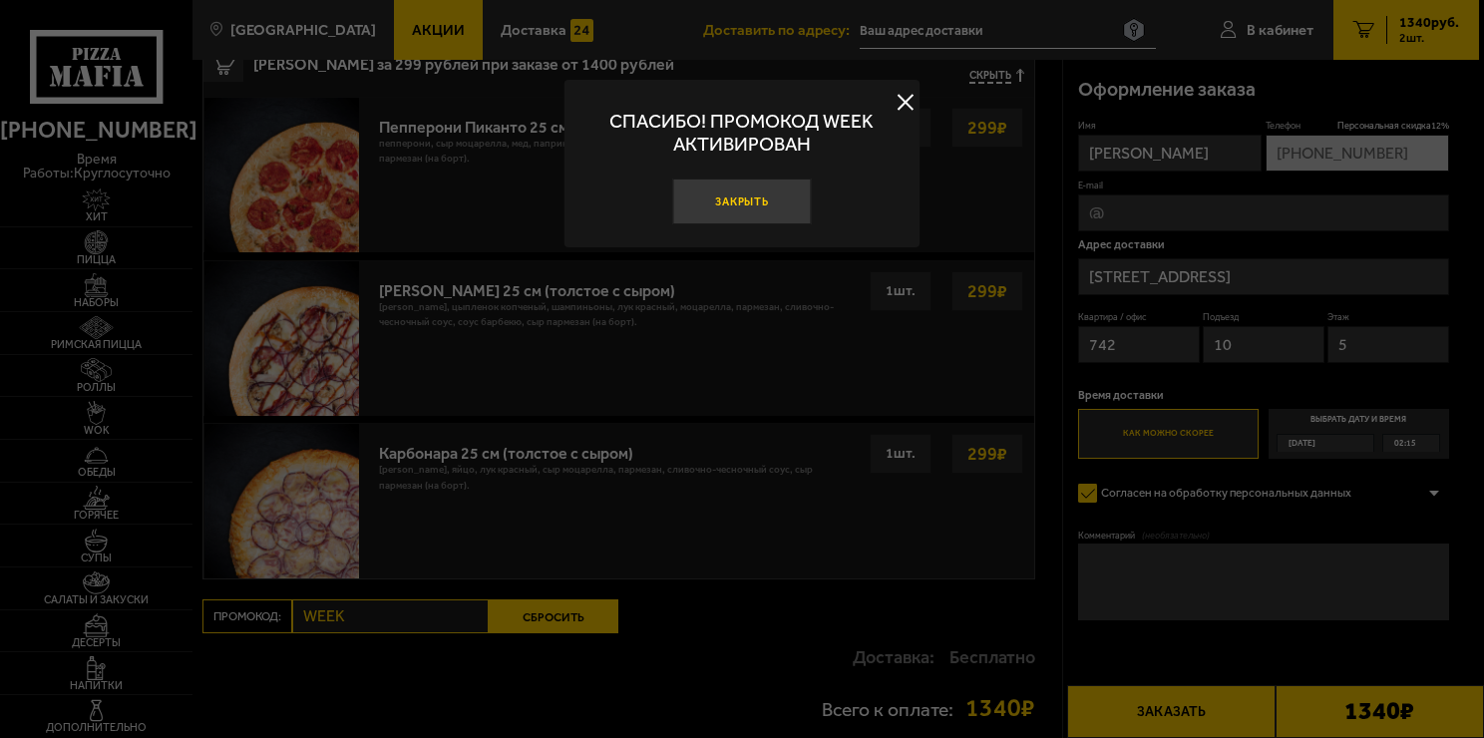
click at [766, 207] on button "Закрыть" at bounding box center [742, 201] width 140 height 47
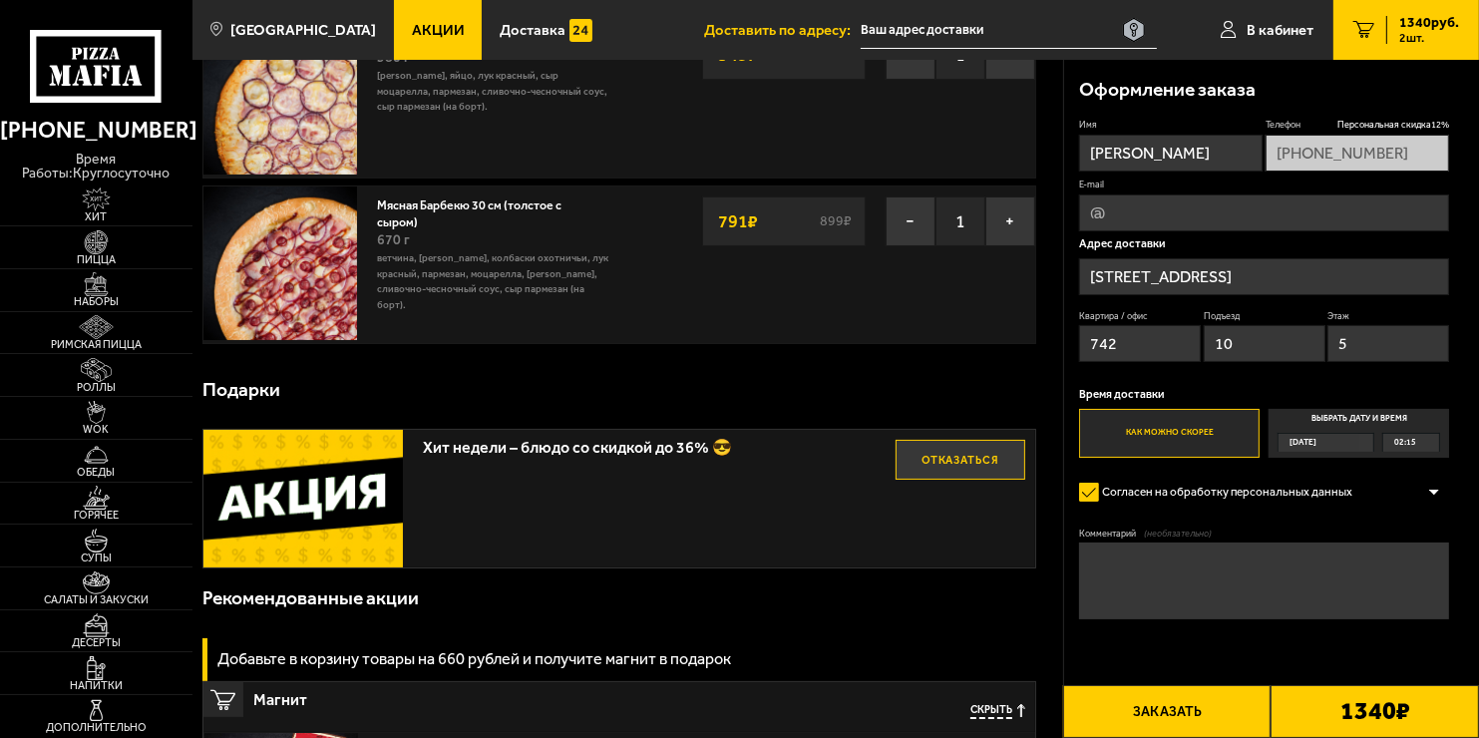
scroll to position [0, 0]
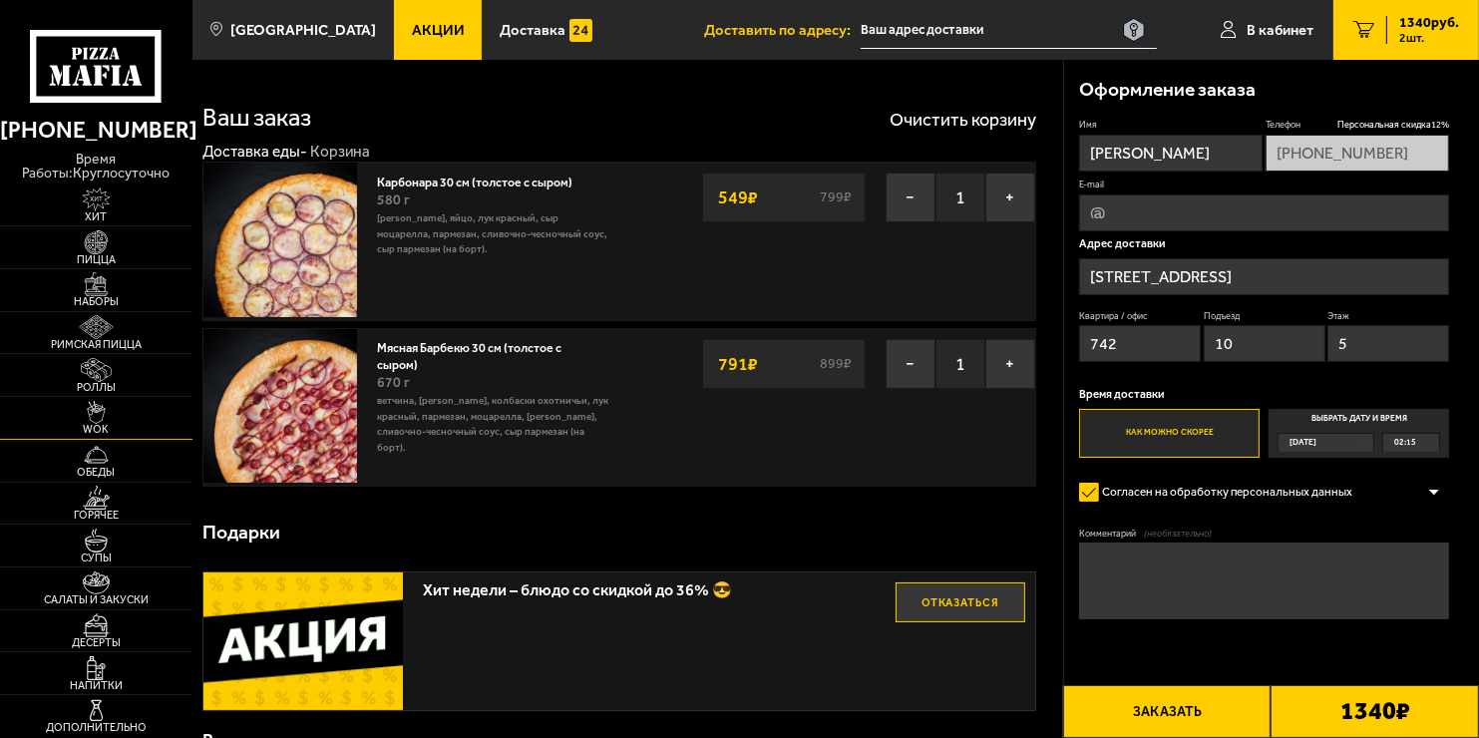
click at [103, 414] on img at bounding box center [96, 413] width 59 height 24
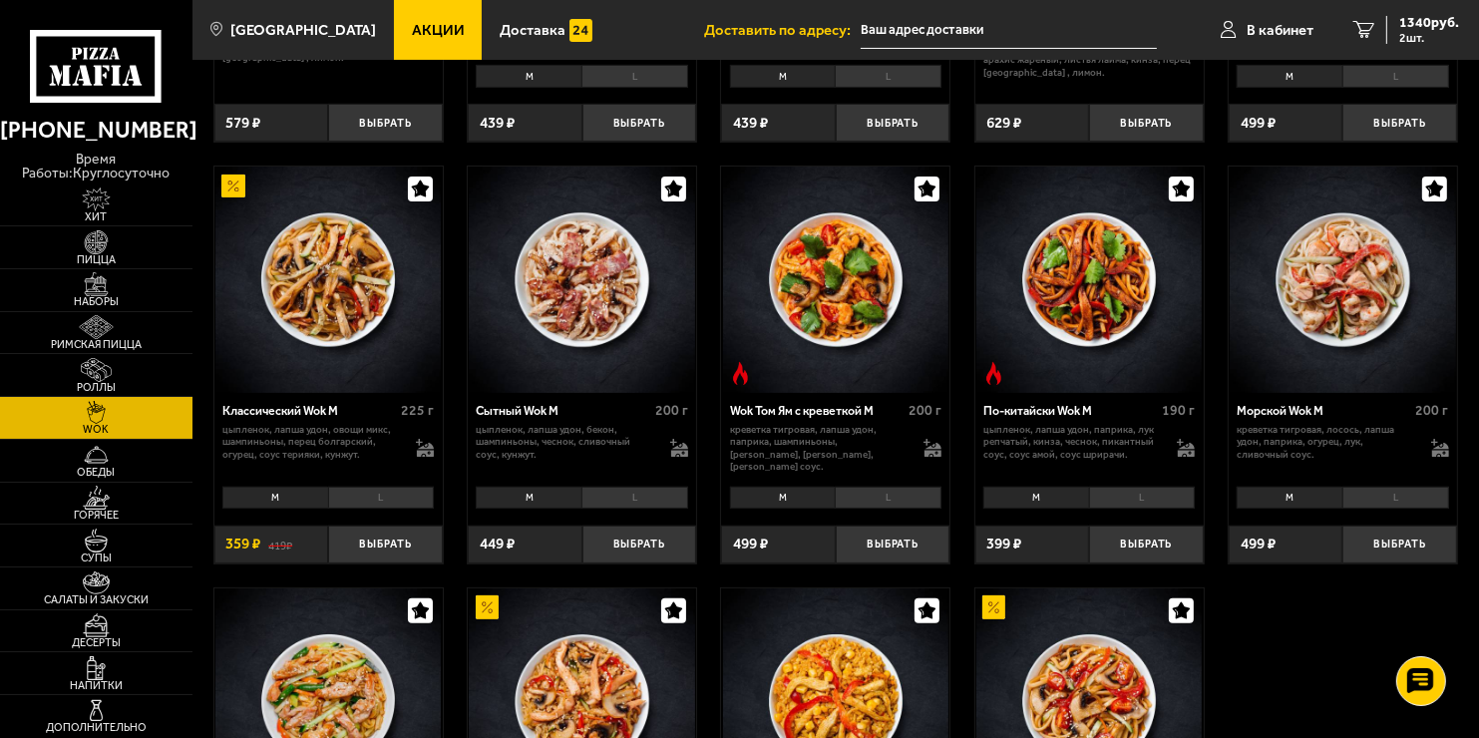
scroll to position [399, 0]
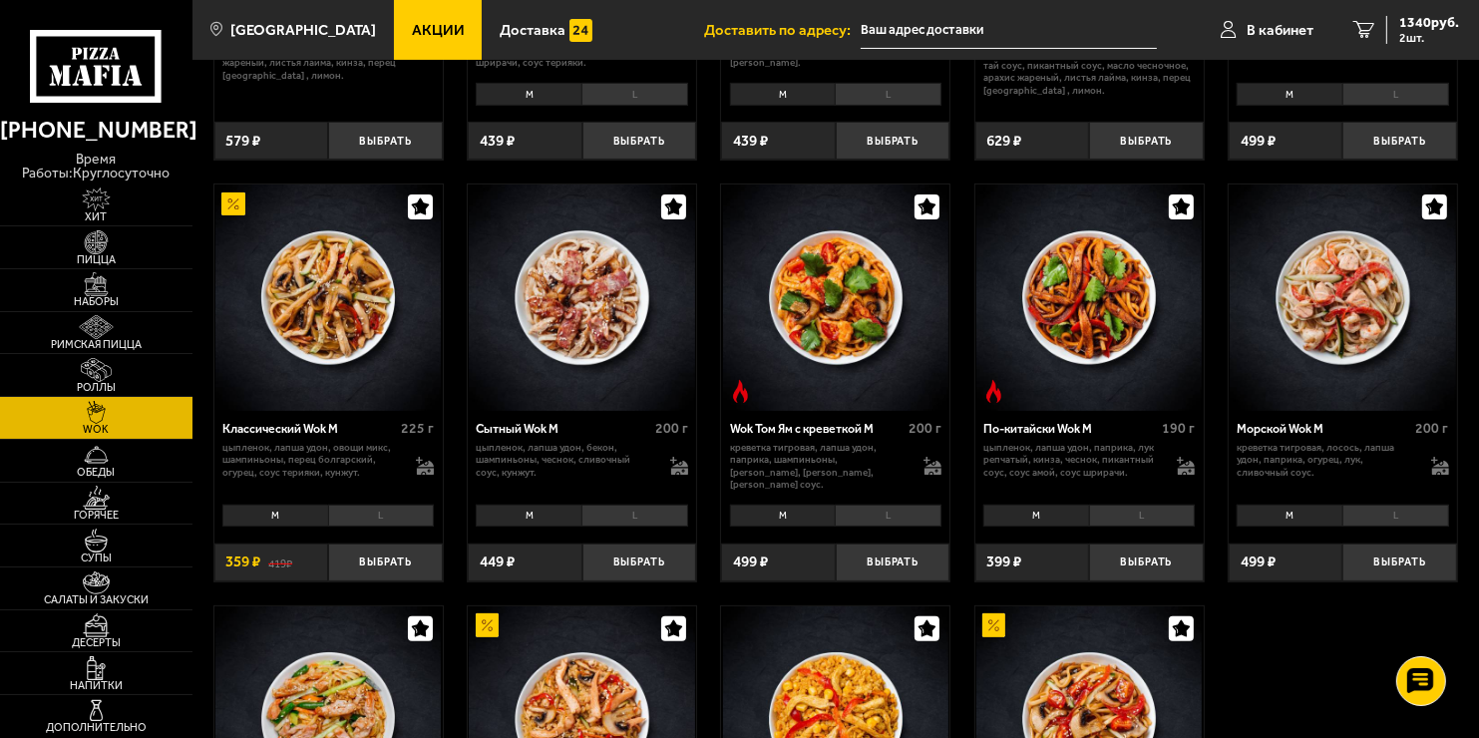
click at [1377, 513] on li "L" at bounding box center [1395, 516] width 107 height 22
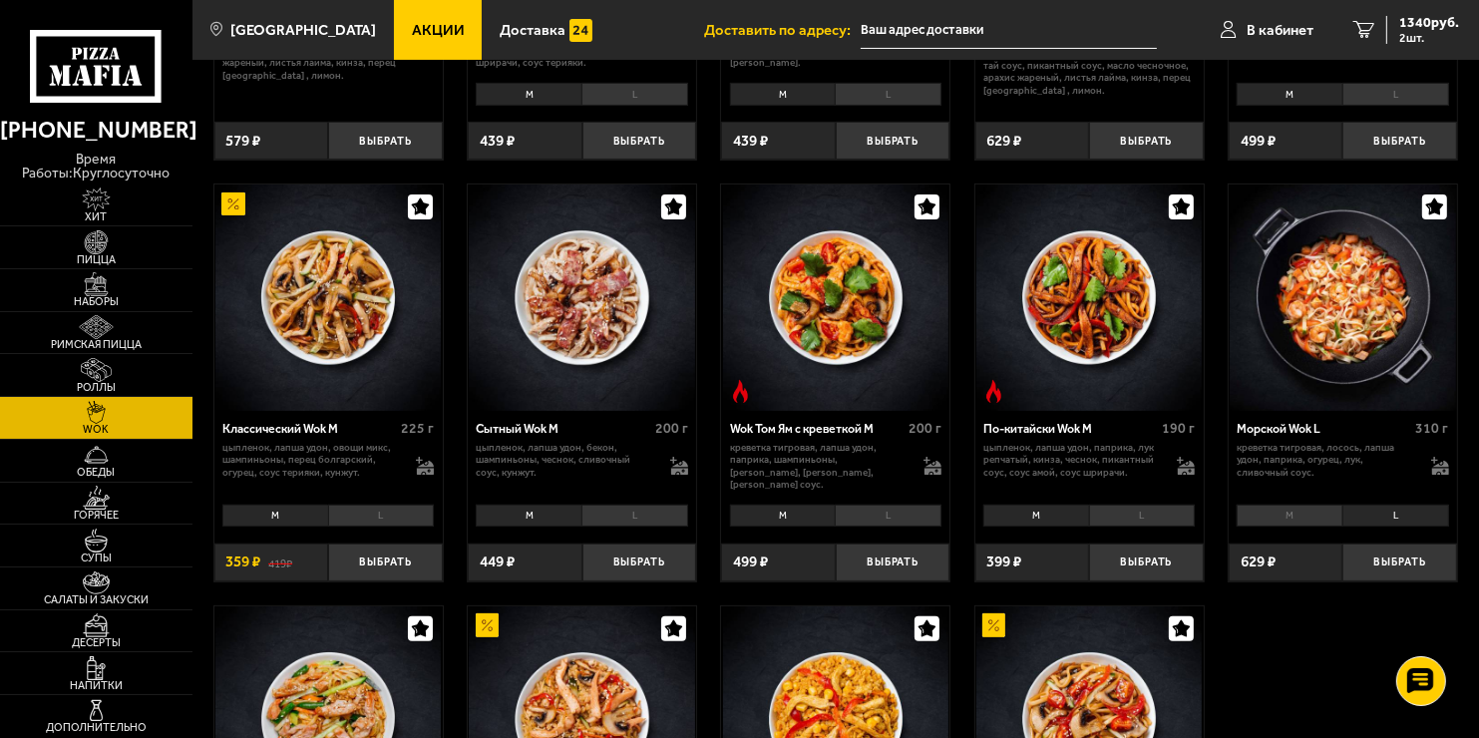
click at [1388, 329] on img at bounding box center [1341, 296] width 225 height 225
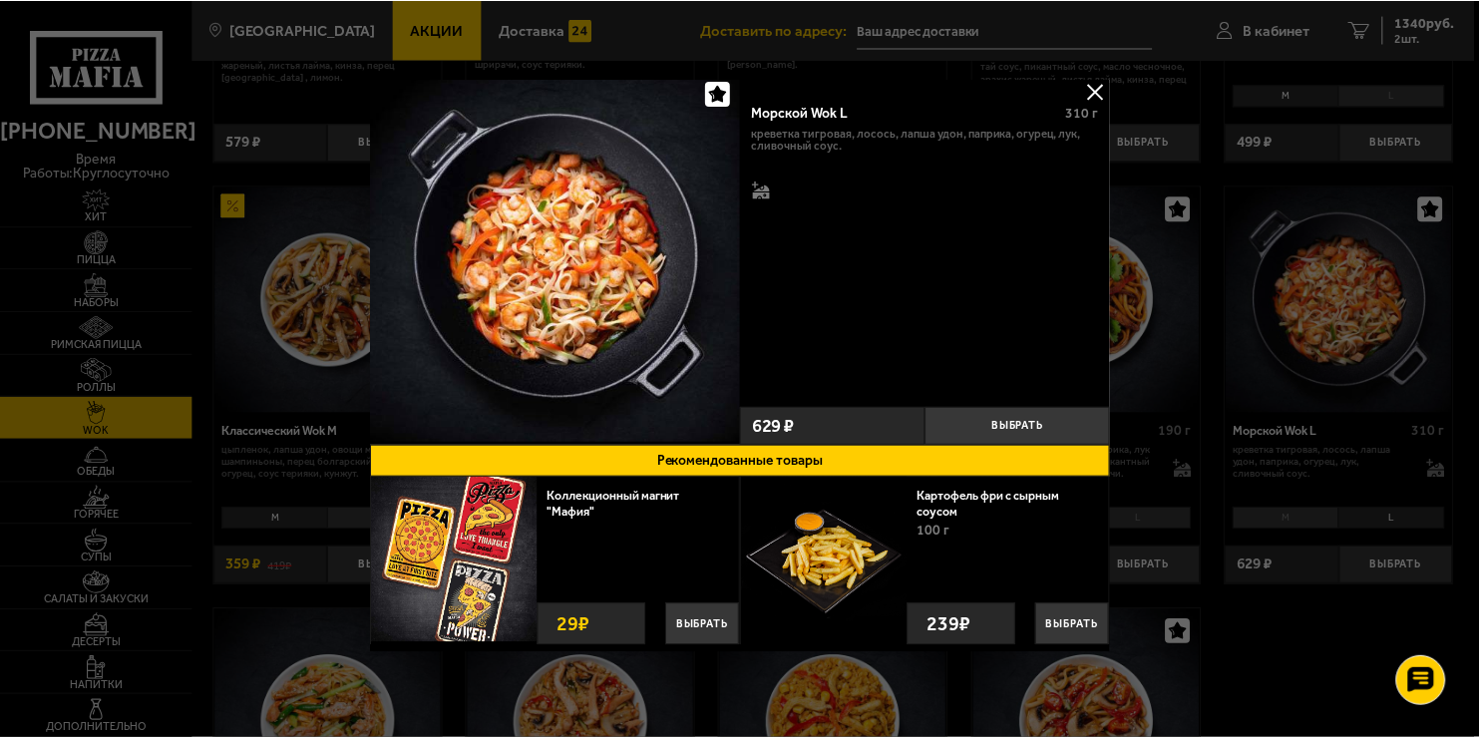
scroll to position [12, 0]
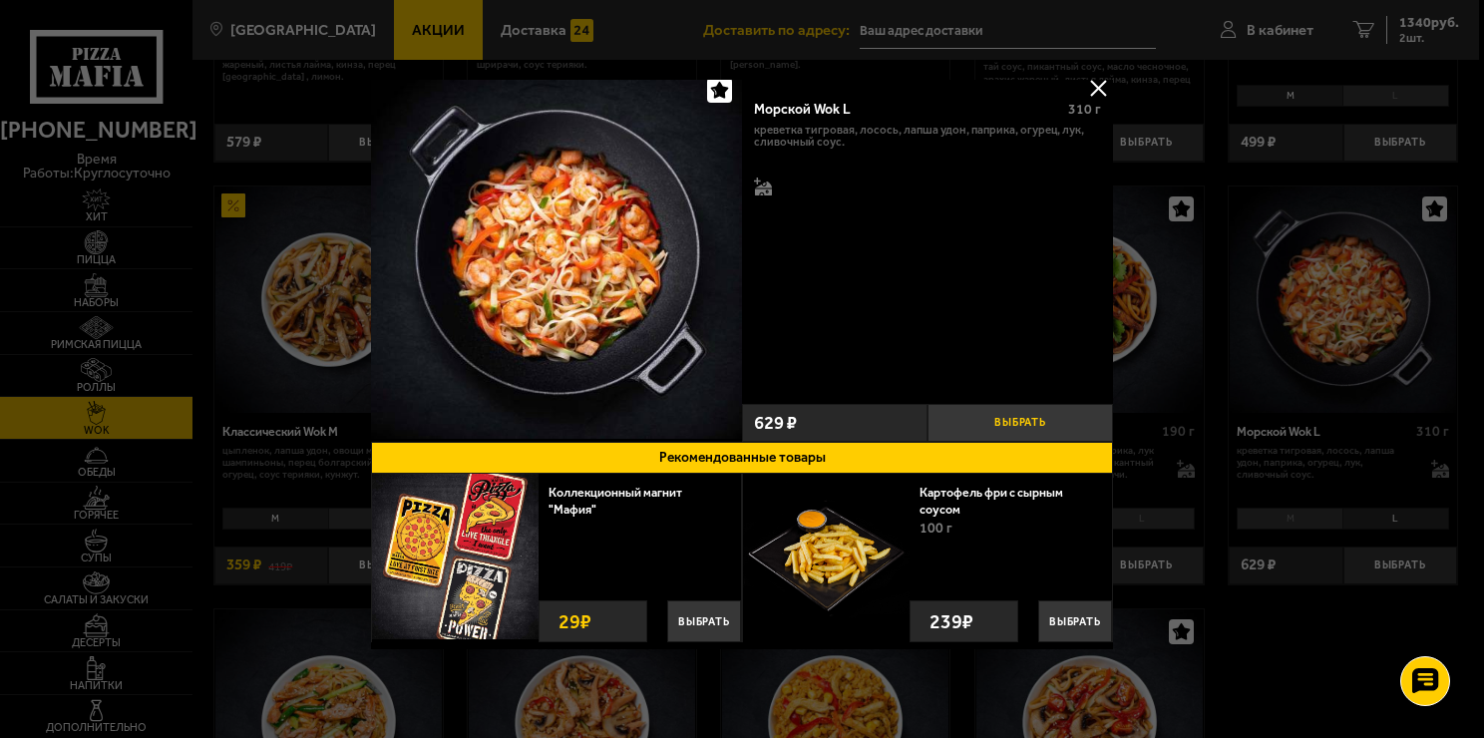
click at [1029, 410] on button "Выбрать" at bounding box center [1019, 423] width 185 height 38
click at [1076, 417] on button "+" at bounding box center [1082, 423] width 62 height 38
click at [1085, 76] on div at bounding box center [742, 369] width 1484 height 738
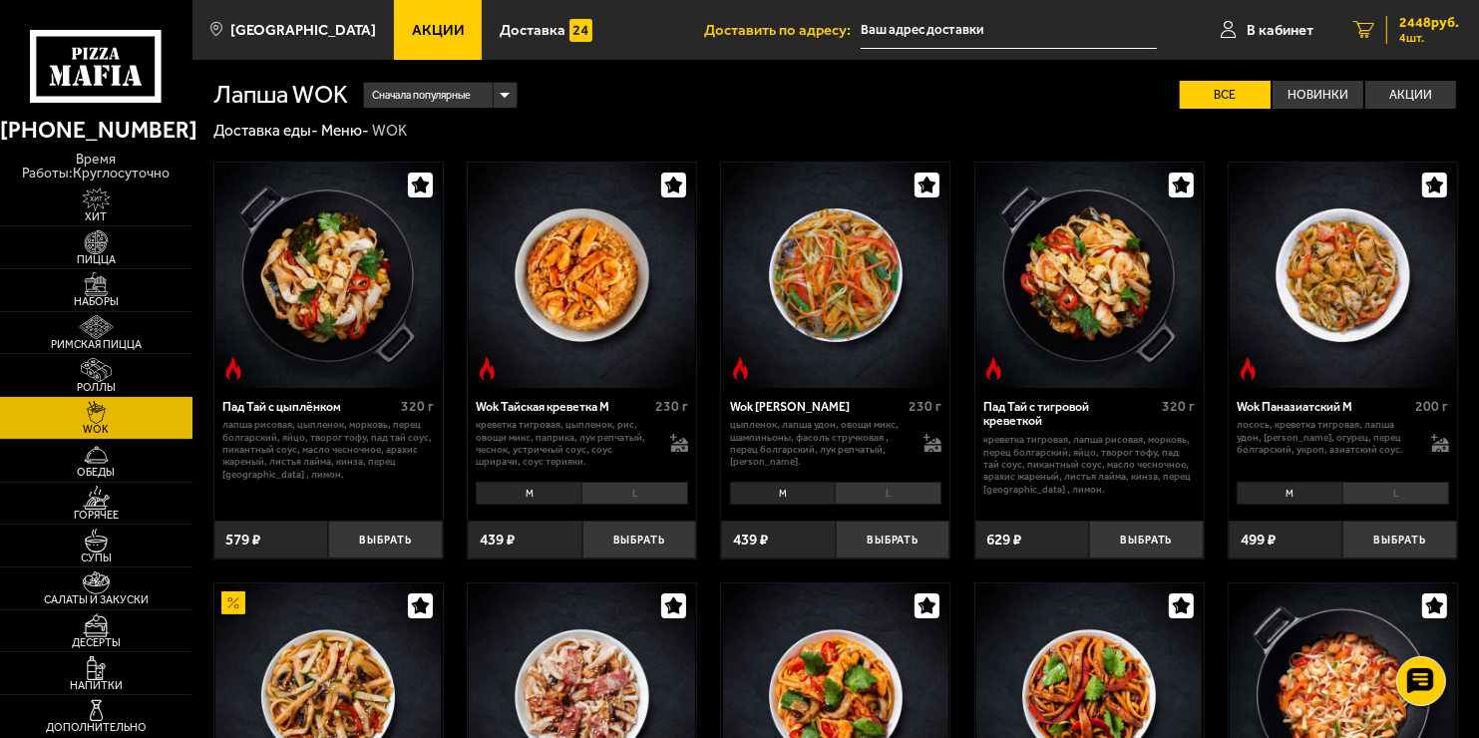
click at [1409, 16] on span "2448 руб." at bounding box center [1429, 23] width 60 height 14
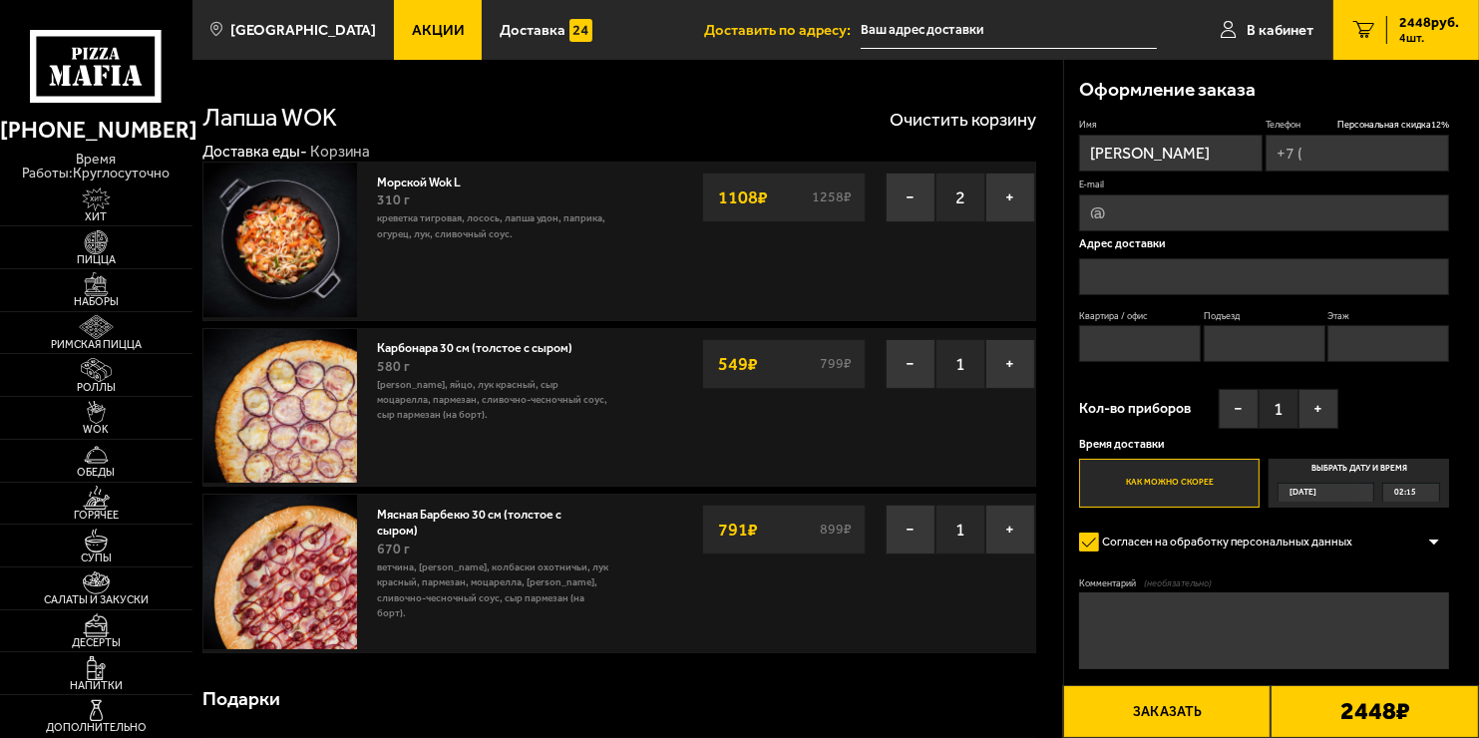
type input "[PHONE_NUMBER]"
type input "[STREET_ADDRESS]"
type input "742"
type input "10"
type input "5"
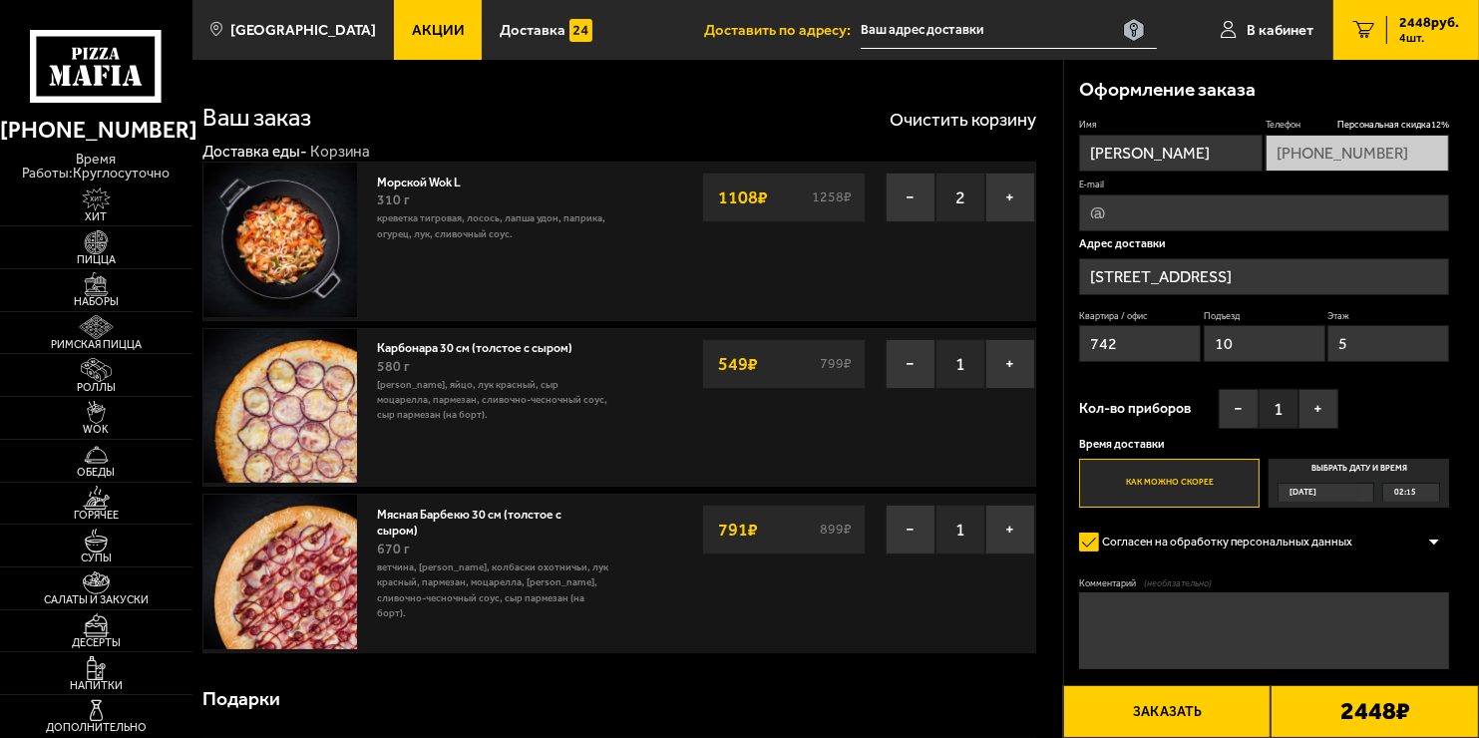
click at [1140, 213] on input "E-mail" at bounding box center [1264, 212] width 370 height 37
type input "[EMAIL_ADDRESS][DOMAIN_NAME]"
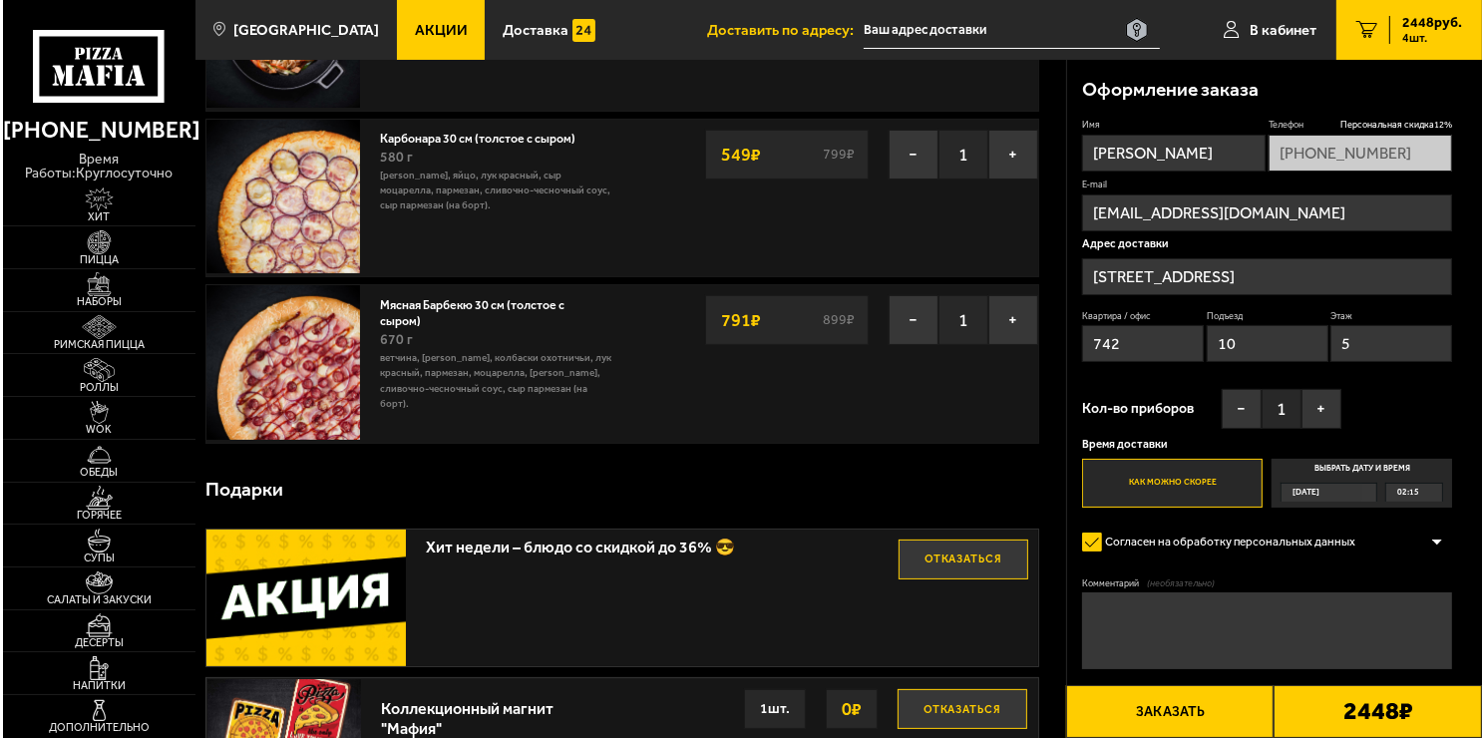
scroll to position [299, 0]
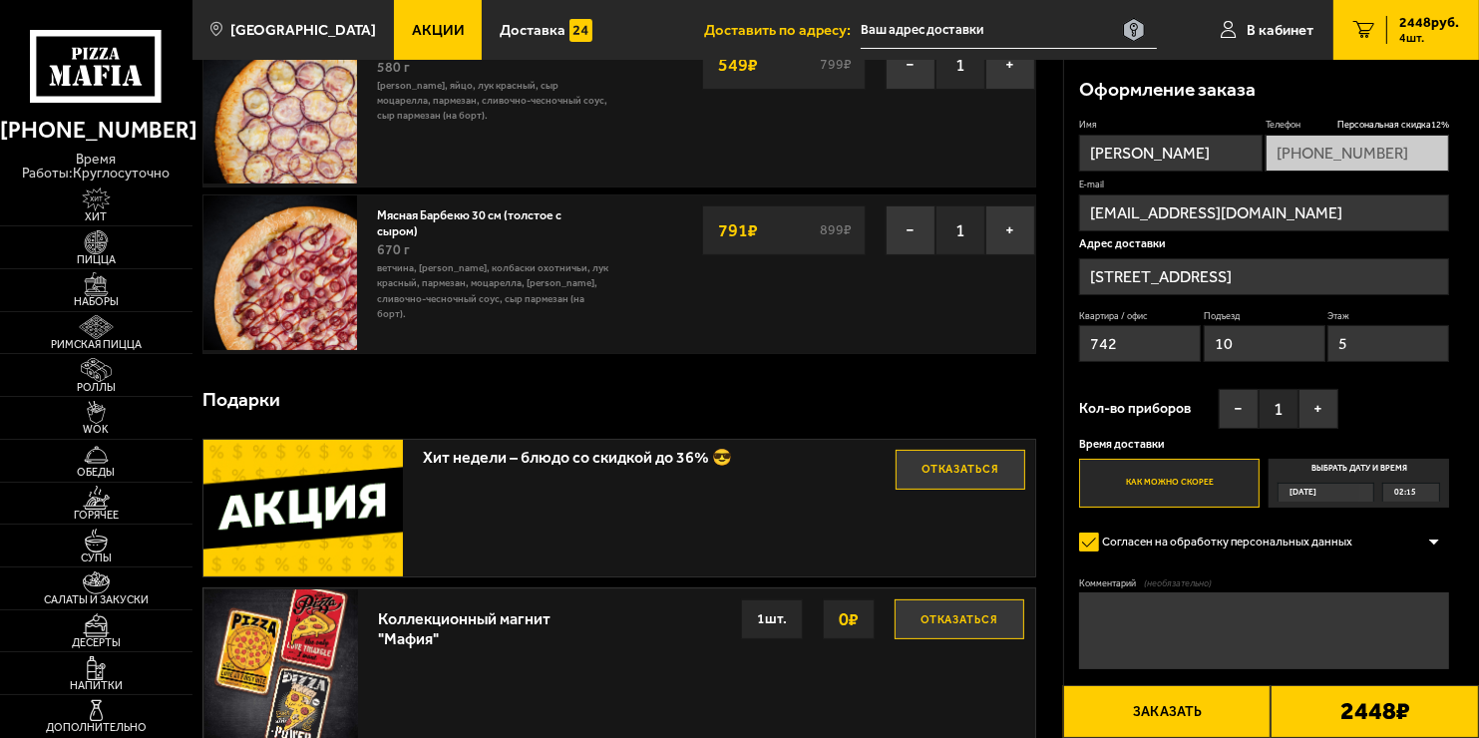
click at [1209, 709] on button "Заказать" at bounding box center [1167, 711] width 208 height 53
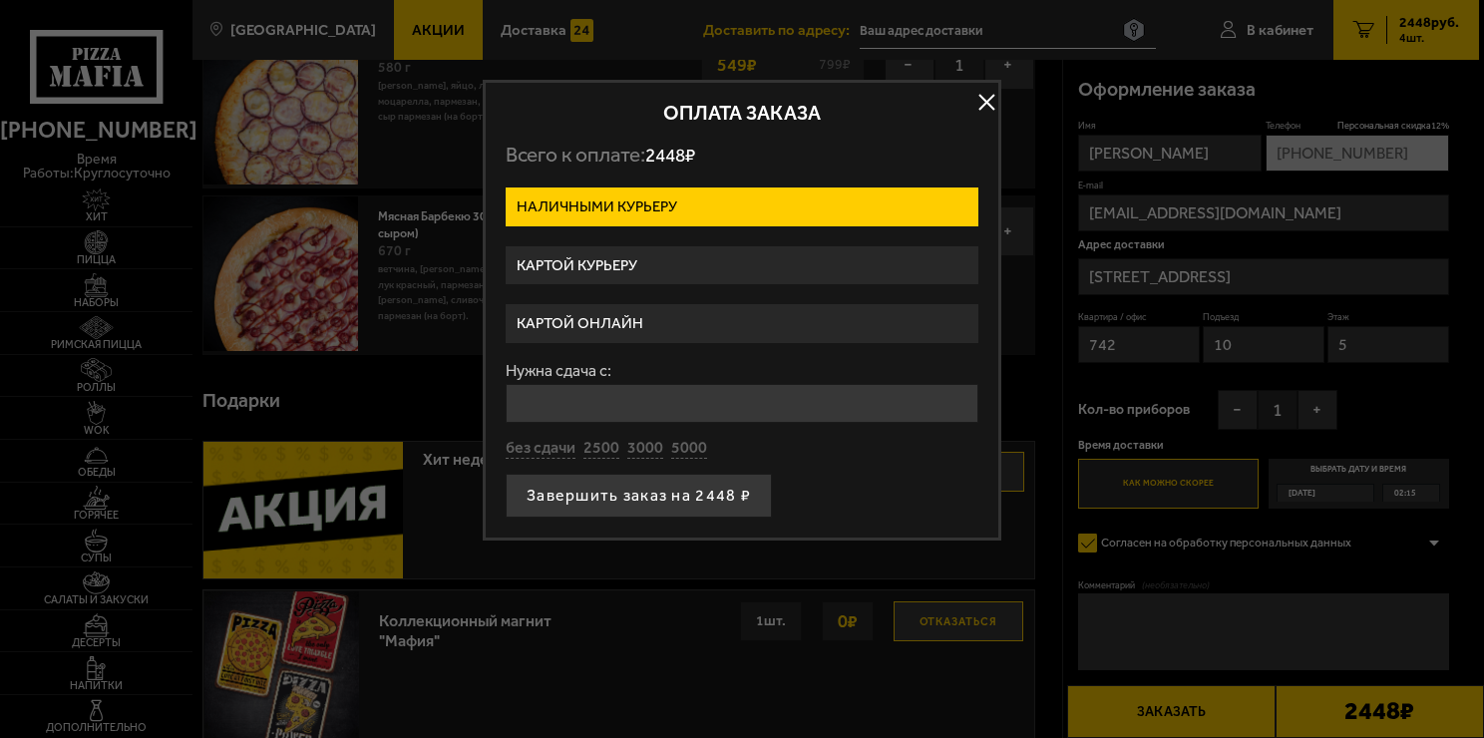
click at [642, 315] on label "Картой онлайн" at bounding box center [742, 323] width 473 height 39
click at [0, 0] on input "Картой онлайн" at bounding box center [0, 0] width 0 height 0
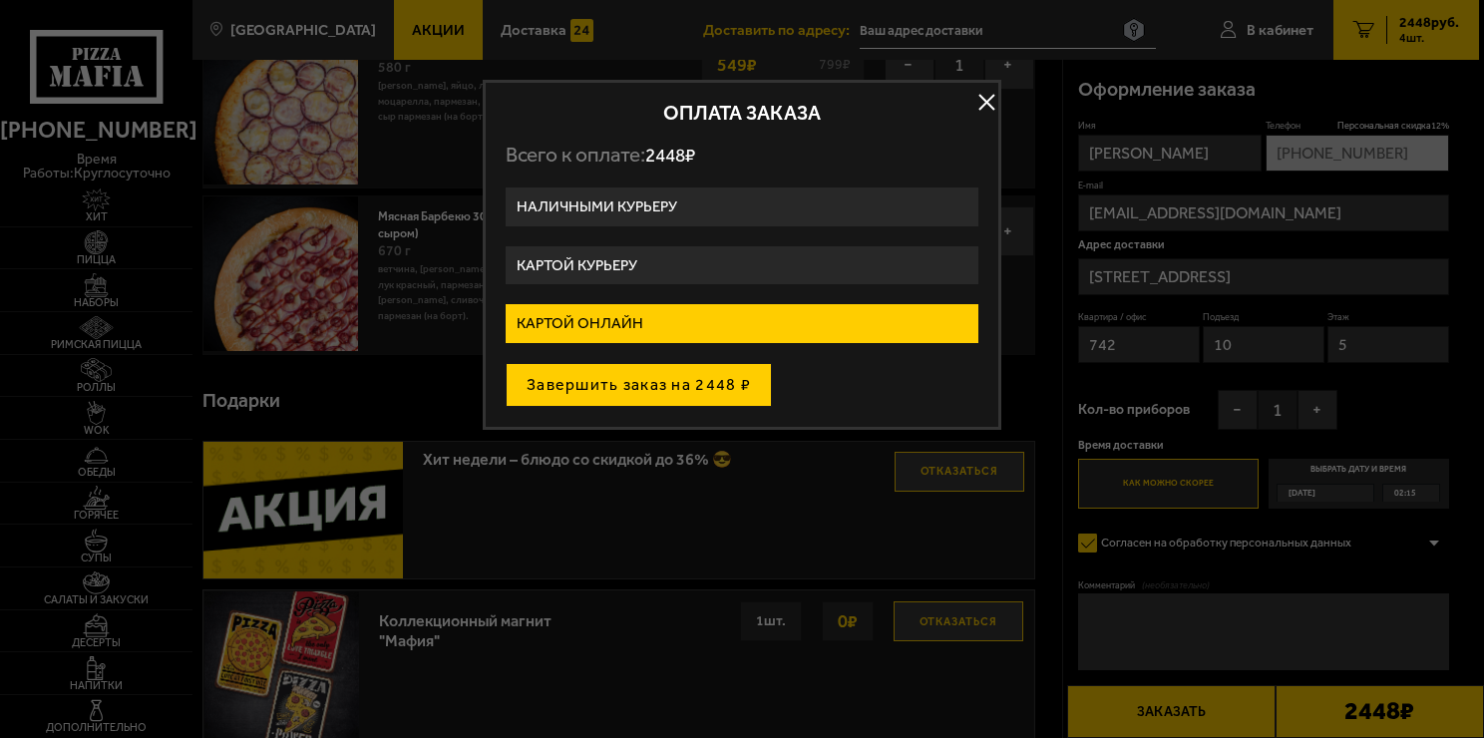
click at [680, 381] on button "Завершить заказ на 2448 ₽" at bounding box center [639, 385] width 266 height 44
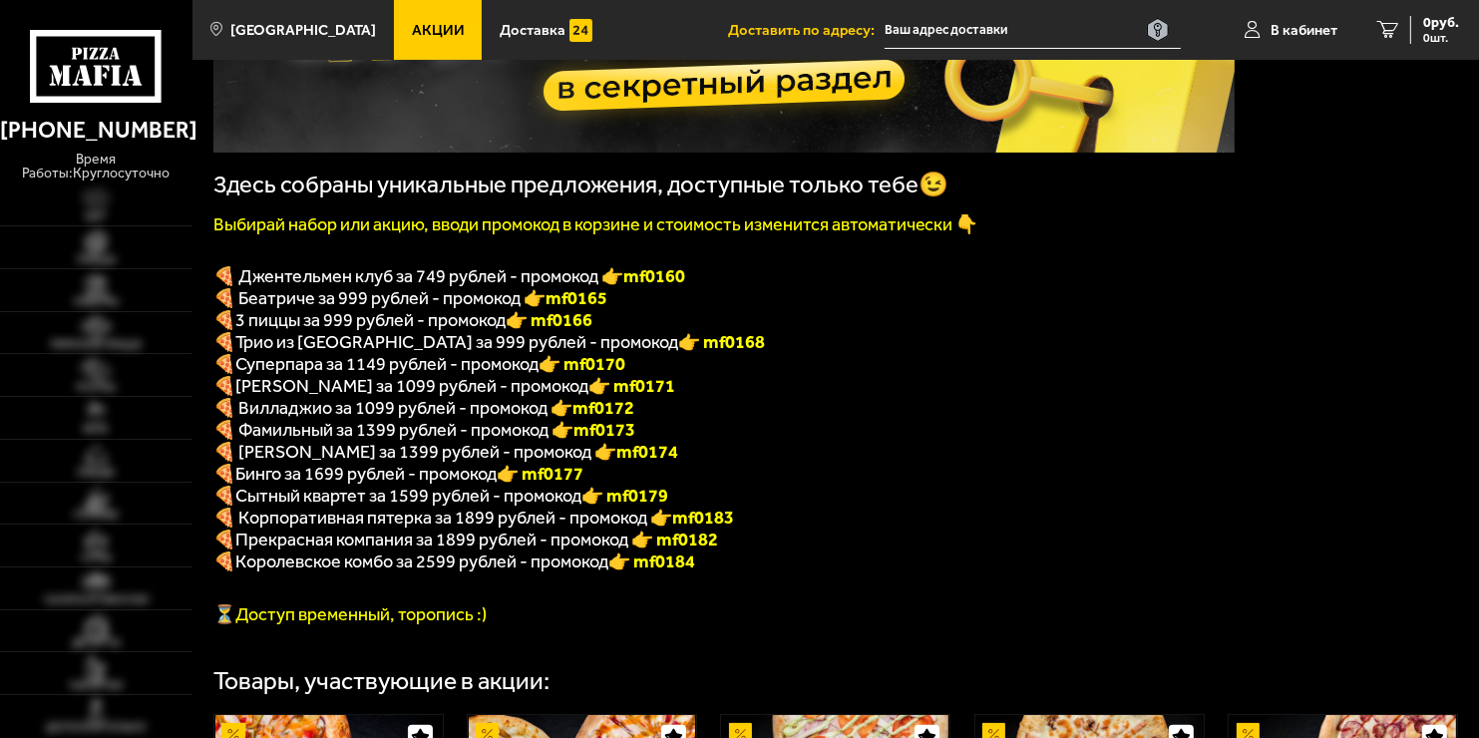
scroll to position [299, 0]
click at [445, 572] on span "Королевское комбо за 2599 рублей - промокод" at bounding box center [421, 561] width 373 height 22
click at [447, 550] on span "Прекрасная компания за 1899 рублей - промокод" at bounding box center [433, 539] width 396 height 22
drag, startPoint x: 447, startPoint y: 552, endPoint x: 479, endPoint y: 554, distance: 32.0
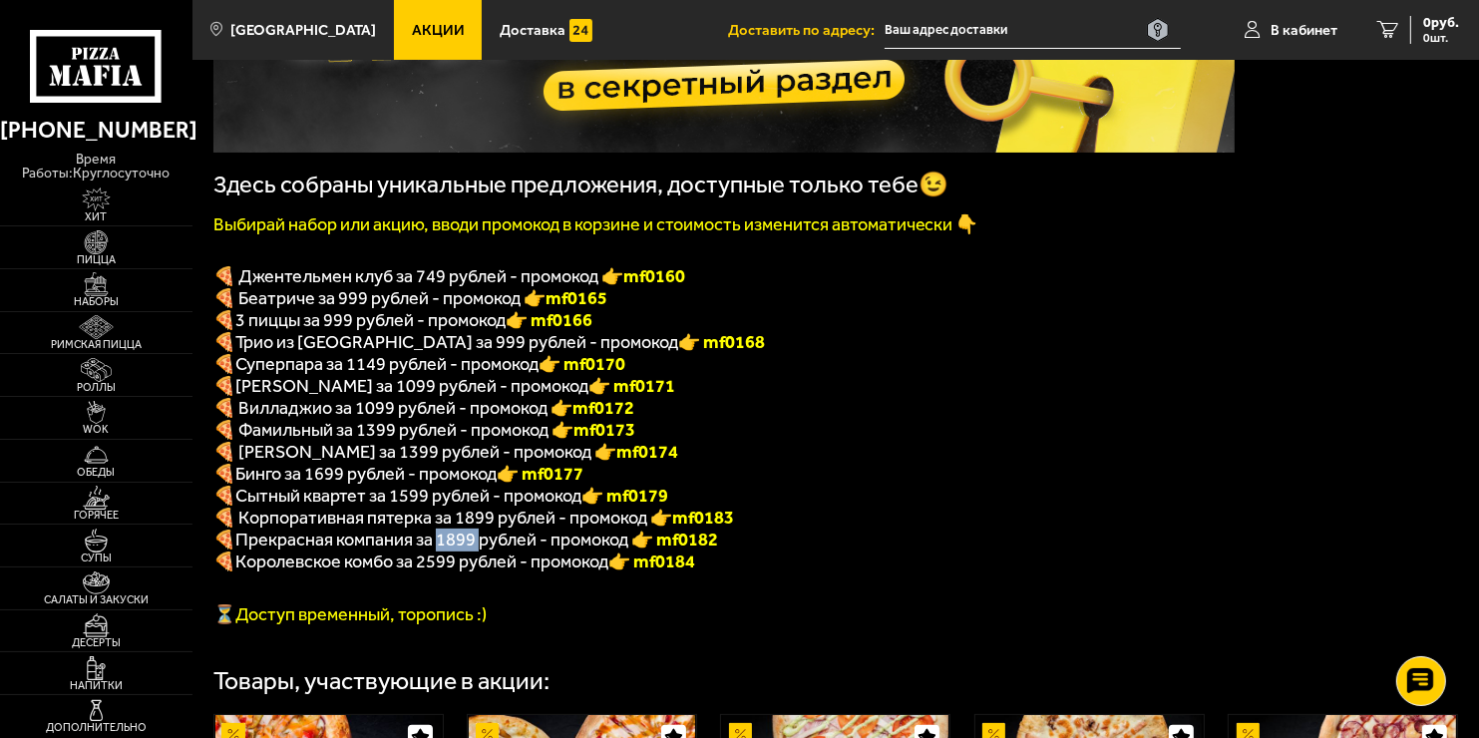
click at [479, 550] on span "Прекрасная компания за 1899 рублей - промокод" at bounding box center [433, 539] width 396 height 22
click at [487, 528] on span "🍕 Корпоративная пятерка за 1899 рублей - промокод 👉 mf0183" at bounding box center [473, 518] width 520 height 22
click at [223, 441] on span "🍕 Фамильный за 1399 рублей - промокод 👉 mf0173" at bounding box center [424, 430] width 422 height 22
click at [435, 507] on span "Сытный квартет за 1599 рублей - промокод" at bounding box center [408, 496] width 346 height 22
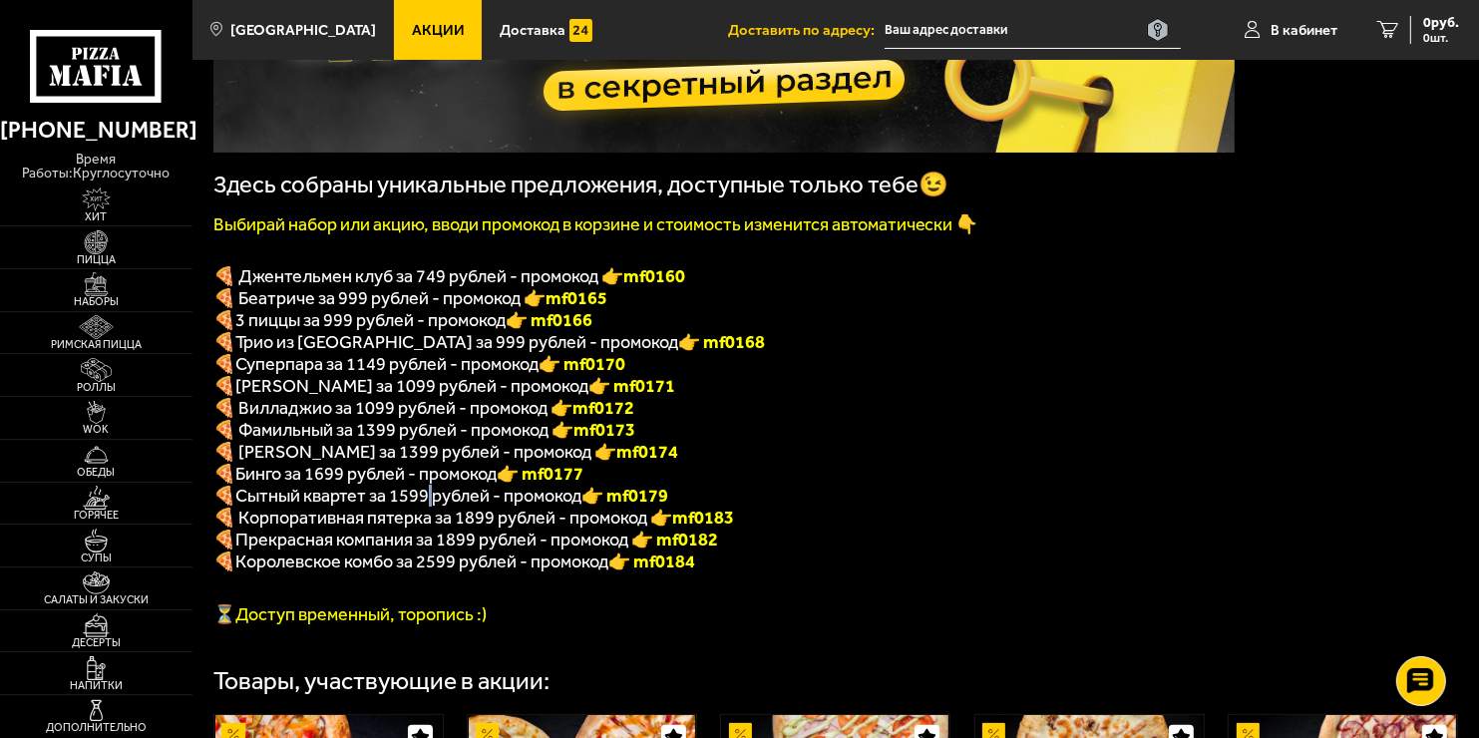
click at [435, 507] on span "Сытный квартет за 1599 рублей - промокод" at bounding box center [408, 496] width 346 height 22
click at [421, 507] on span "Сытный квартет за 1599 рублей - промокод" at bounding box center [408, 496] width 346 height 22
click at [476, 572] on span "Королевское комбо за 2599 рублей - промокод" at bounding box center [421, 561] width 373 height 22
click at [463, 550] on span "Прекрасная компания за 1899 рублей - промокод" at bounding box center [433, 539] width 396 height 22
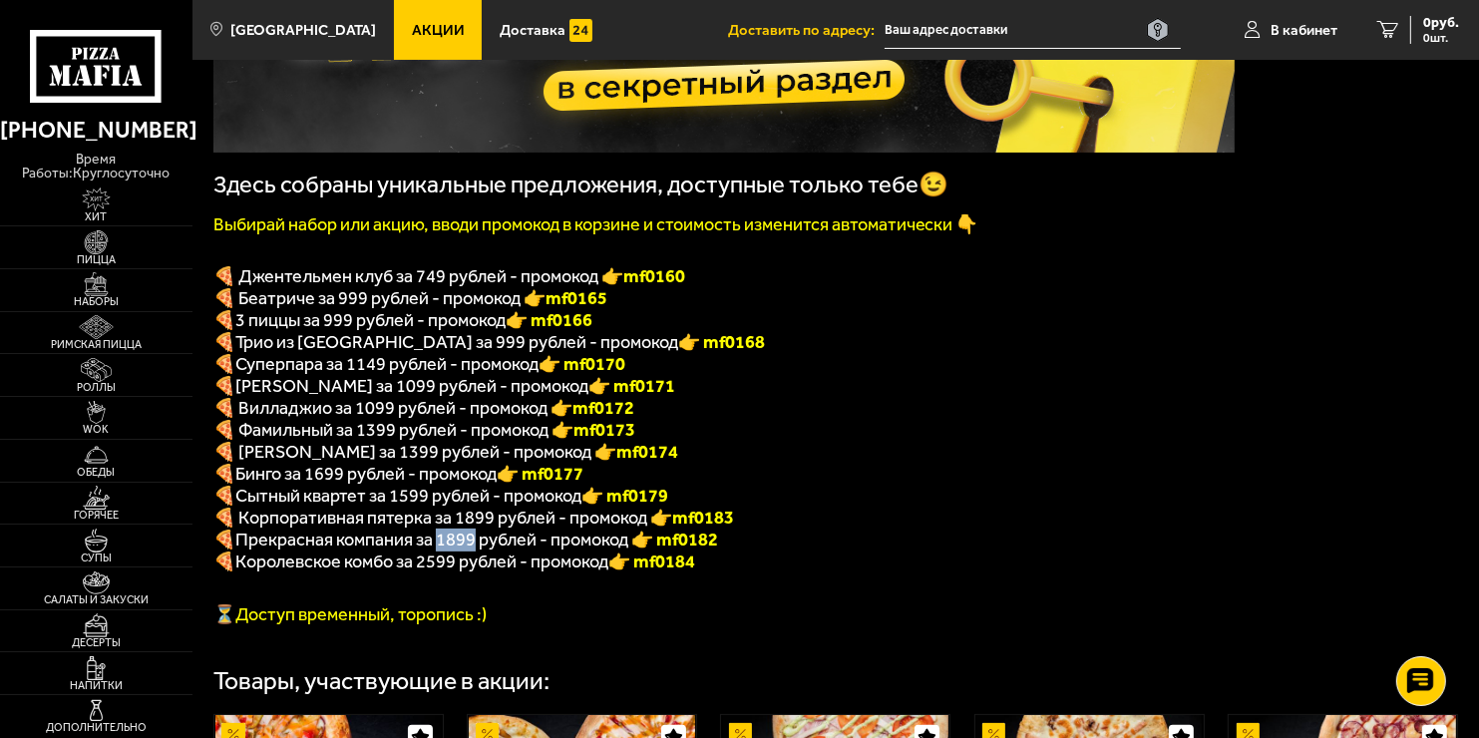
click at [463, 550] on span "Прекрасная компания за 1899 рублей - промокод" at bounding box center [433, 539] width 396 height 22
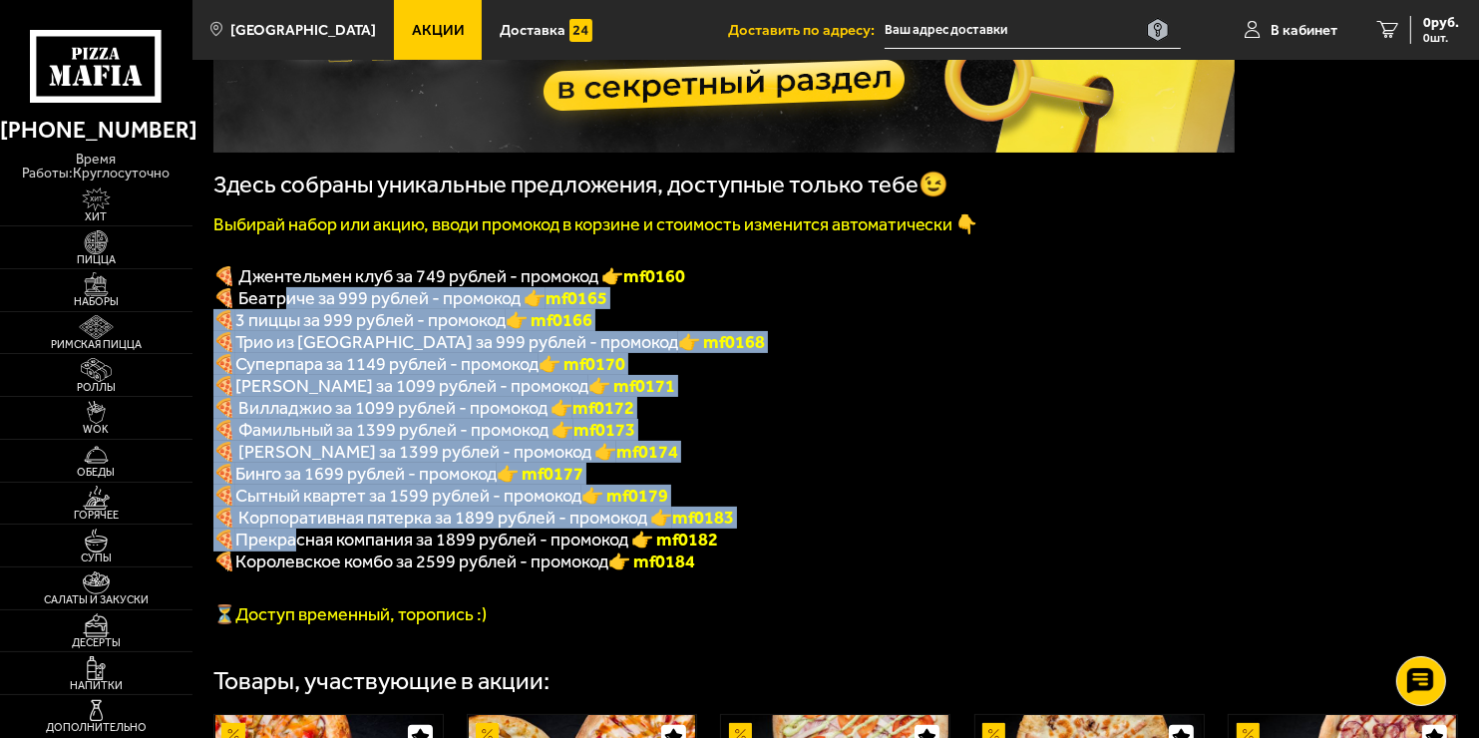
drag, startPoint x: 288, startPoint y: 299, endPoint x: 299, endPoint y: 559, distance: 260.5
click at [299, 559] on div "Здесь собраны уникальные предложения, доступные только тебе😉 Выбирай набор или …" at bounding box center [723, 239] width 1021 height 772
